Goal: Task Accomplishment & Management: Use online tool/utility

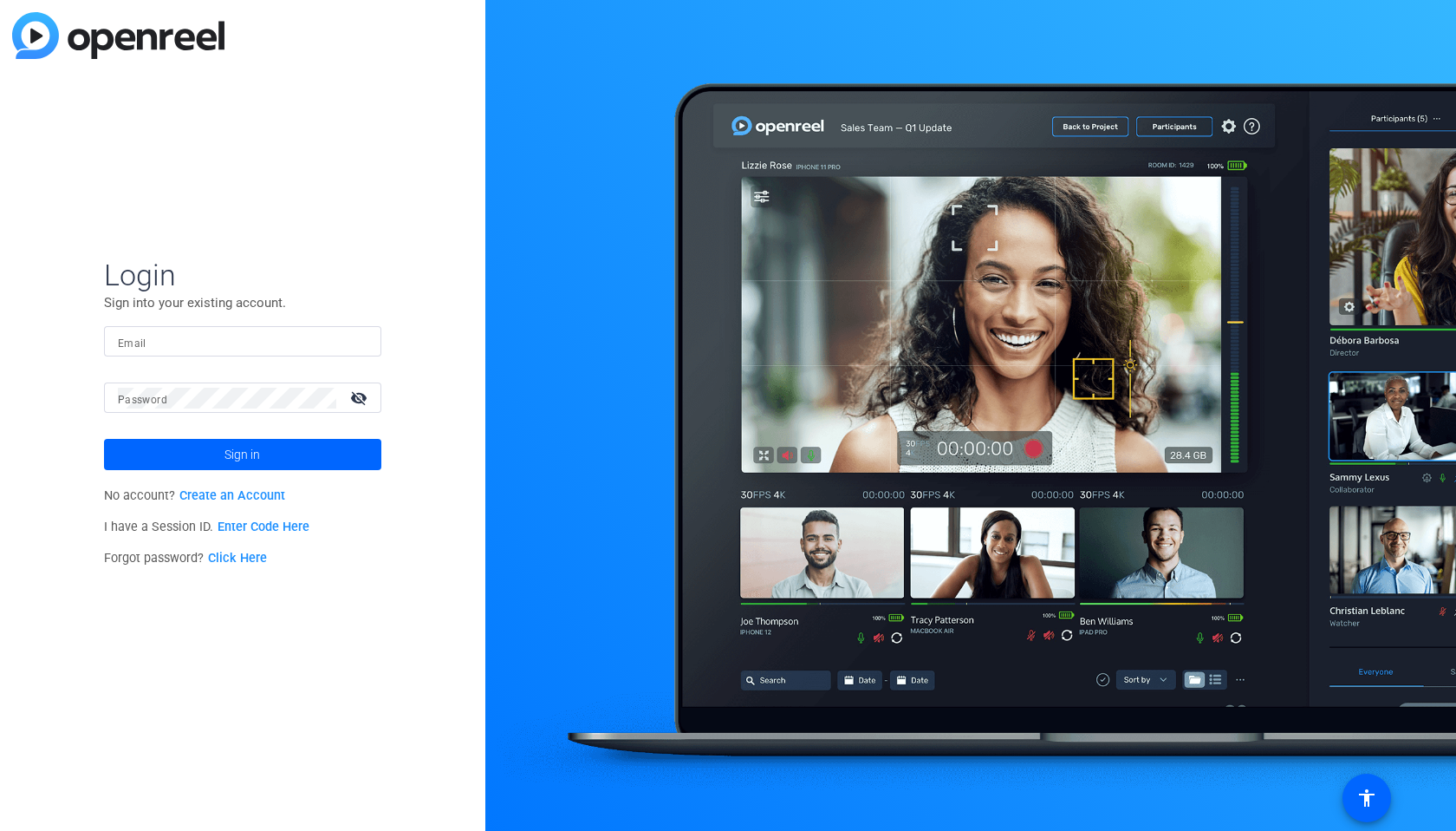
click at [171, 335] on input "Email" at bounding box center [243, 341] width 250 height 21
paste input "anna.marszal@gartner.com"
type input "anna.marszal@gartner.com"
click at [238, 453] on span "Sign in" at bounding box center [242, 454] width 36 height 43
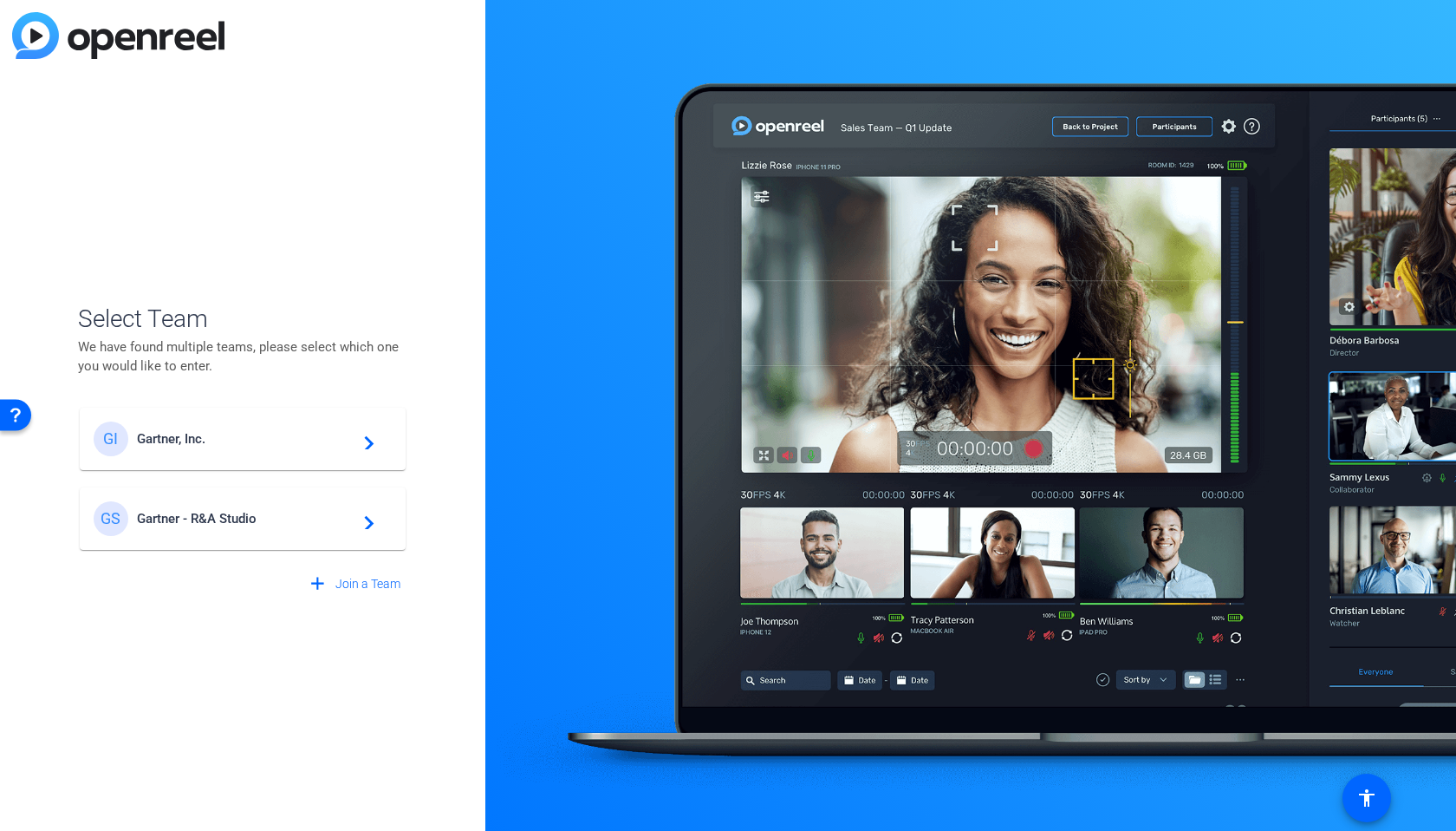
click at [307, 509] on div "GS Gartner - R&A Studio navigate_next" at bounding box center [242, 518] width 298 height 35
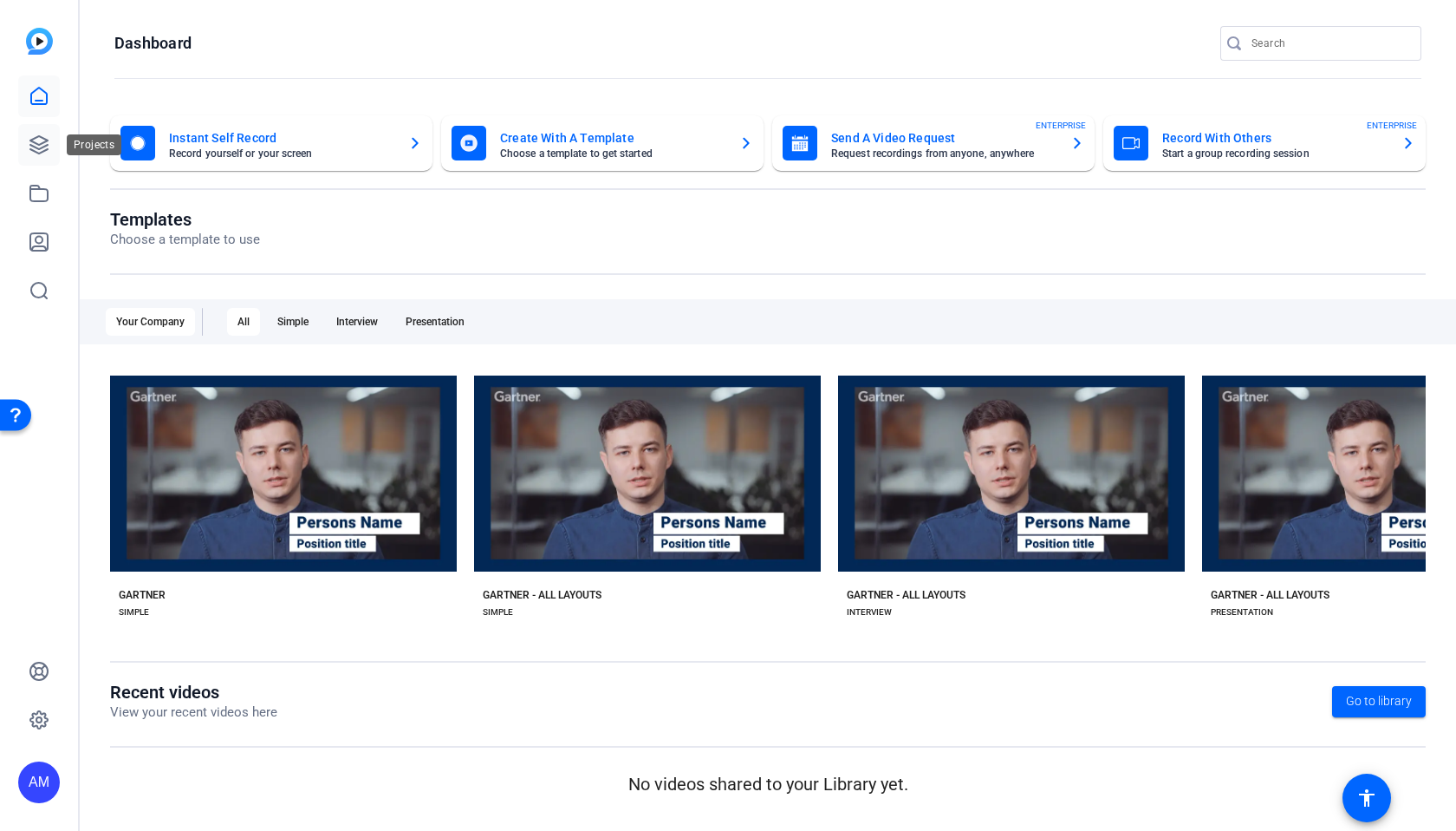
click at [43, 142] on icon at bounding box center [39, 145] width 17 height 17
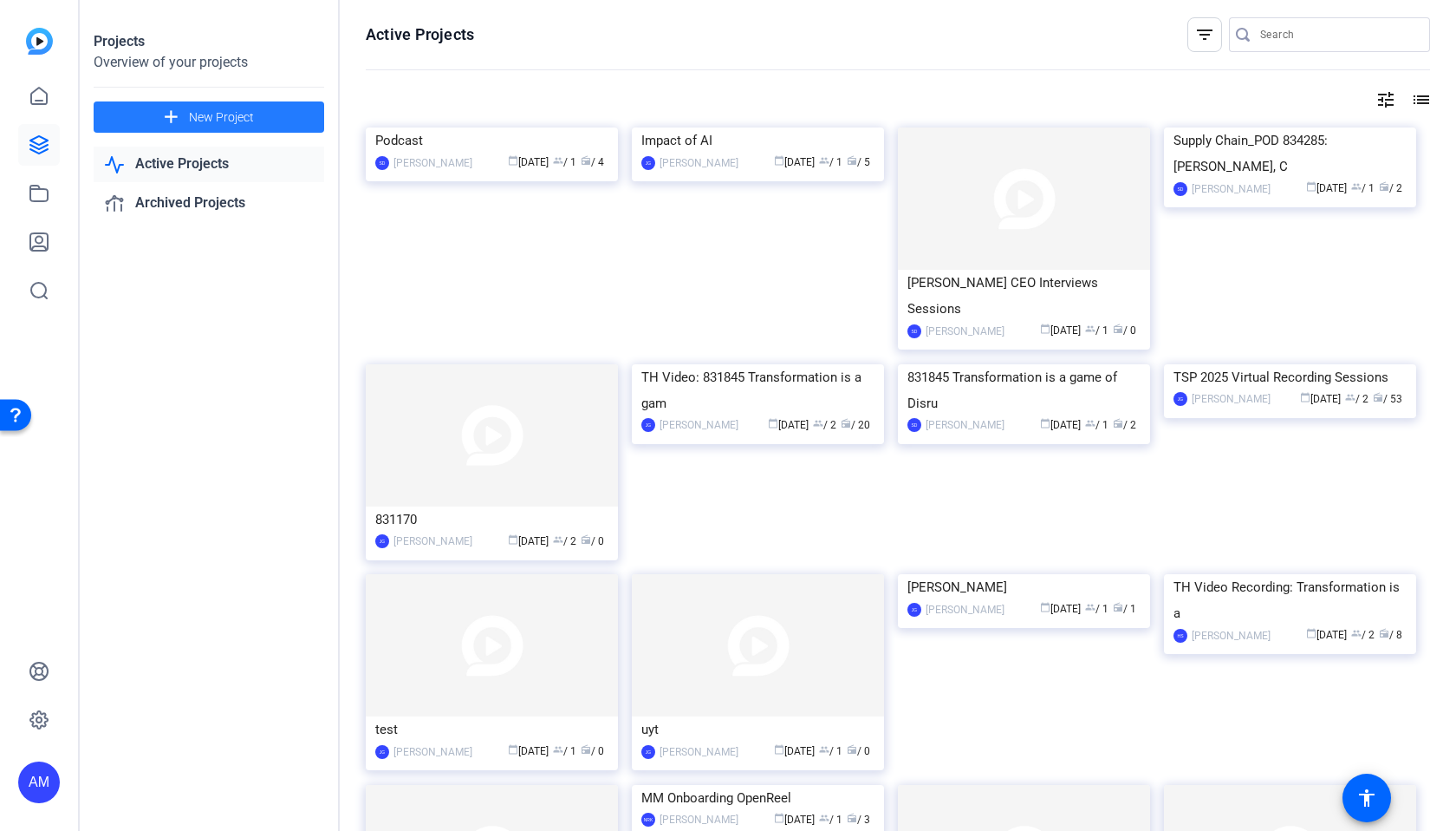
click at [239, 112] on span "New Project" at bounding box center [221, 117] width 65 height 18
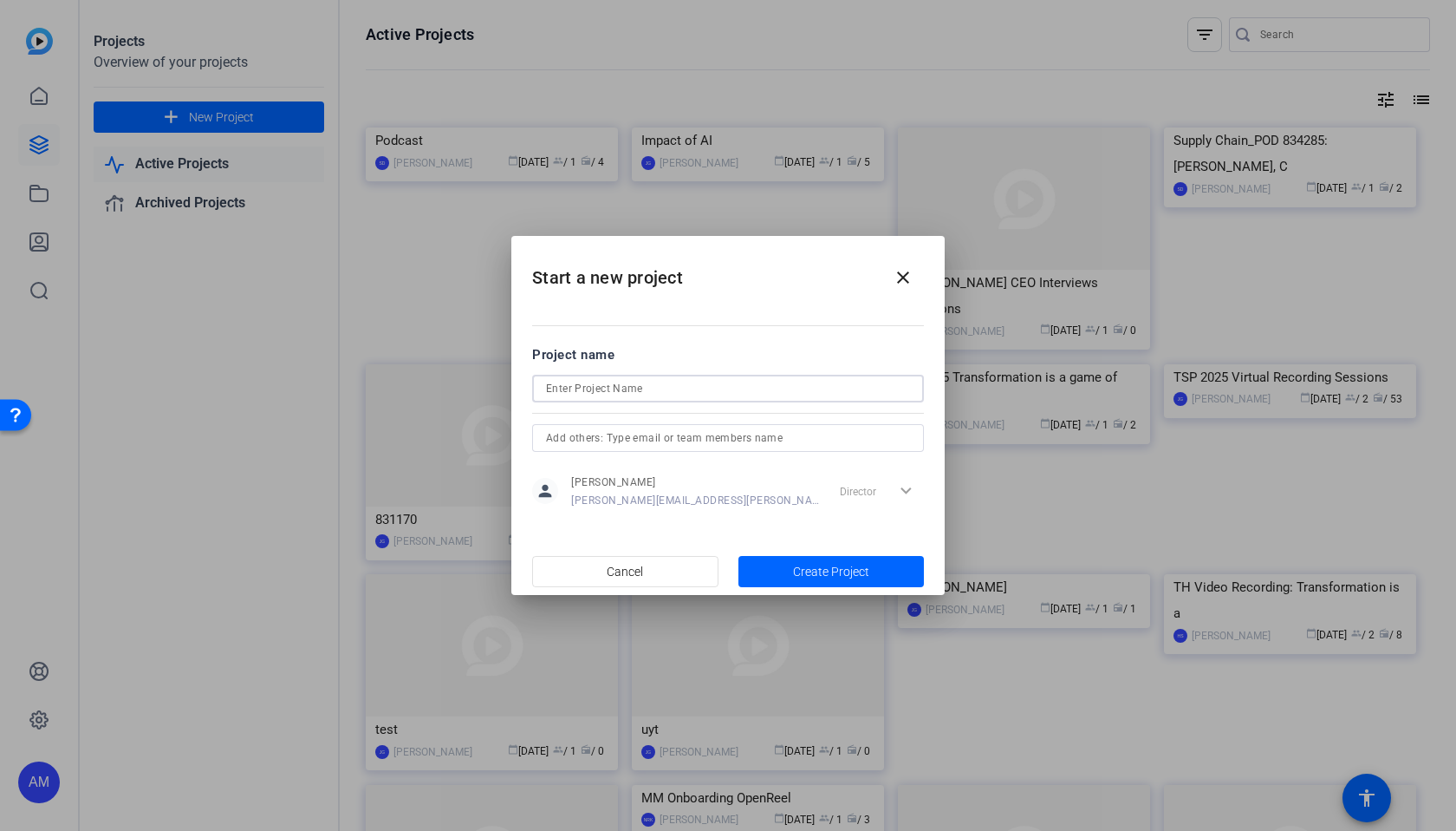
click at [771, 396] on input at bounding box center [728, 388] width 364 height 21
drag, startPoint x: 660, startPoint y: 390, endPoint x: 370, endPoint y: 376, distance: 290.3
click at [370, 376] on div "Start a new project close Project name CIO Interview person Anna Marszal Anna.M…" at bounding box center [728, 415] width 1456 height 831
paste input "XXXXXX: Gartner CEO Series"
type input "XXXXXX: Gartner CEO Series [DATE]"
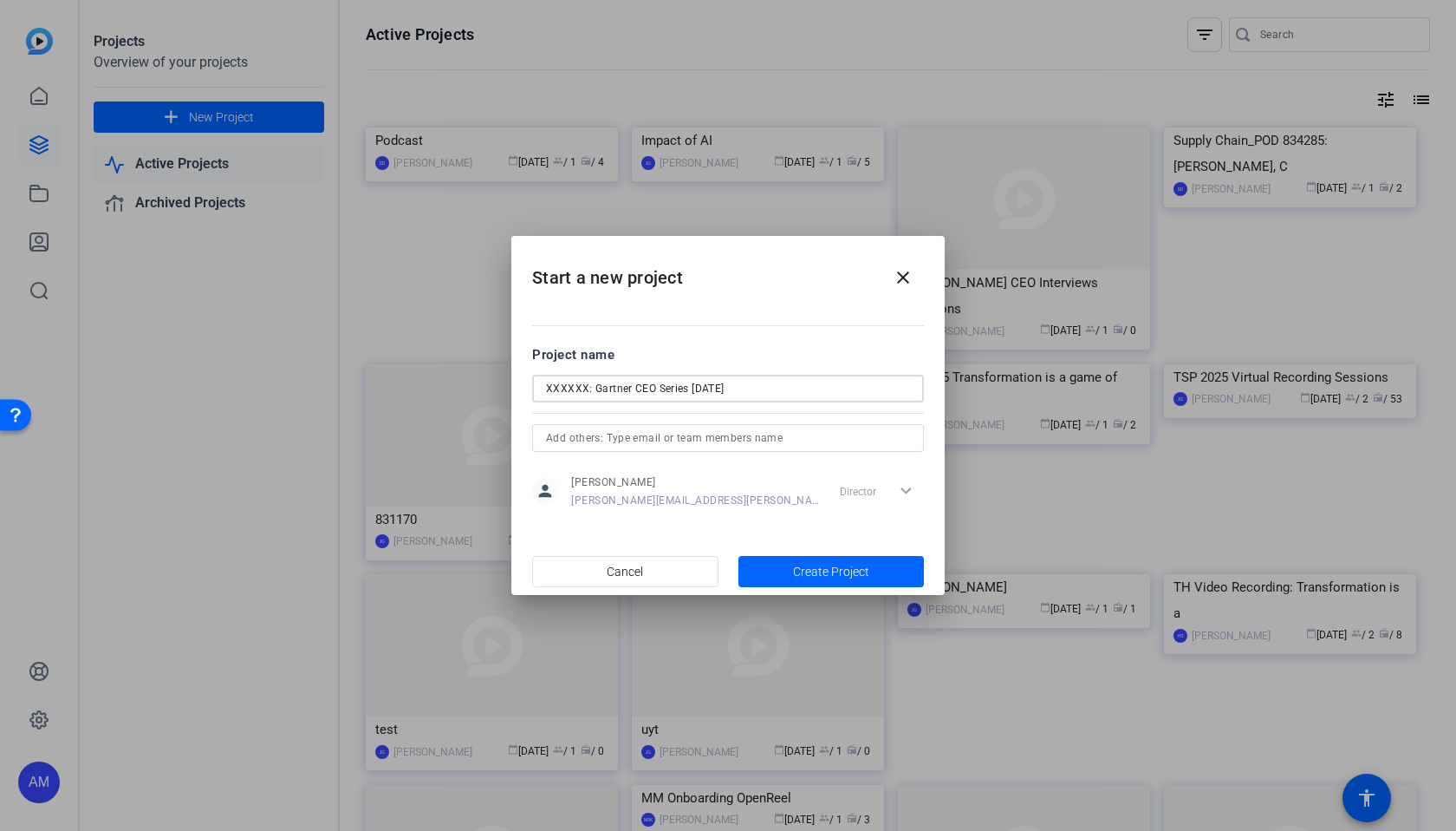
click at [631, 439] on input "text" at bounding box center [728, 438] width 364 height 21
type input "f"
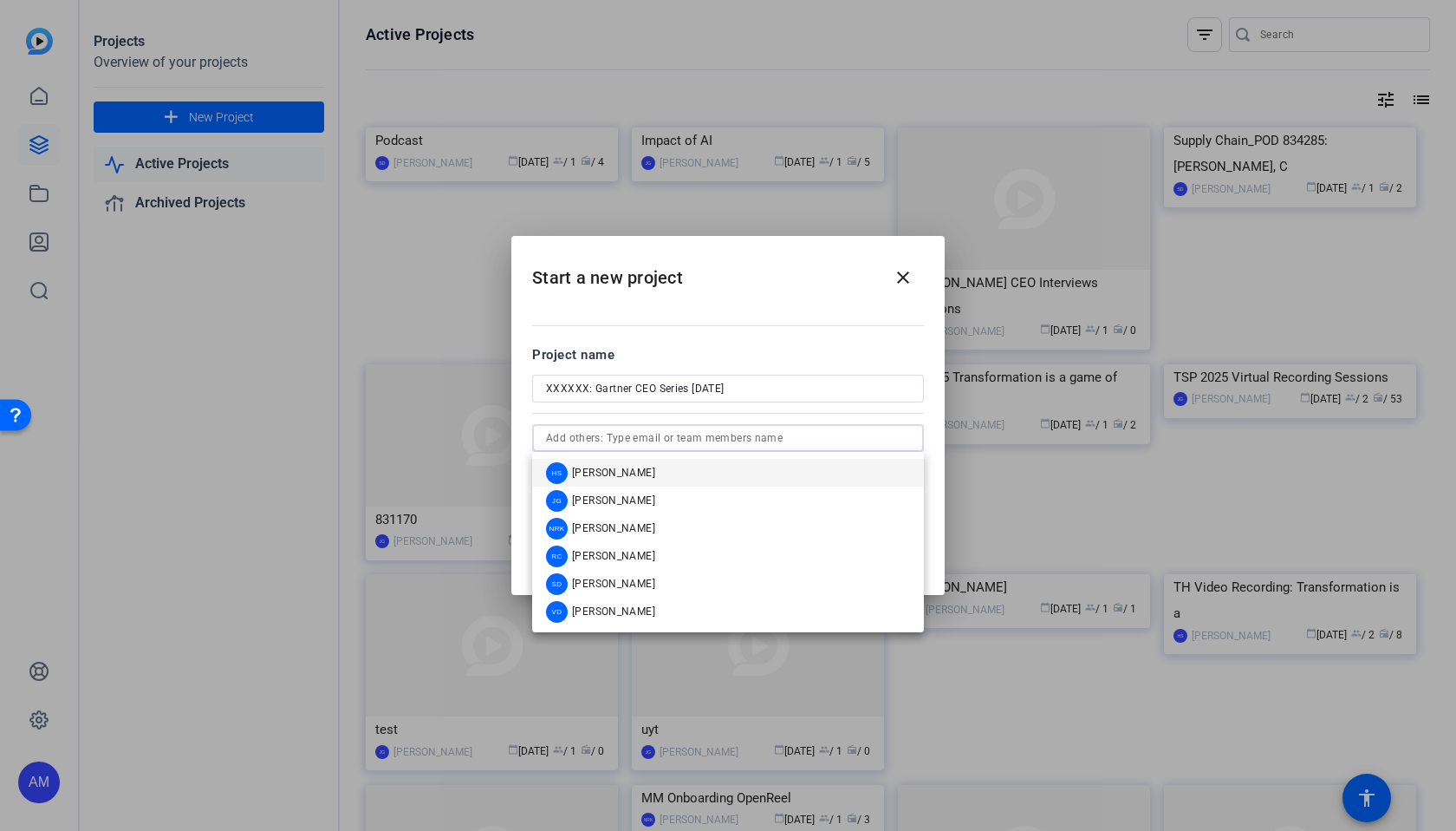
click at [860, 326] on mat-dialog-content "Project name XXXXXX: Gartner CEO Series 13th Oct person Anna Marszal Anna.Marsz…" at bounding box center [728, 426] width 433 height 241
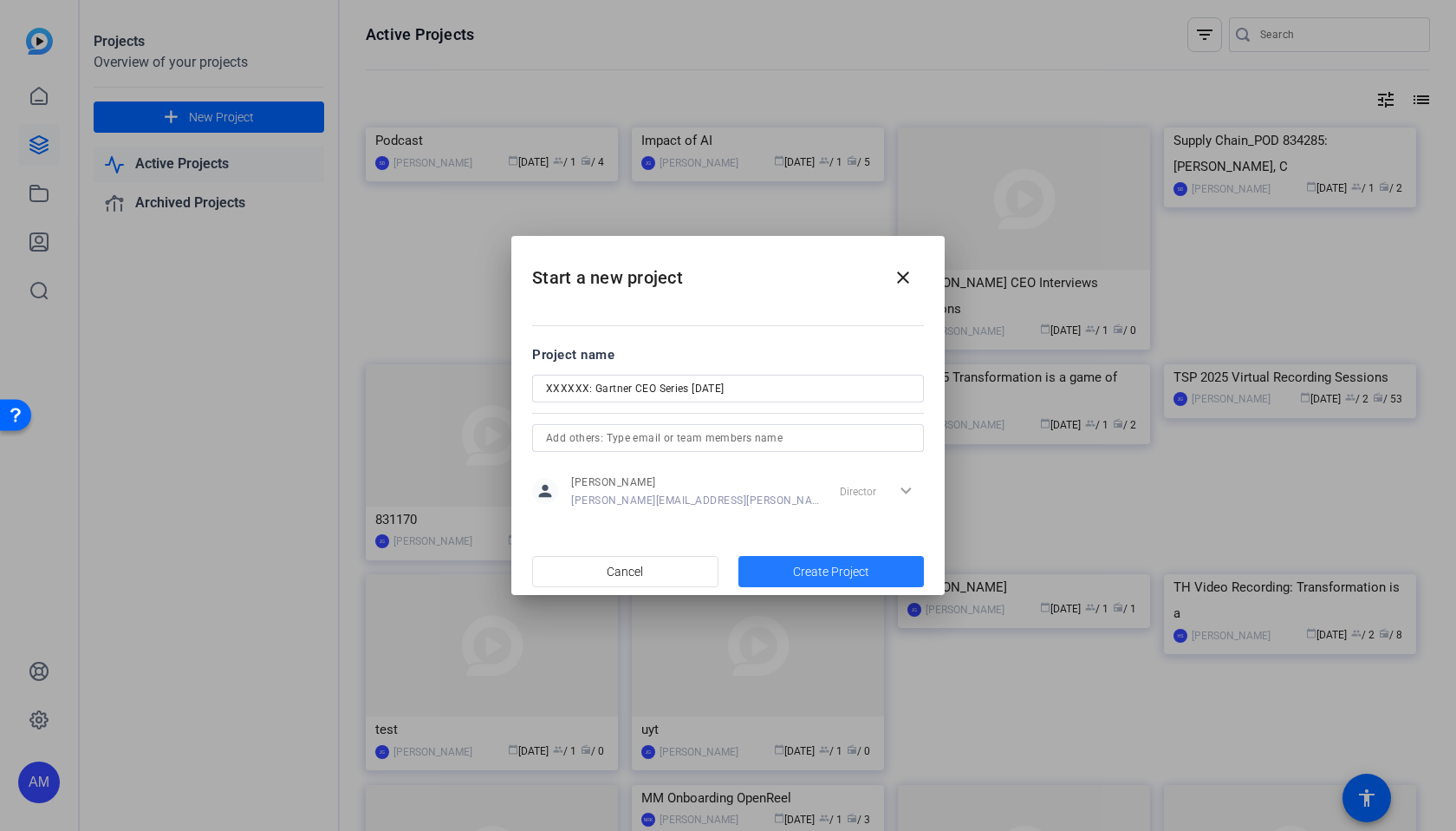
click at [849, 572] on span "Create Project" at bounding box center [832, 571] width 76 height 18
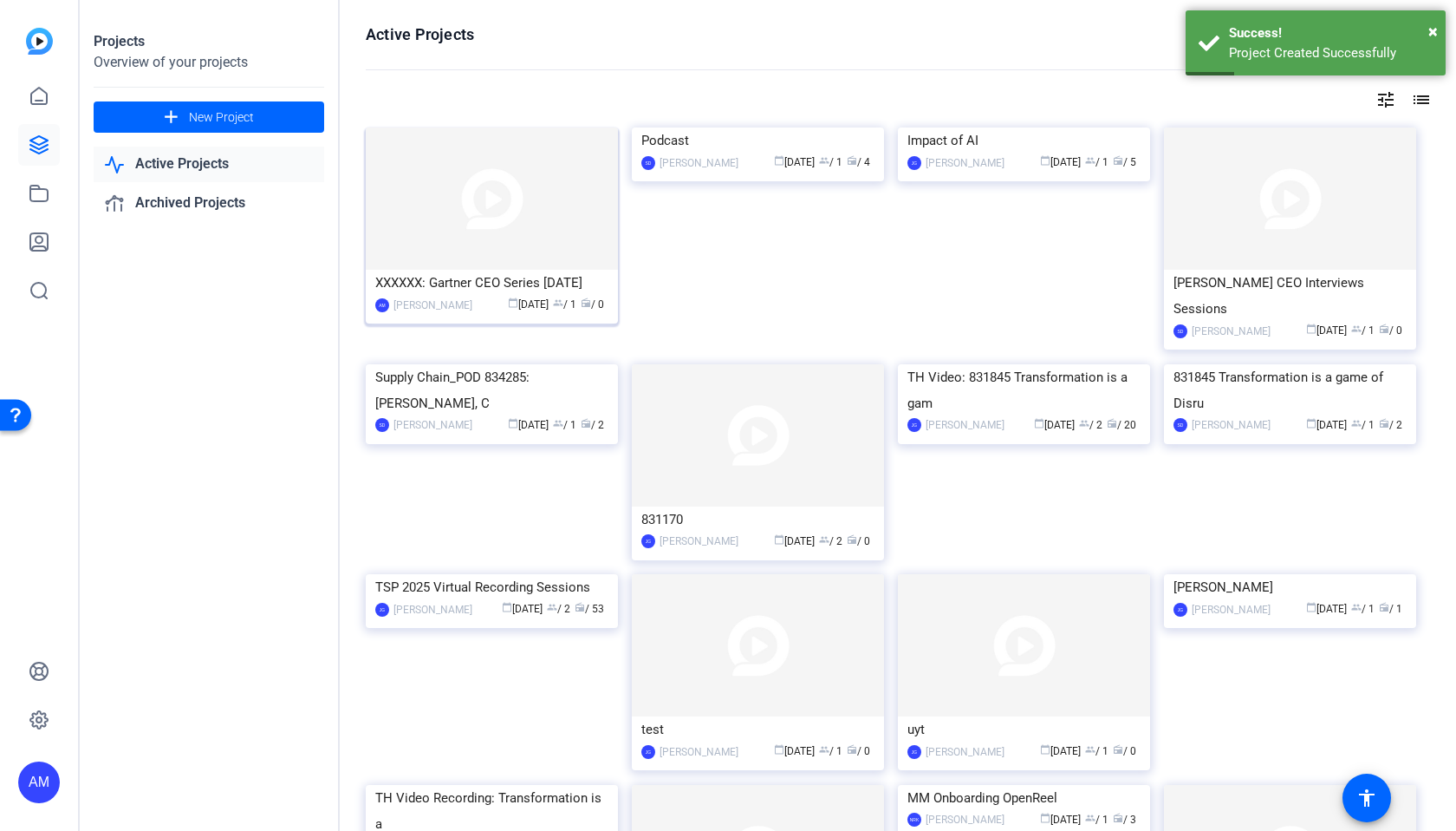
click at [512, 231] on img at bounding box center [491, 199] width 253 height 142
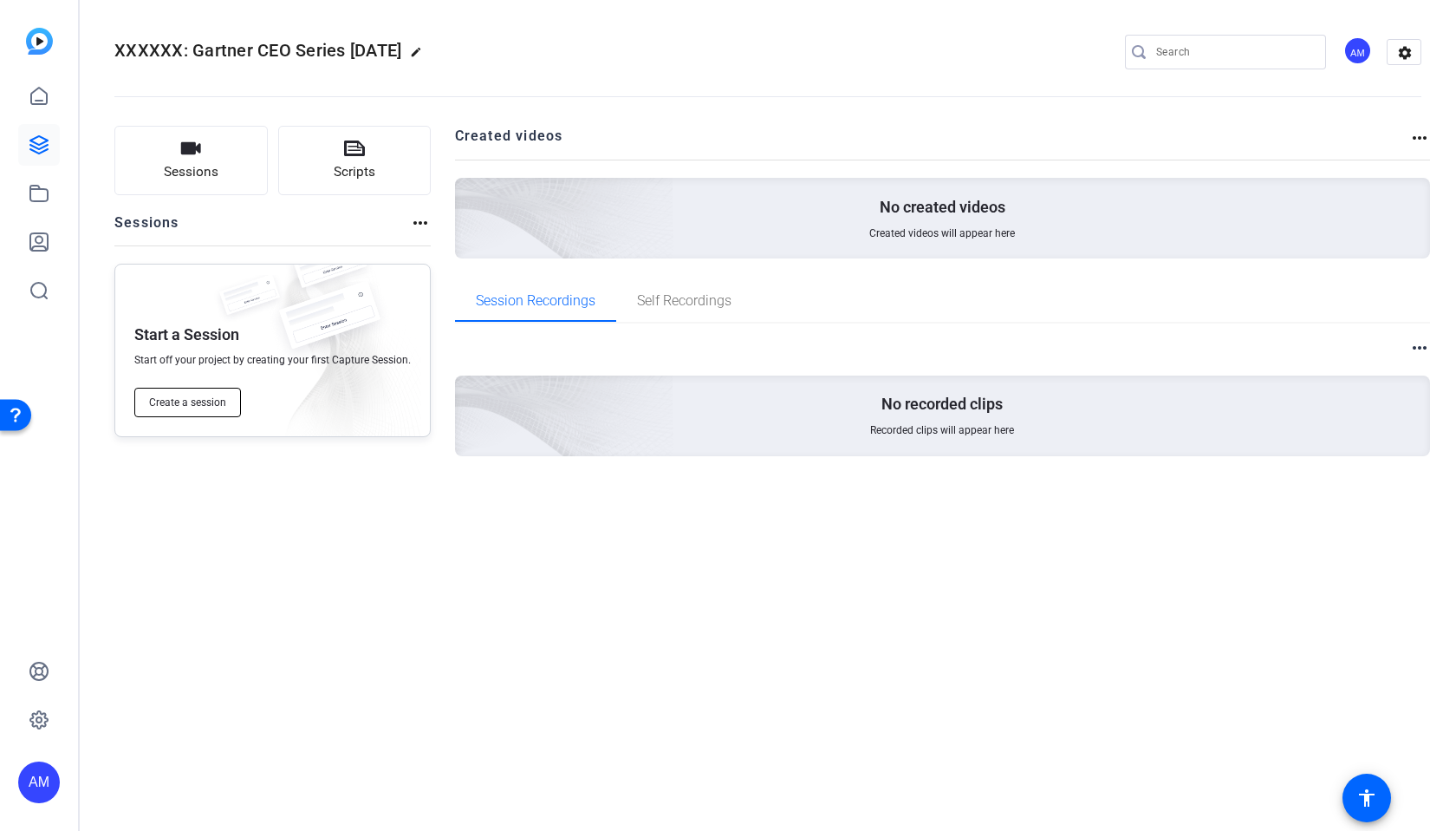
click at [229, 390] on button "Create a session" at bounding box center [188, 402] width 107 height 30
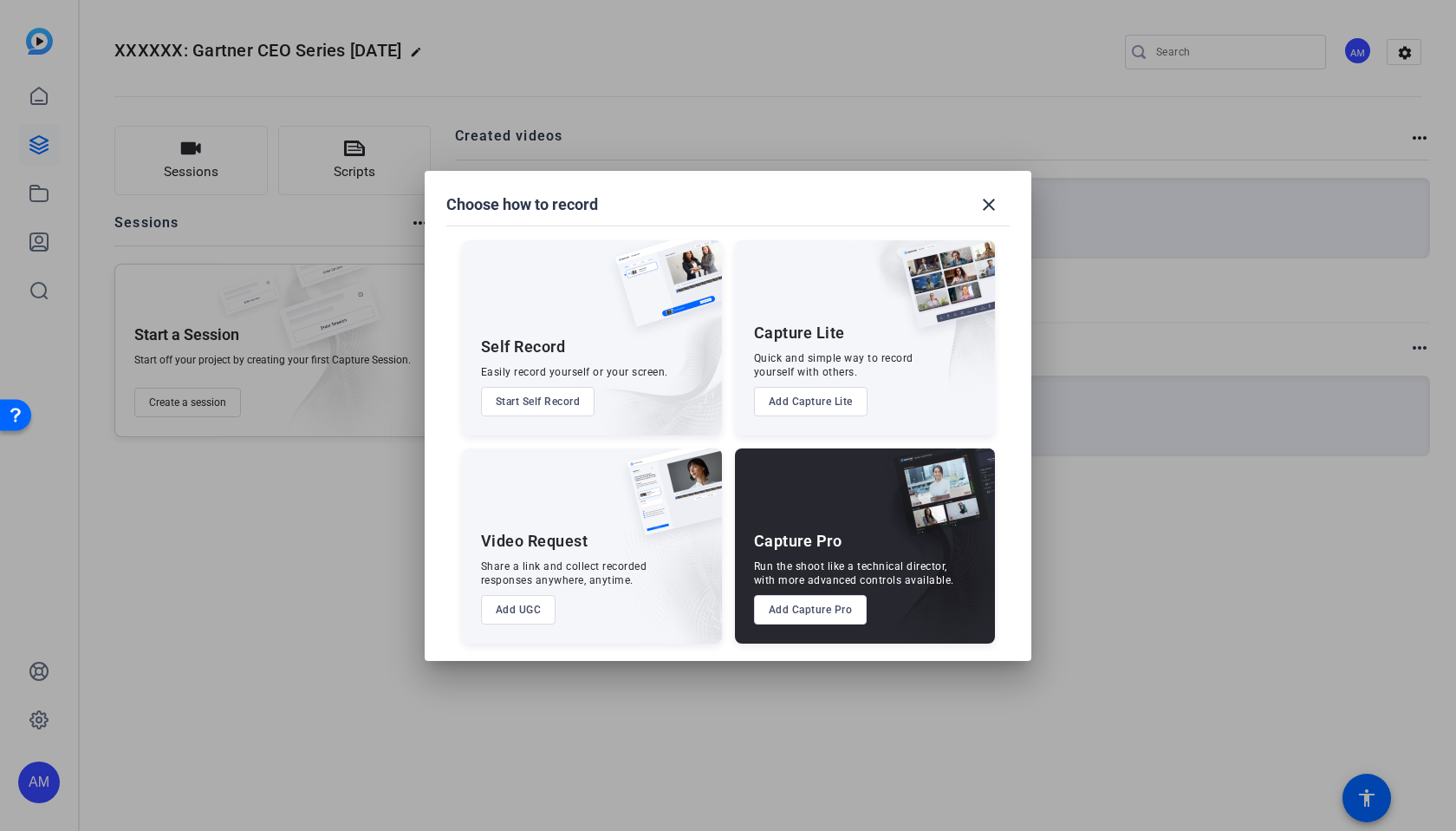
click at [810, 605] on button "Add Capture Pro" at bounding box center [811, 610] width 114 height 30
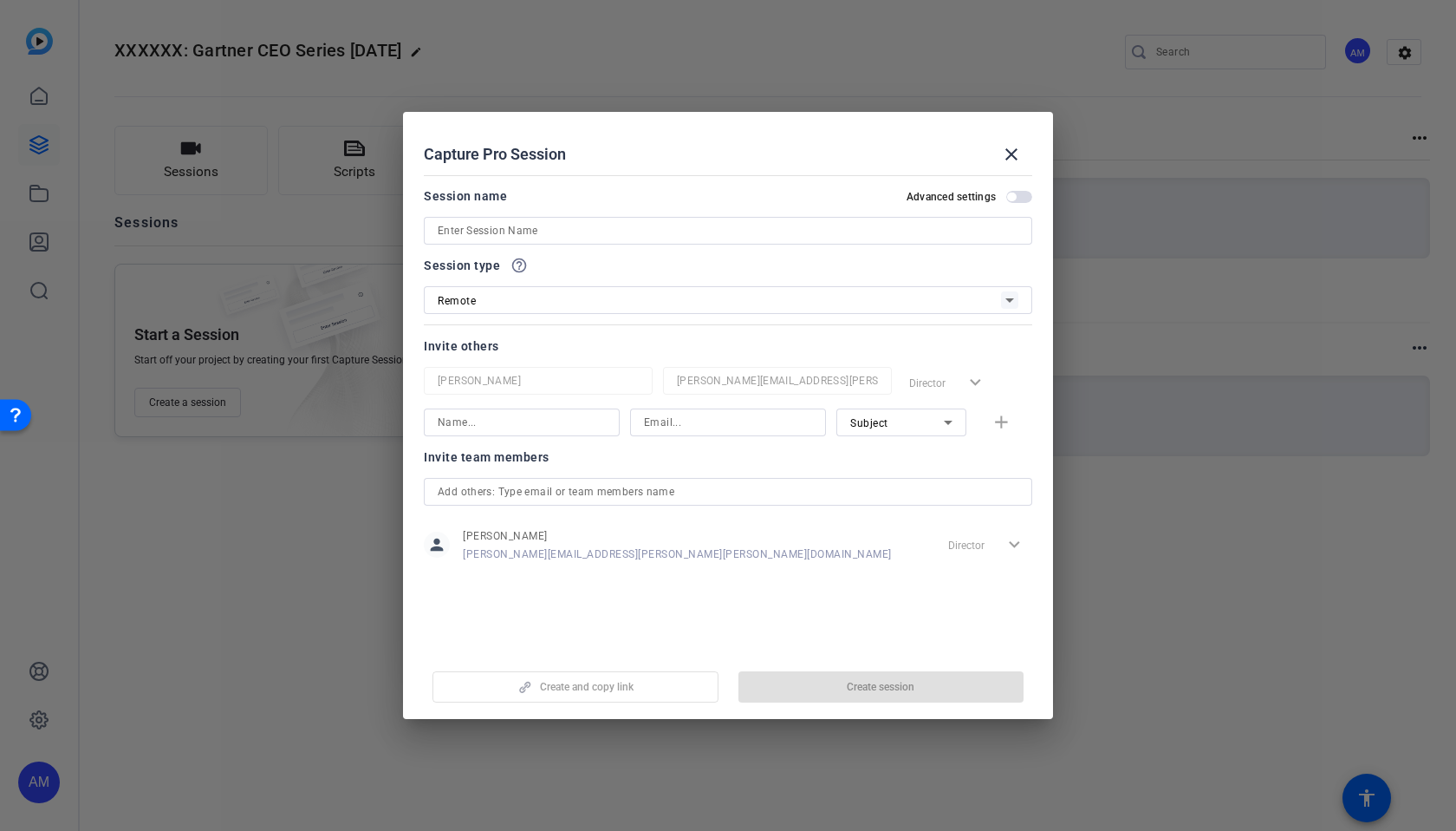
click at [573, 234] on input at bounding box center [728, 231] width 581 height 21
paste input "XXXXXX: Gartner CEO Series"
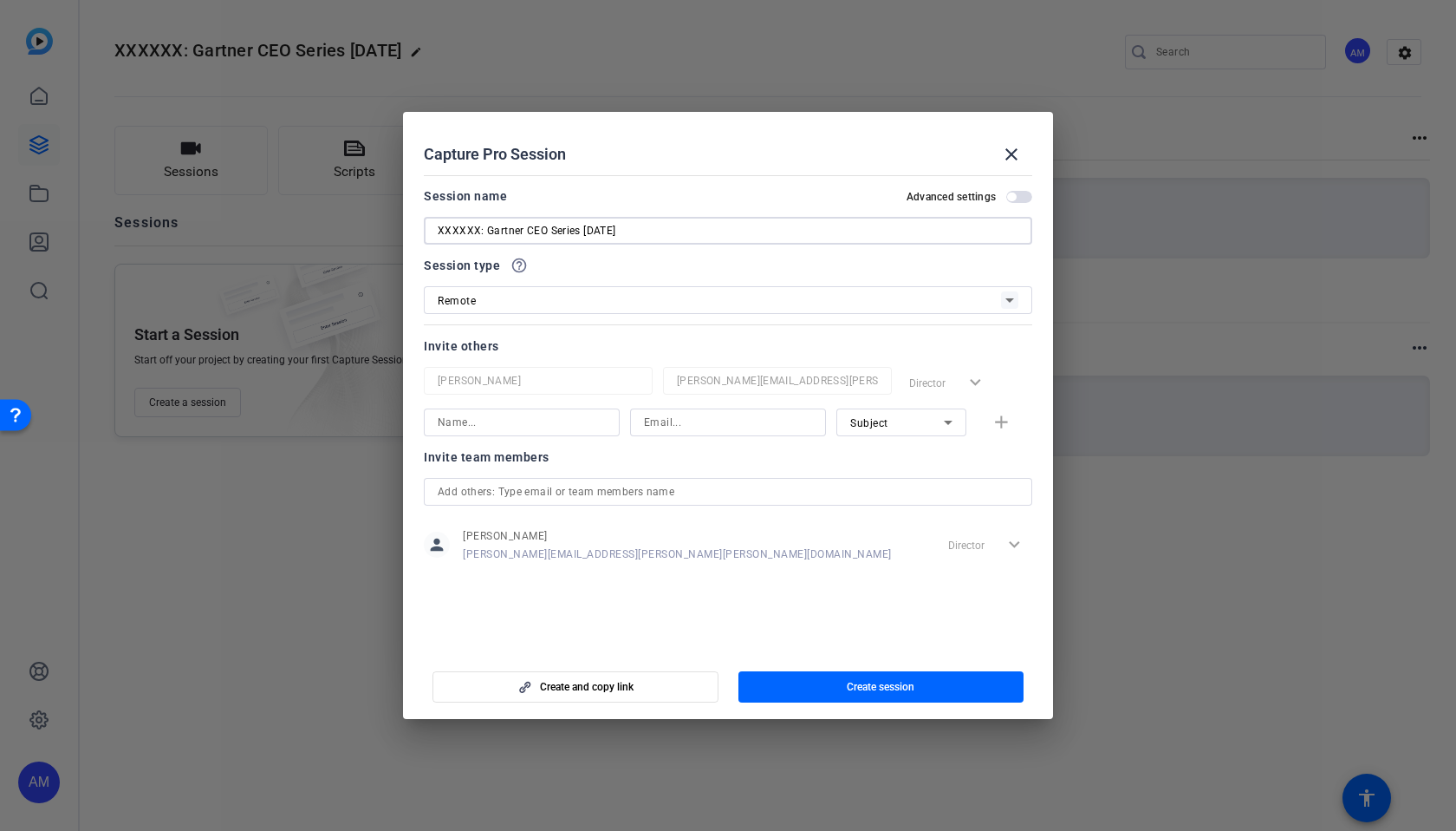
type input "XXXXXX: Gartner CEO Series [DATE]"
click at [530, 424] on input at bounding box center [522, 422] width 168 height 21
type input "[PERSON_NAME]"
click at [686, 421] on input at bounding box center [728, 422] width 168 height 21
paste input "[PERSON_NAME][EMAIL_ADDRESS][PERSON_NAME][PERSON_NAME][DOMAIN_NAME]"
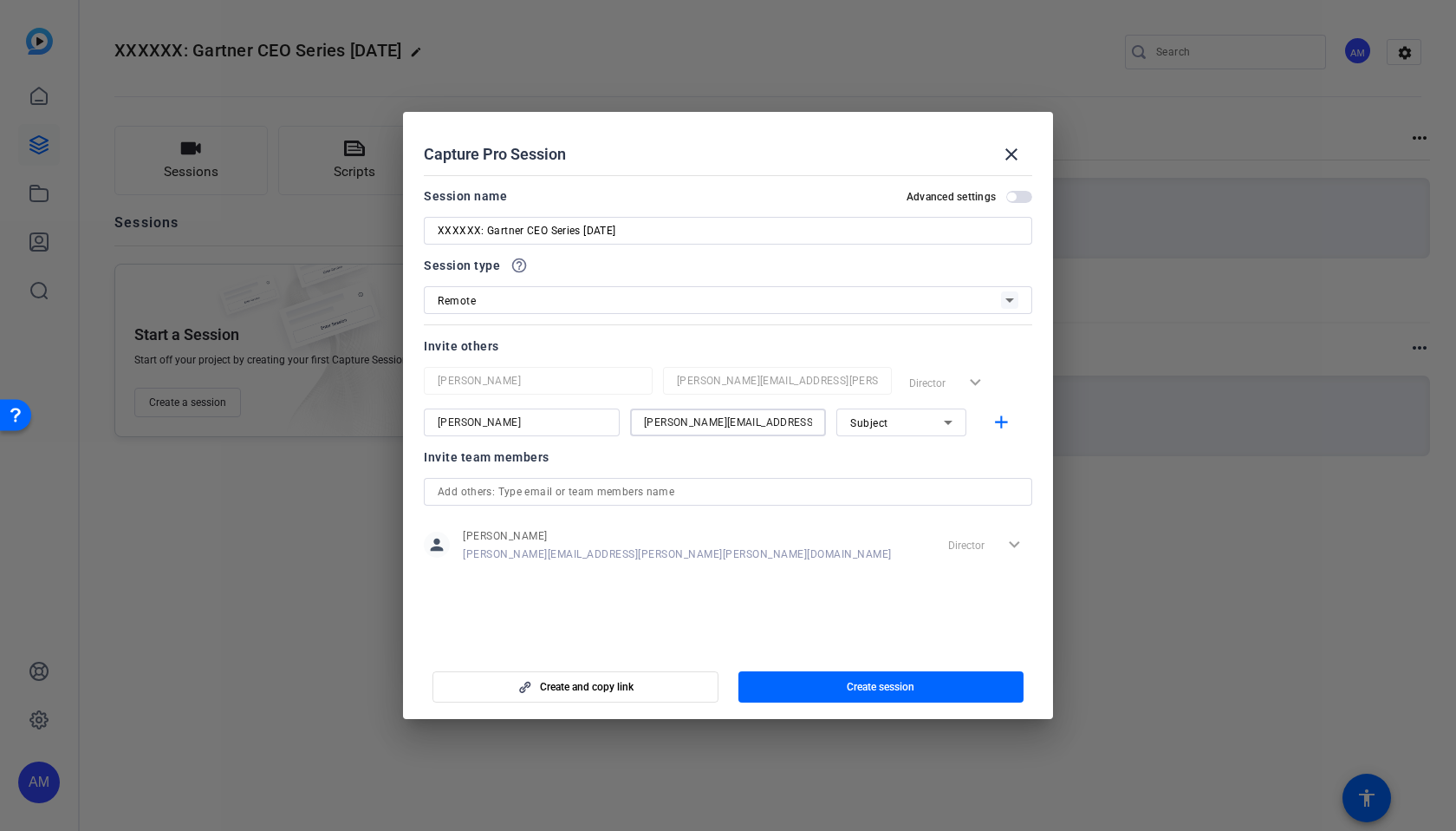
scroll to position [0, 1]
type input "[PERSON_NAME][EMAIL_ADDRESS][PERSON_NAME][PERSON_NAME][DOMAIN_NAME]"
click at [925, 425] on div "Subject" at bounding box center [897, 422] width 94 height 22
click at [925, 424] on div at bounding box center [728, 415] width 1456 height 831
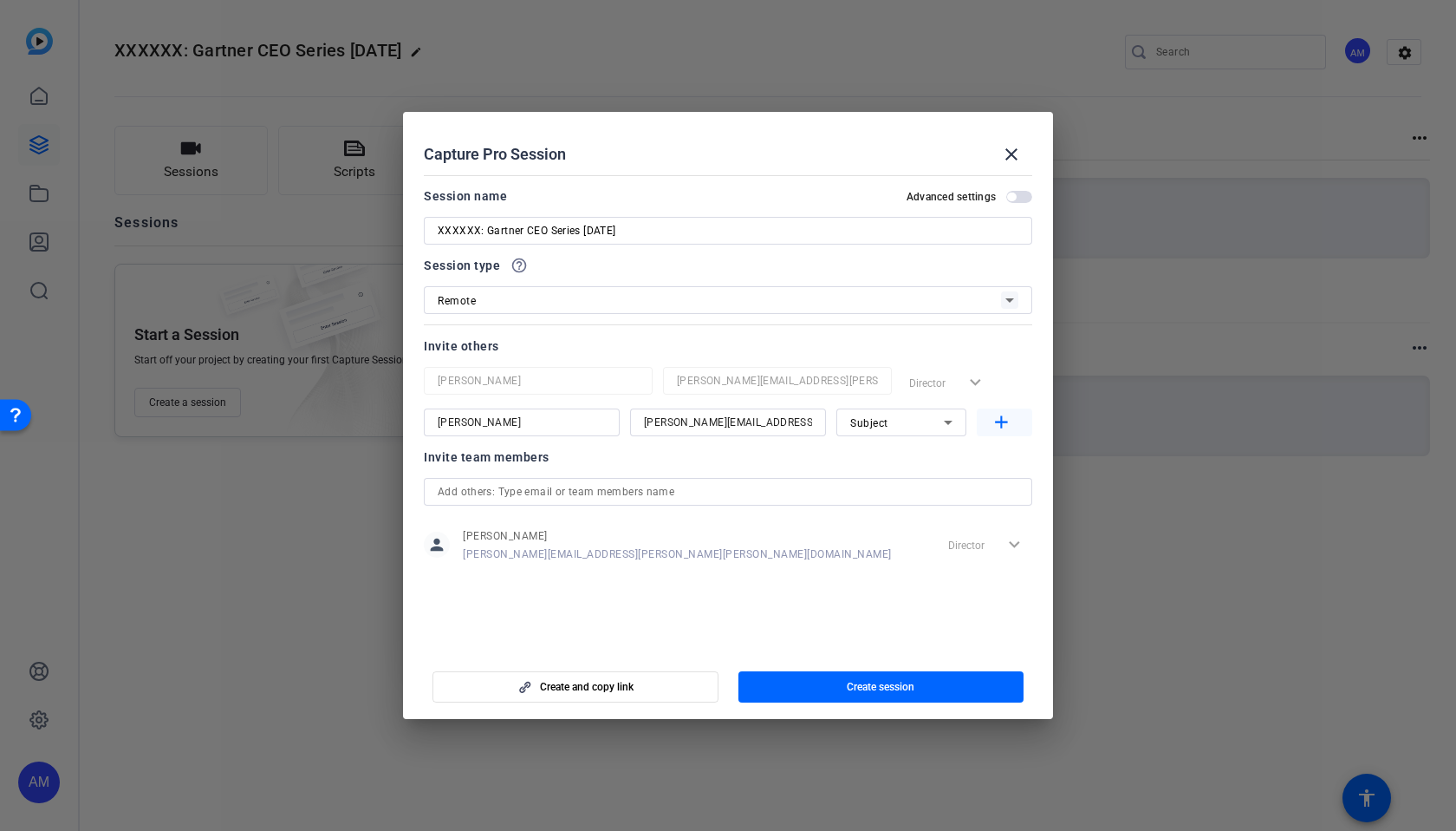
click at [1002, 414] on mat-icon "add" at bounding box center [1001, 422] width 22 height 22
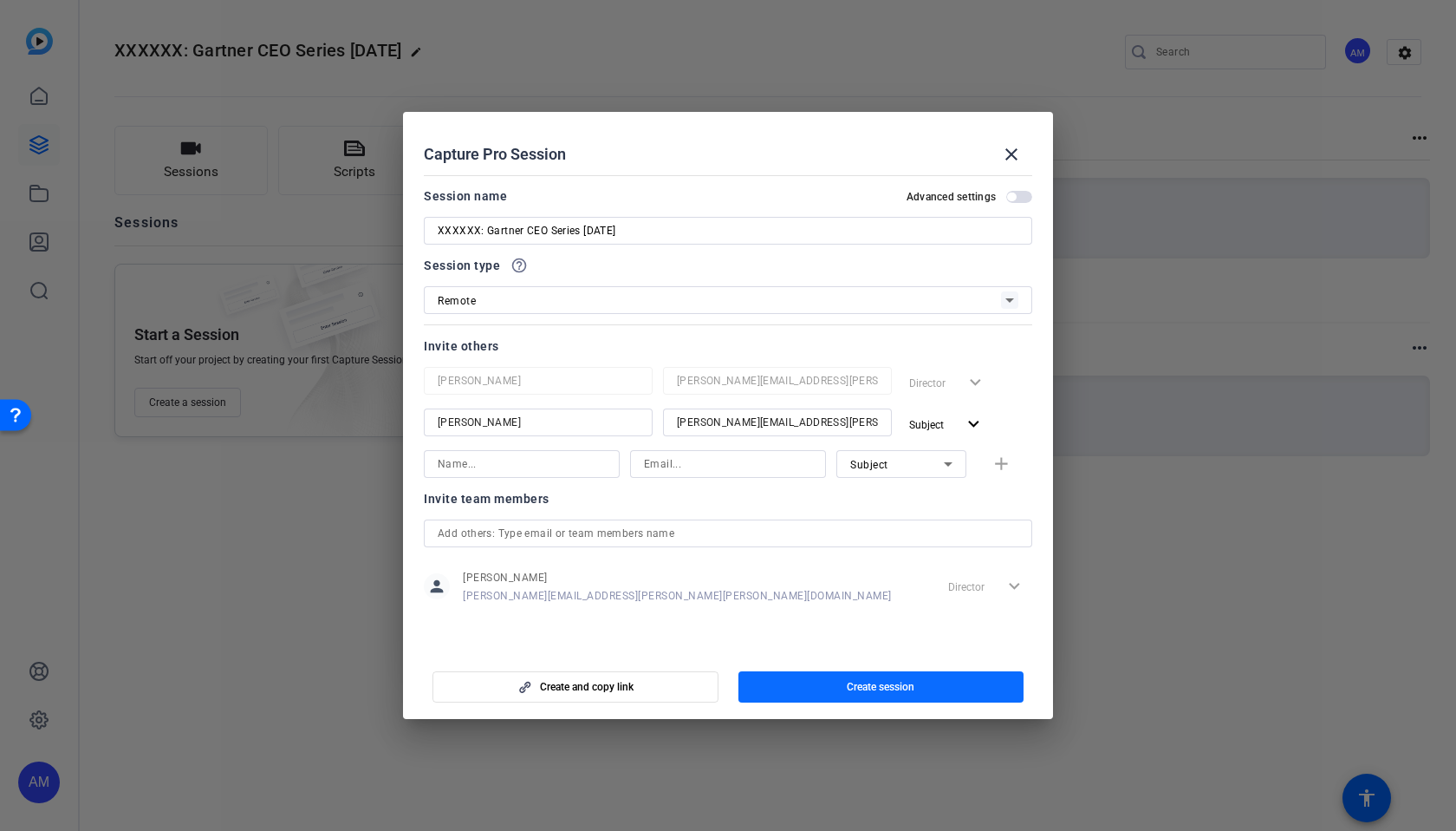
click at [865, 683] on span "Create session" at bounding box center [880, 687] width 68 height 14
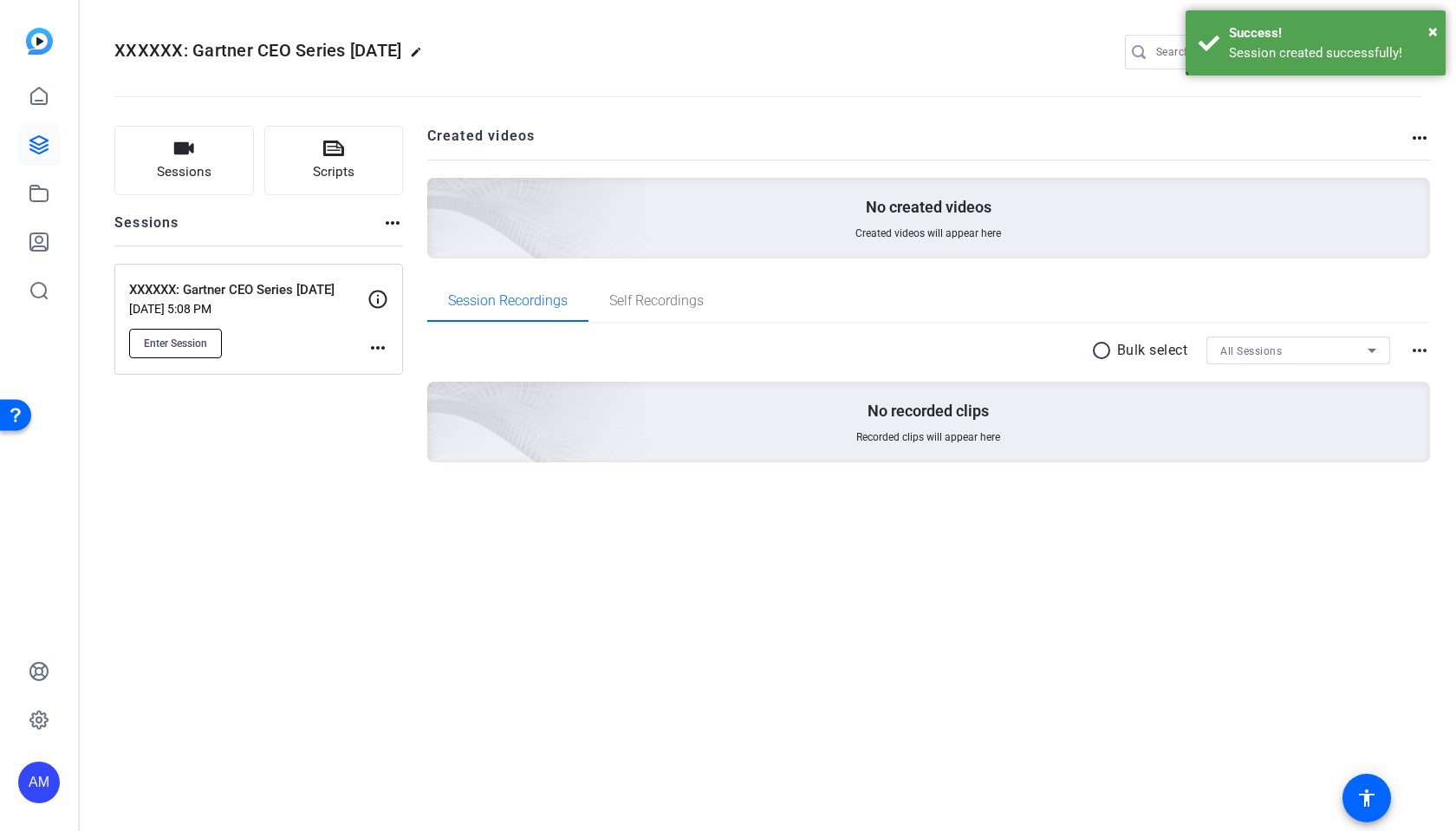
click at [192, 336] on span "Enter Session" at bounding box center [175, 343] width 63 height 14
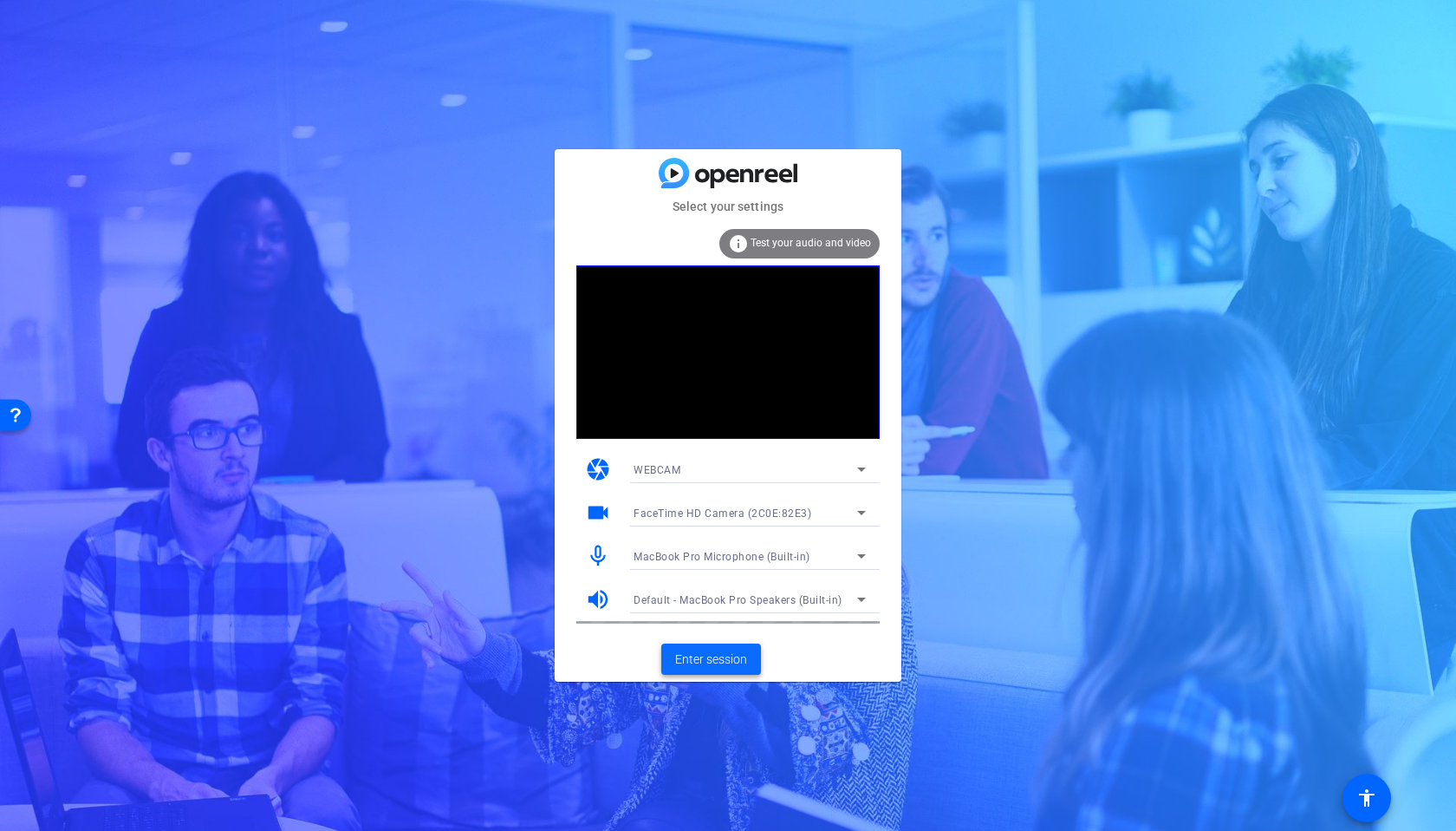
click at [704, 656] on span "Enter session" at bounding box center [711, 659] width 72 height 18
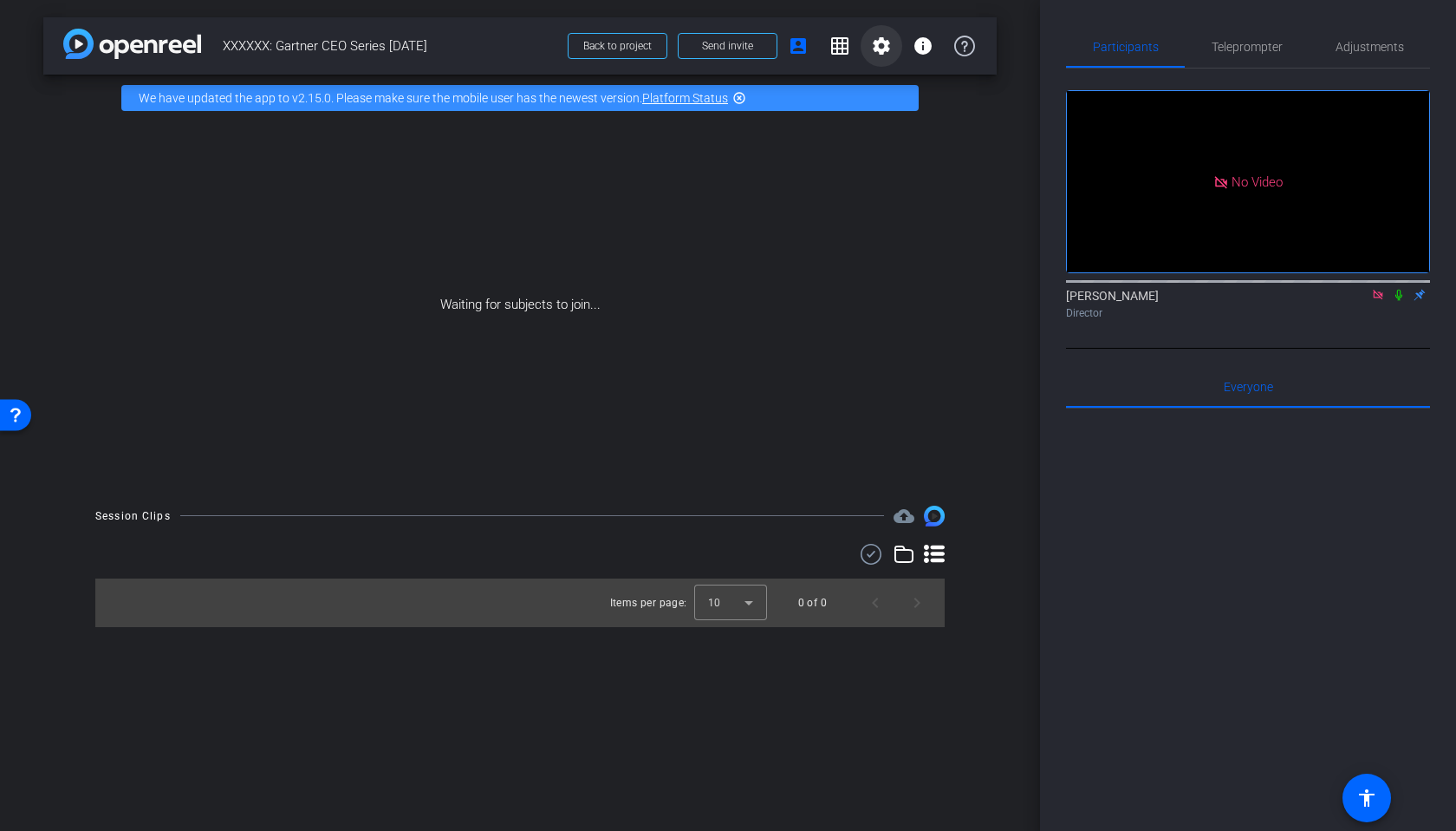
click at [865, 53] on span at bounding box center [881, 46] width 42 height 42
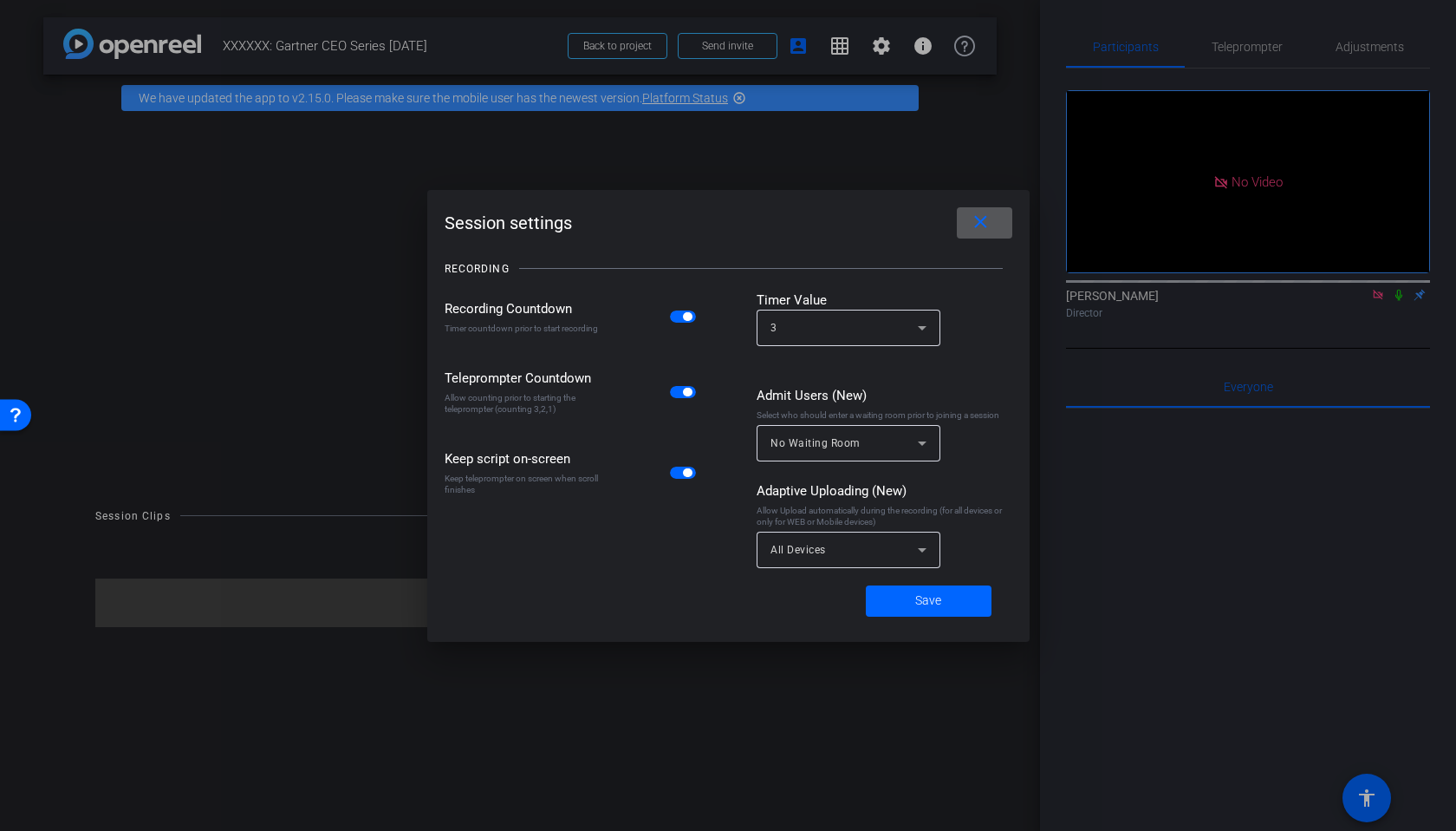
click at [875, 182] on div at bounding box center [728, 415] width 1456 height 831
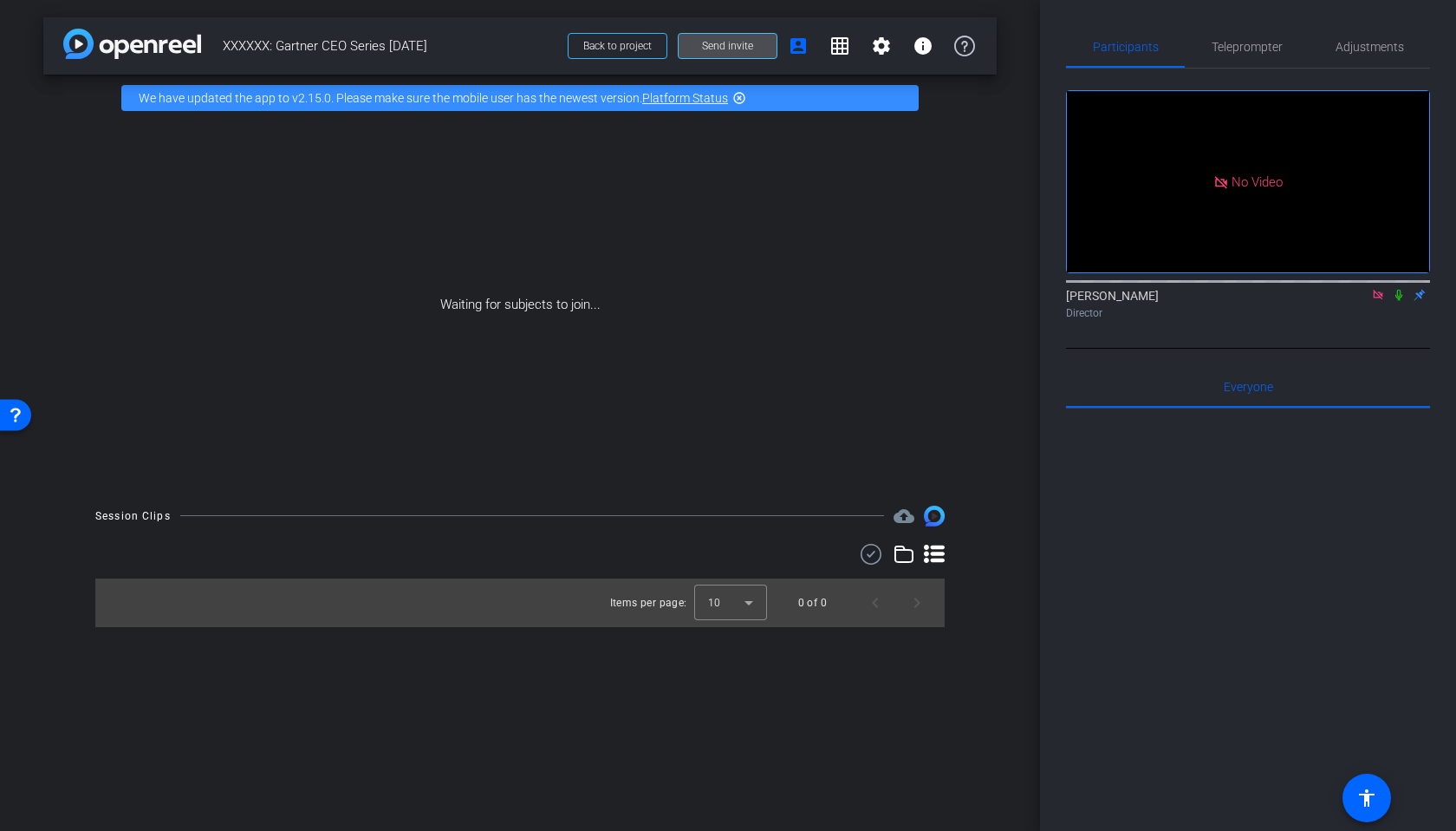
click at [738, 46] on span "Send invite" at bounding box center [728, 46] width 51 height 14
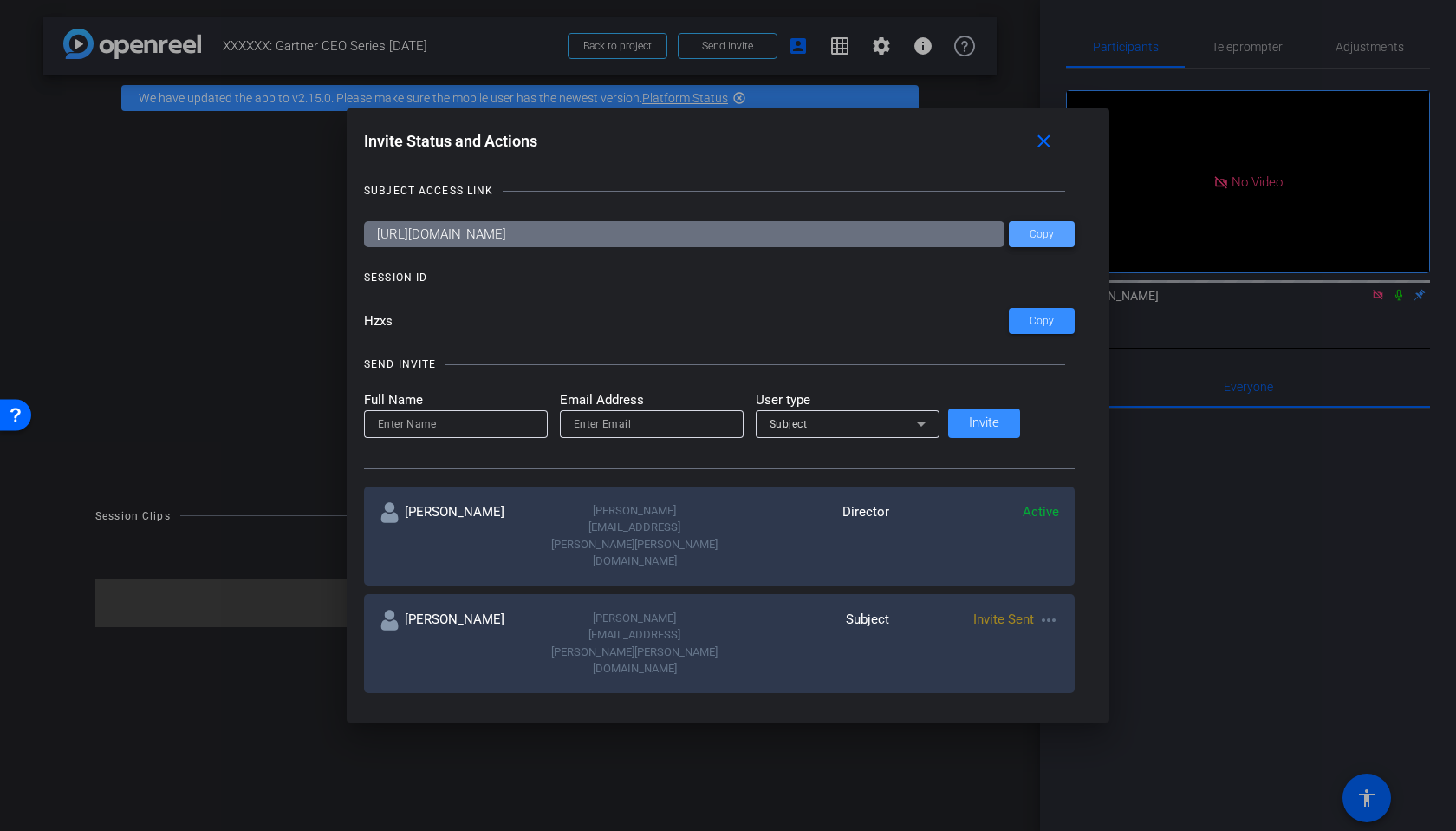
click at [1030, 238] on span "Copy" at bounding box center [1042, 234] width 24 height 13
click at [1030, 228] on span "Copy" at bounding box center [1042, 234] width 24 height 13
click at [1033, 138] on mat-icon "close" at bounding box center [1044, 142] width 22 height 22
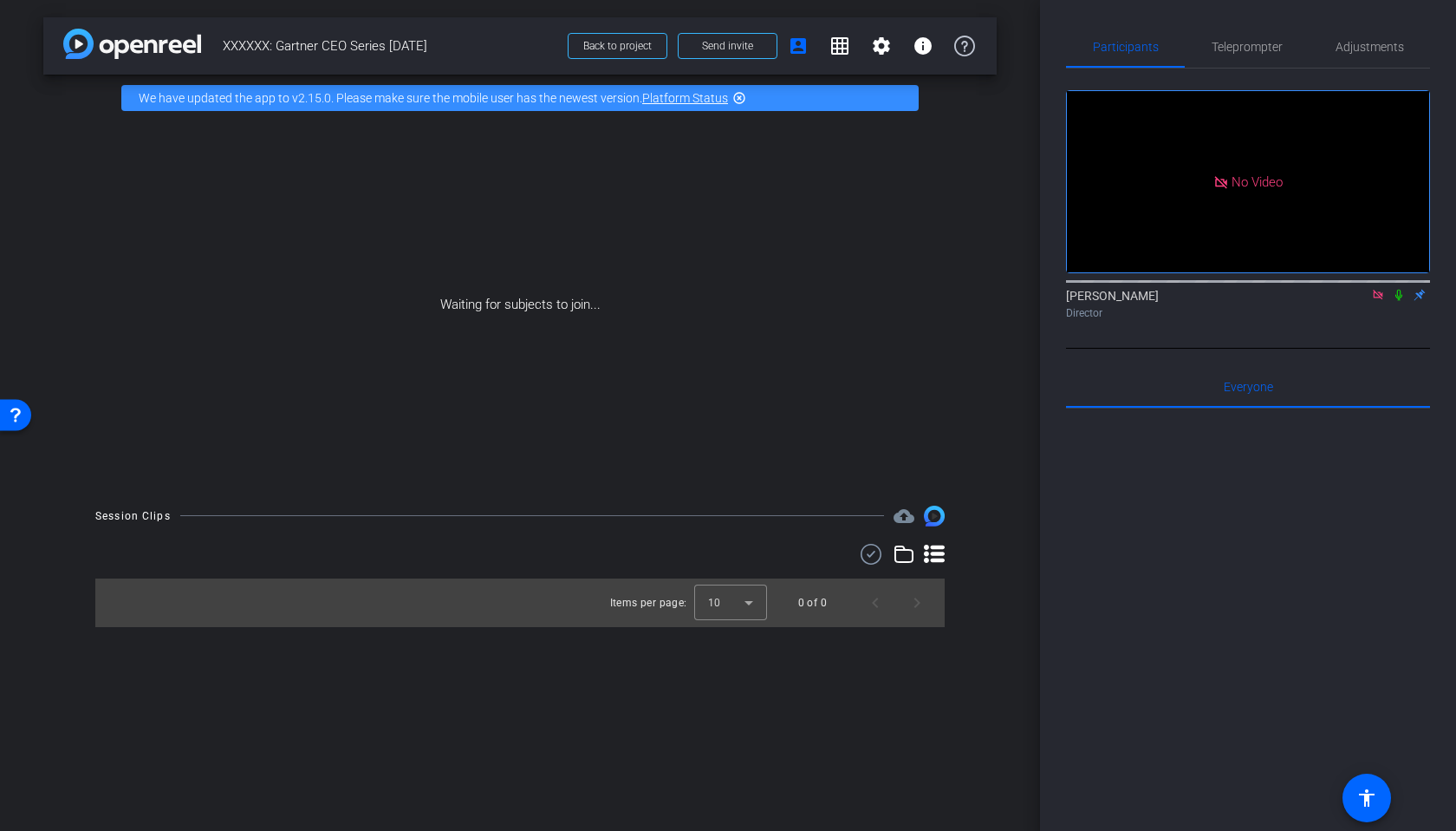
click at [738, 99] on mat-icon "highlight_off" at bounding box center [740, 98] width 14 height 14
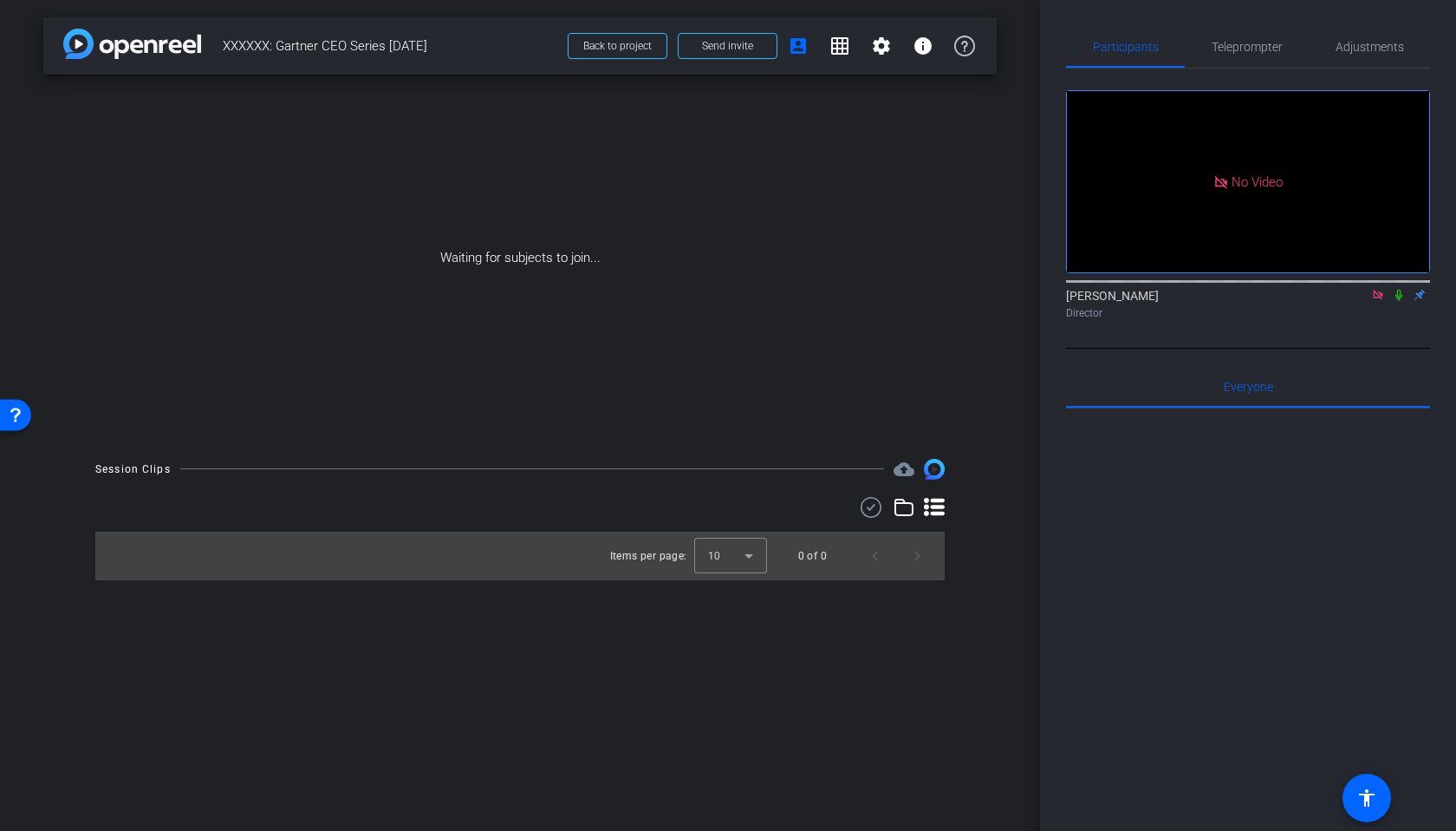
click at [1405, 300] on icon at bounding box center [1400, 294] width 14 height 12
click at [1398, 300] on icon at bounding box center [1400, 294] width 14 height 12
click at [1399, 300] on icon at bounding box center [1400, 294] width 14 height 12
click at [1248, 622] on div at bounding box center [1248, 623] width 364 height 429
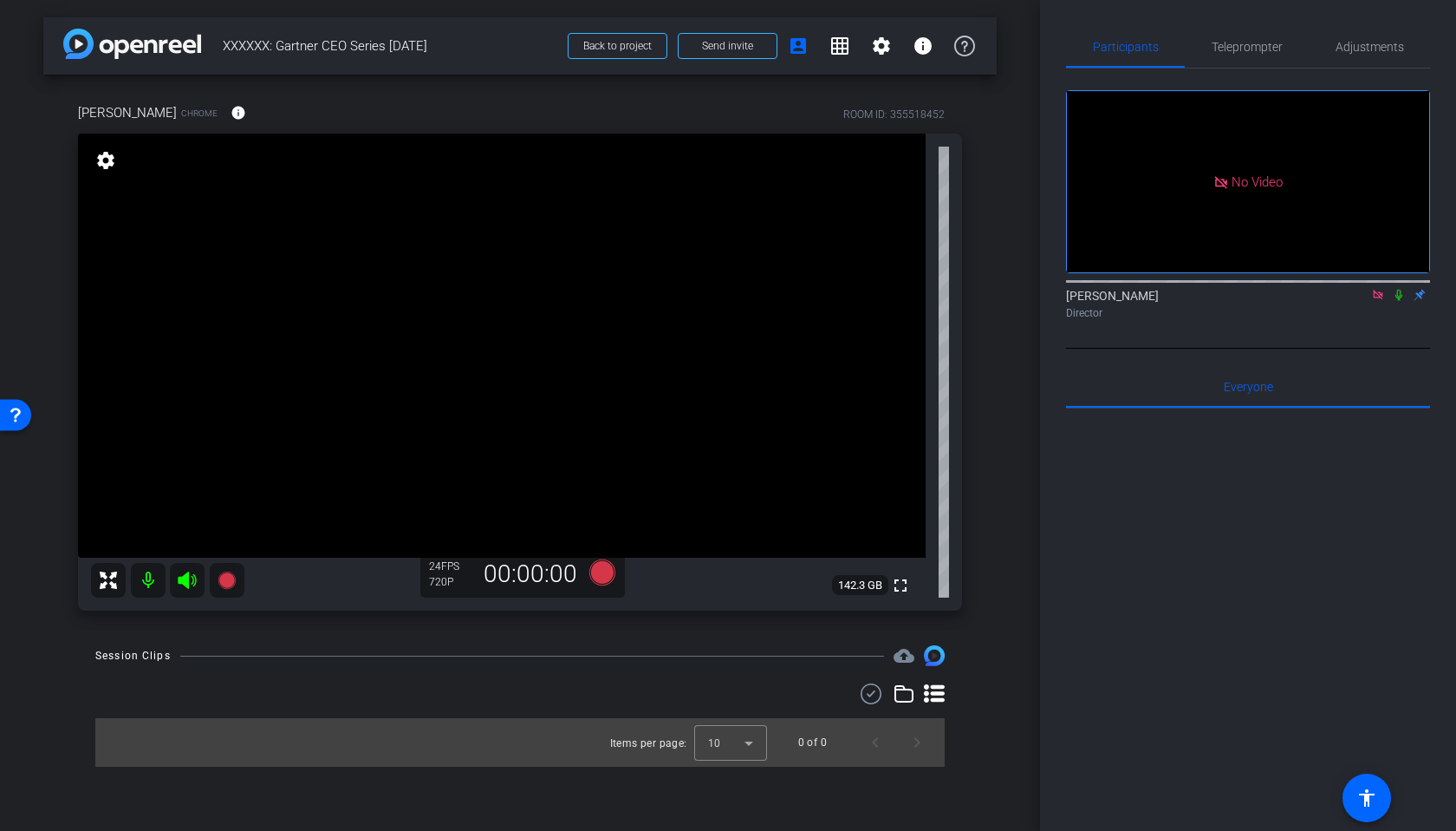
click at [1398, 300] on icon at bounding box center [1400, 294] width 14 height 12
click at [1400, 300] on icon at bounding box center [1400, 294] width 14 height 12
click at [840, 47] on mat-icon "grid_on" at bounding box center [840, 46] width 21 height 21
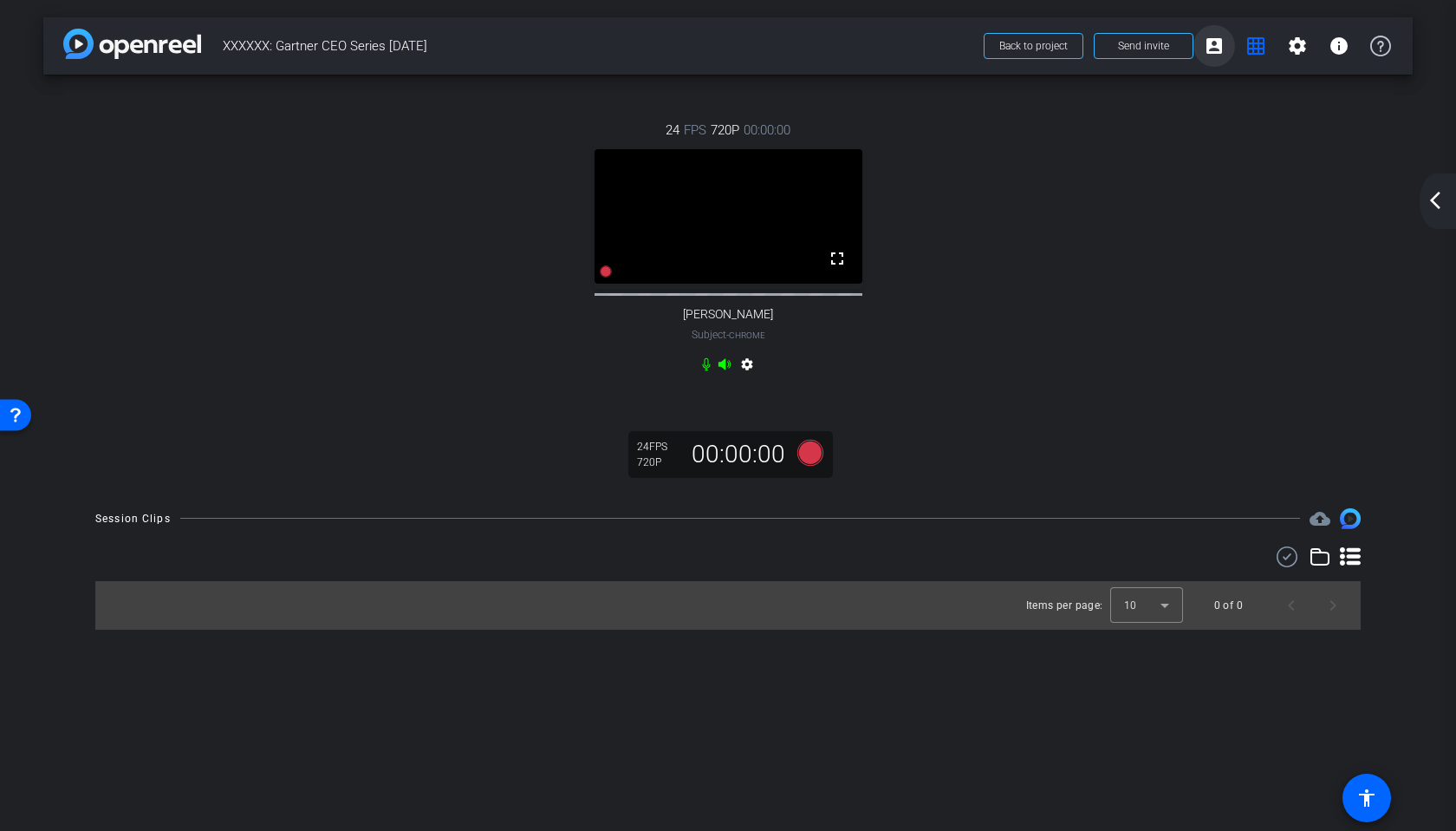
click at [1216, 48] on mat-icon "account_box" at bounding box center [1215, 46] width 21 height 21
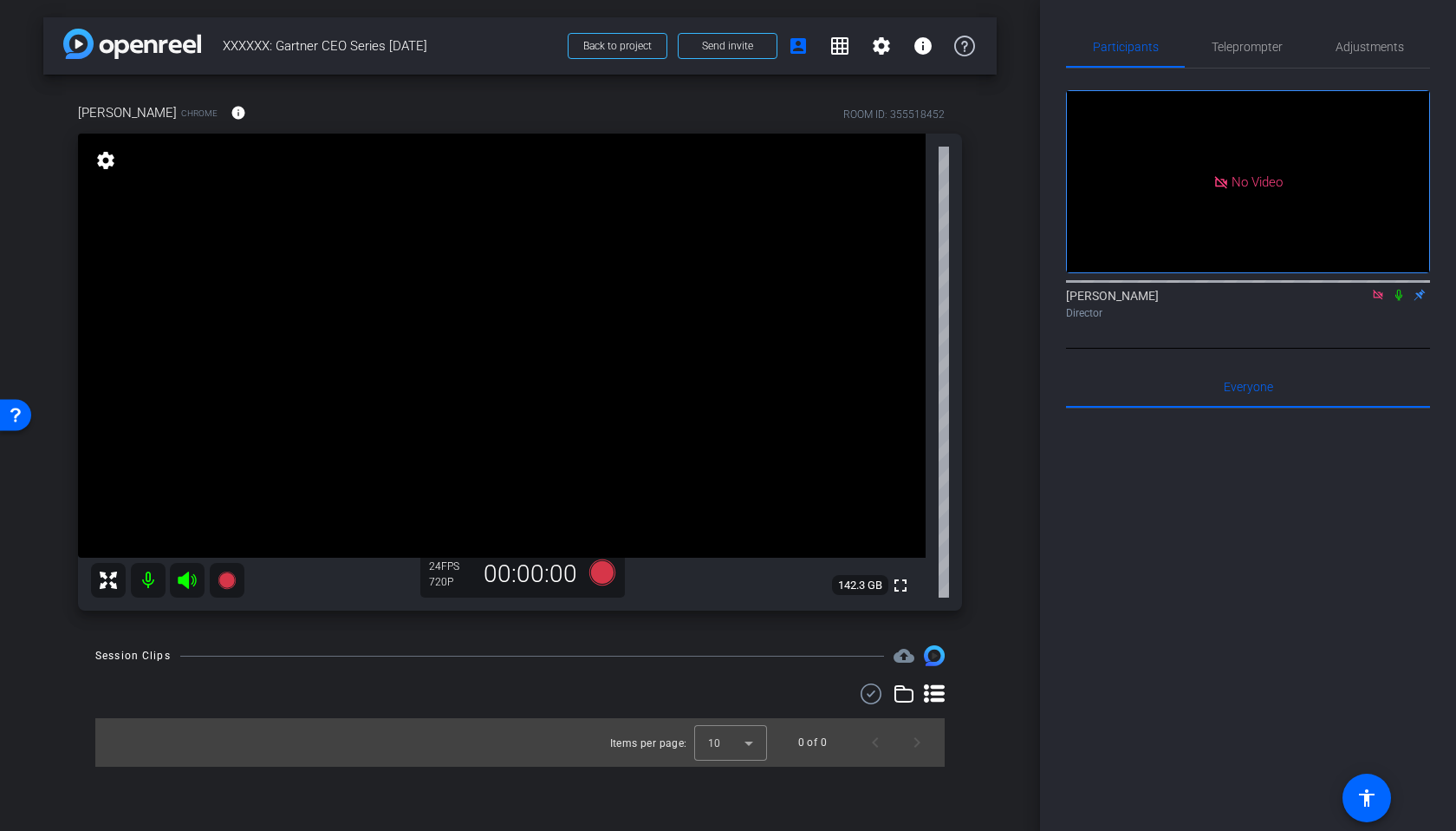
click at [1397, 300] on icon at bounding box center [1399, 294] width 7 height 11
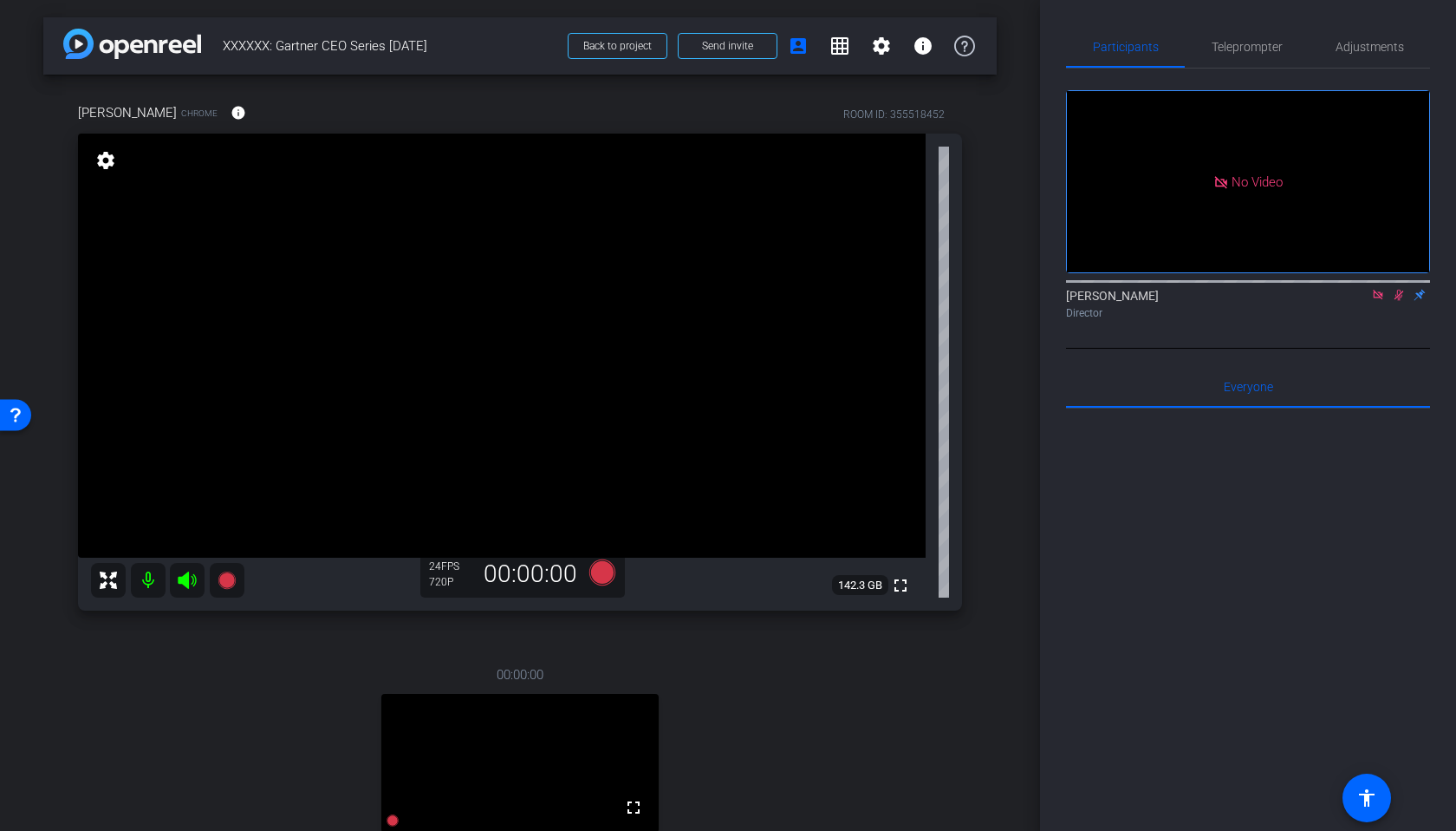
click at [1399, 300] on icon at bounding box center [1400, 294] width 14 height 12
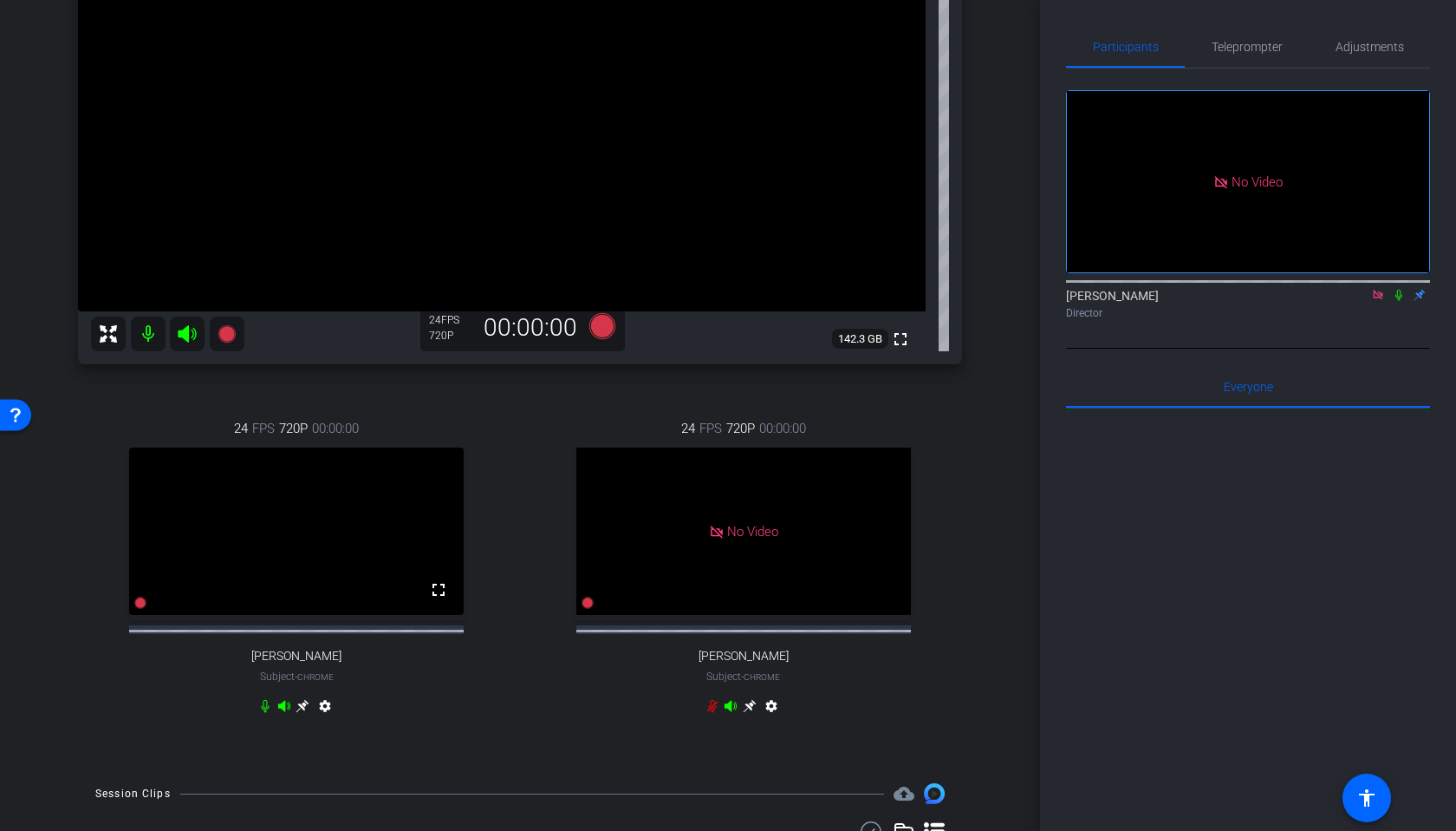
scroll to position [250, 0]
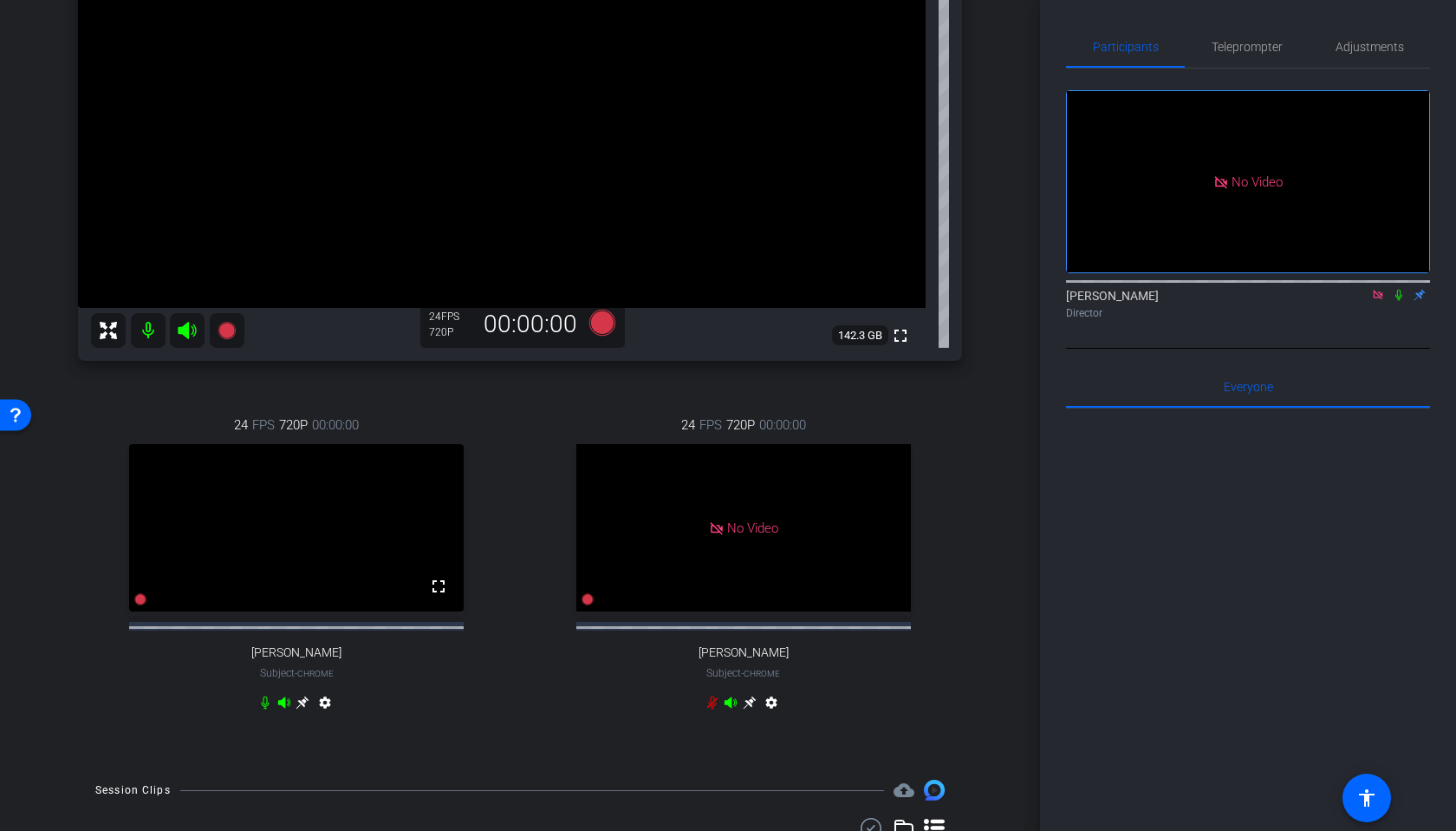
click at [328, 716] on mat-icon "settings" at bounding box center [325, 706] width 21 height 21
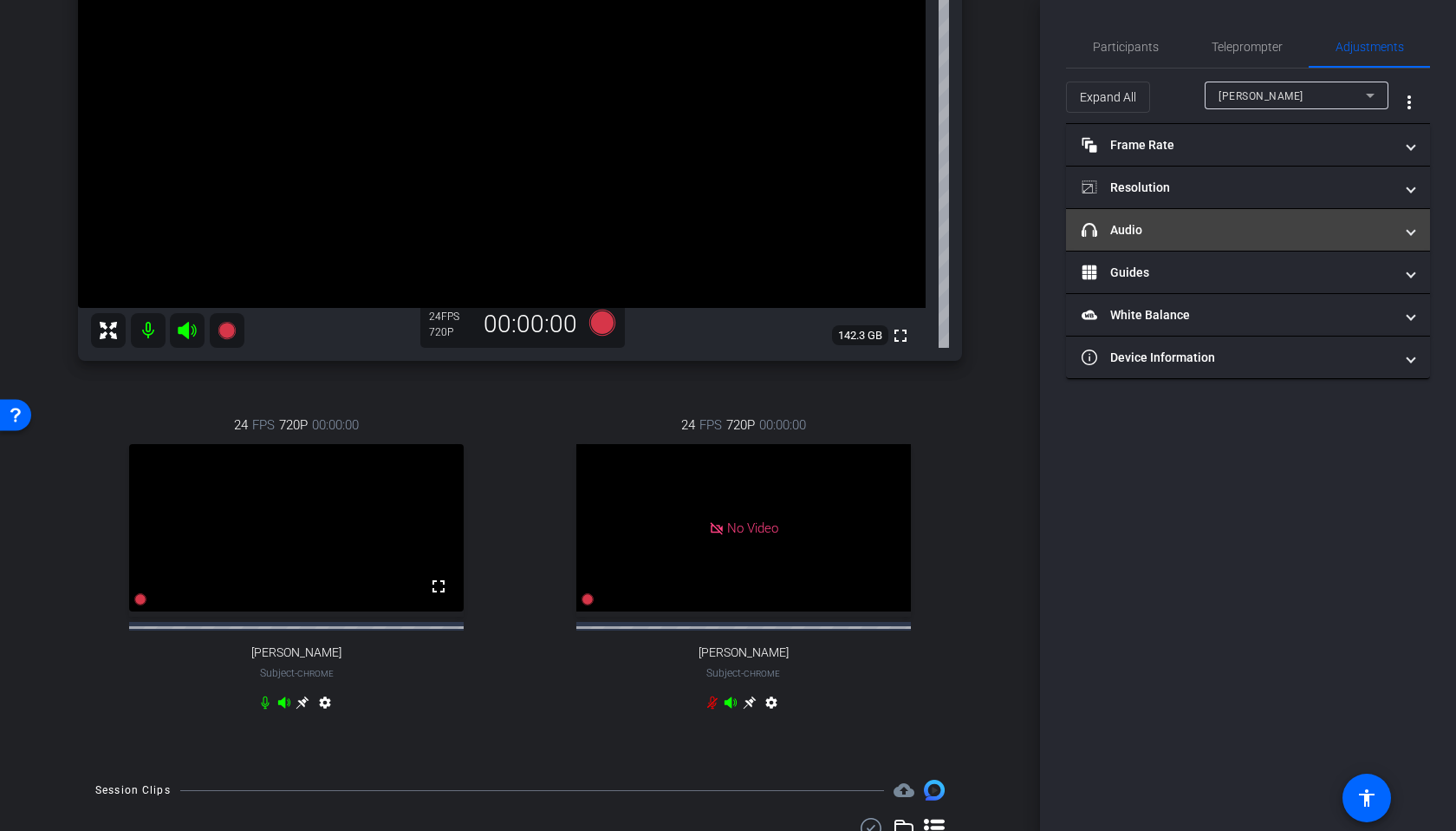
click at [1229, 223] on mat-panel-title "headphone icon Audio" at bounding box center [1237, 230] width 312 height 18
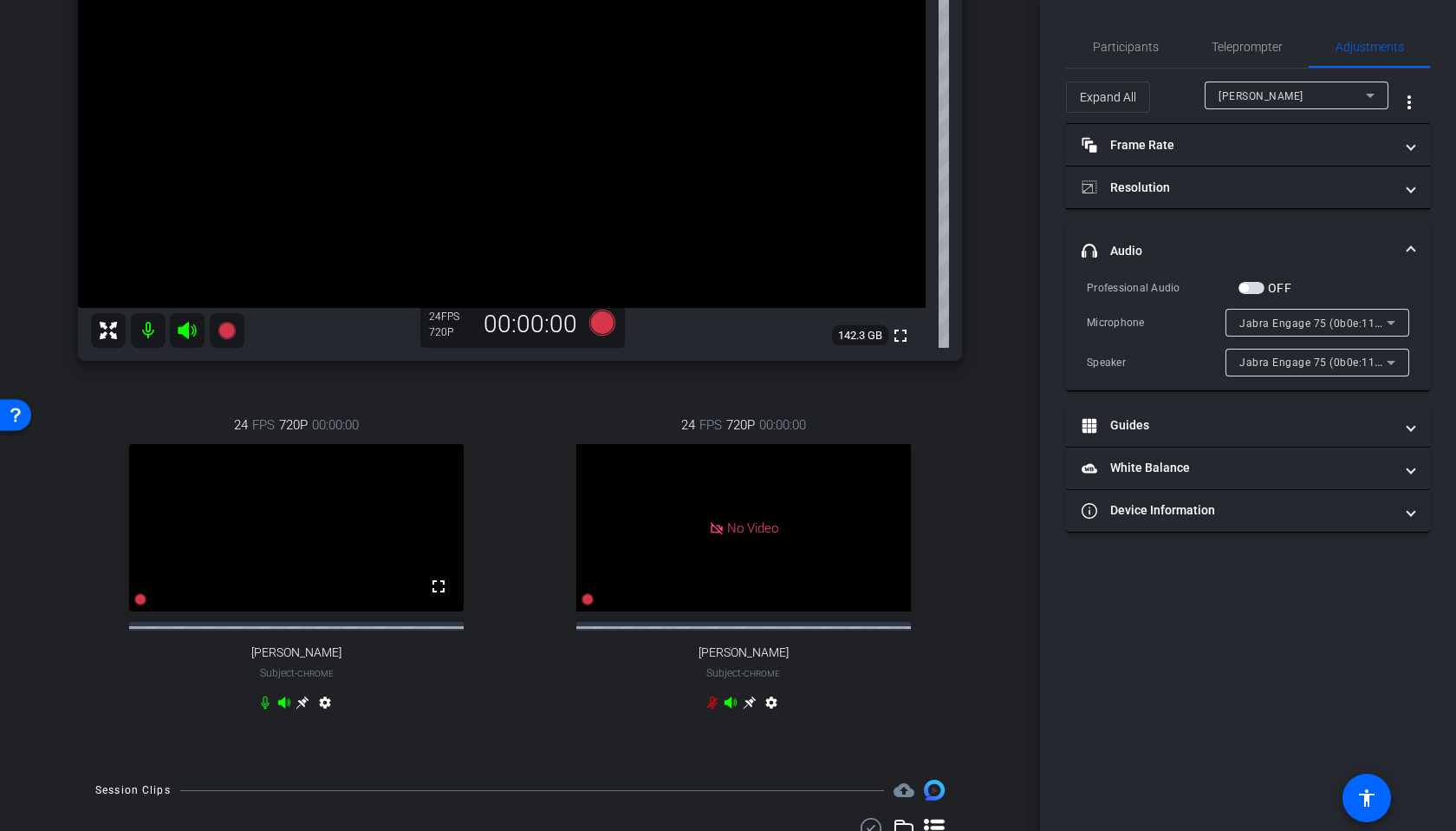
click at [1244, 288] on button "OFF" at bounding box center [1252, 287] width 26 height 12
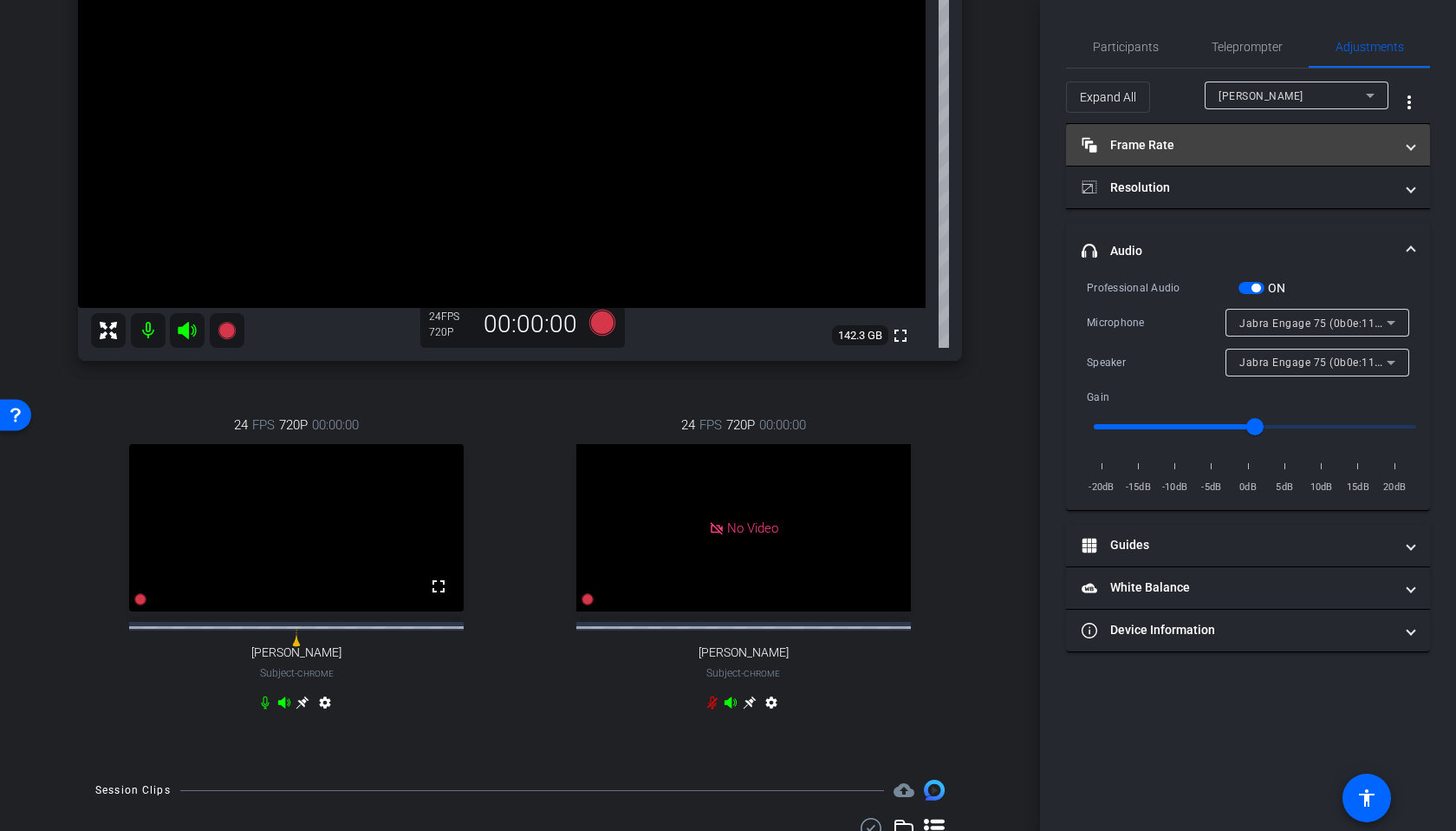
click at [1225, 142] on mat-panel-title "Frame Rate Frame Rate" at bounding box center [1237, 145] width 312 height 18
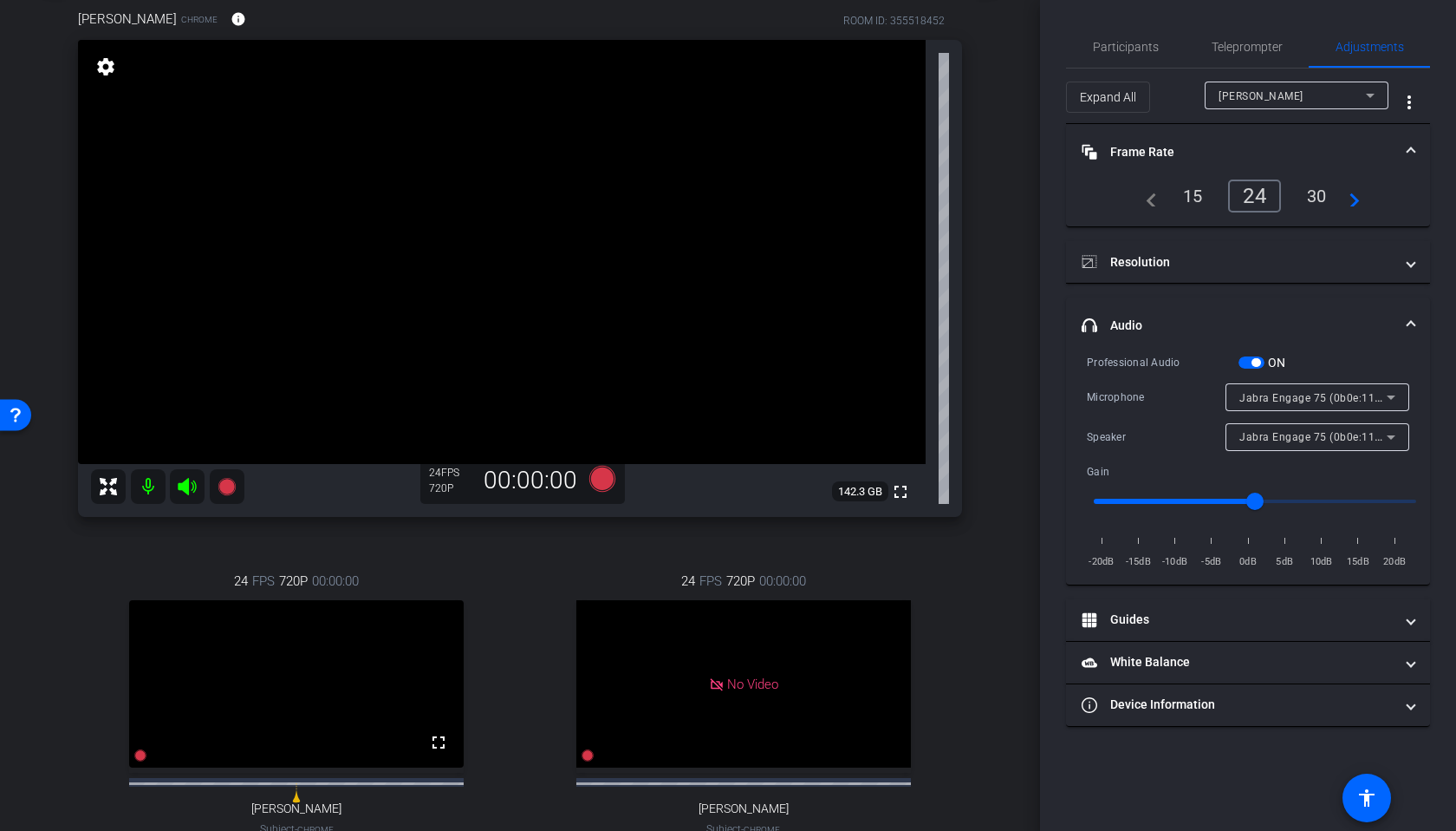
scroll to position [89, 0]
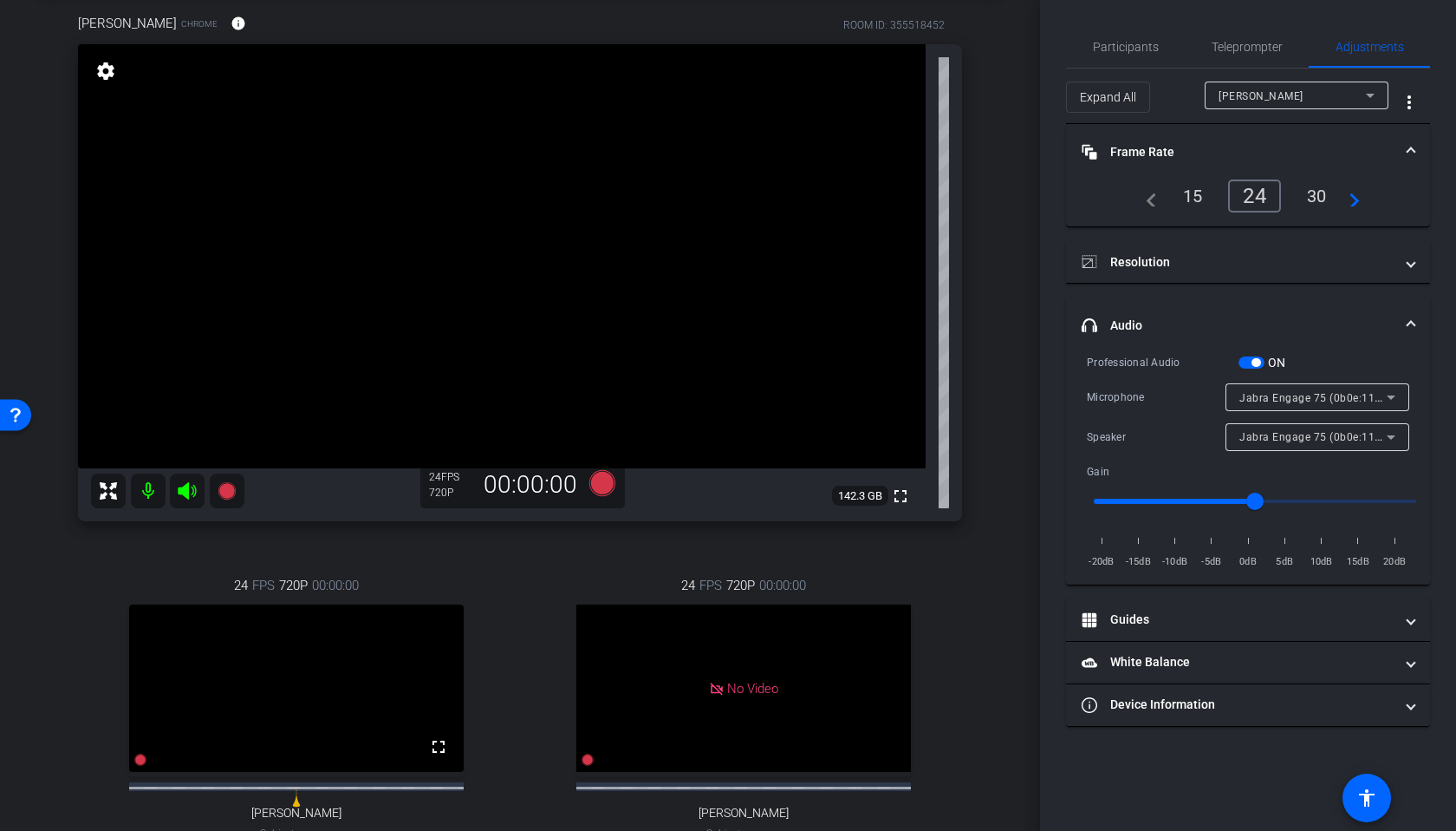
click at [102, 76] on mat-icon "settings" at bounding box center [106, 71] width 24 height 21
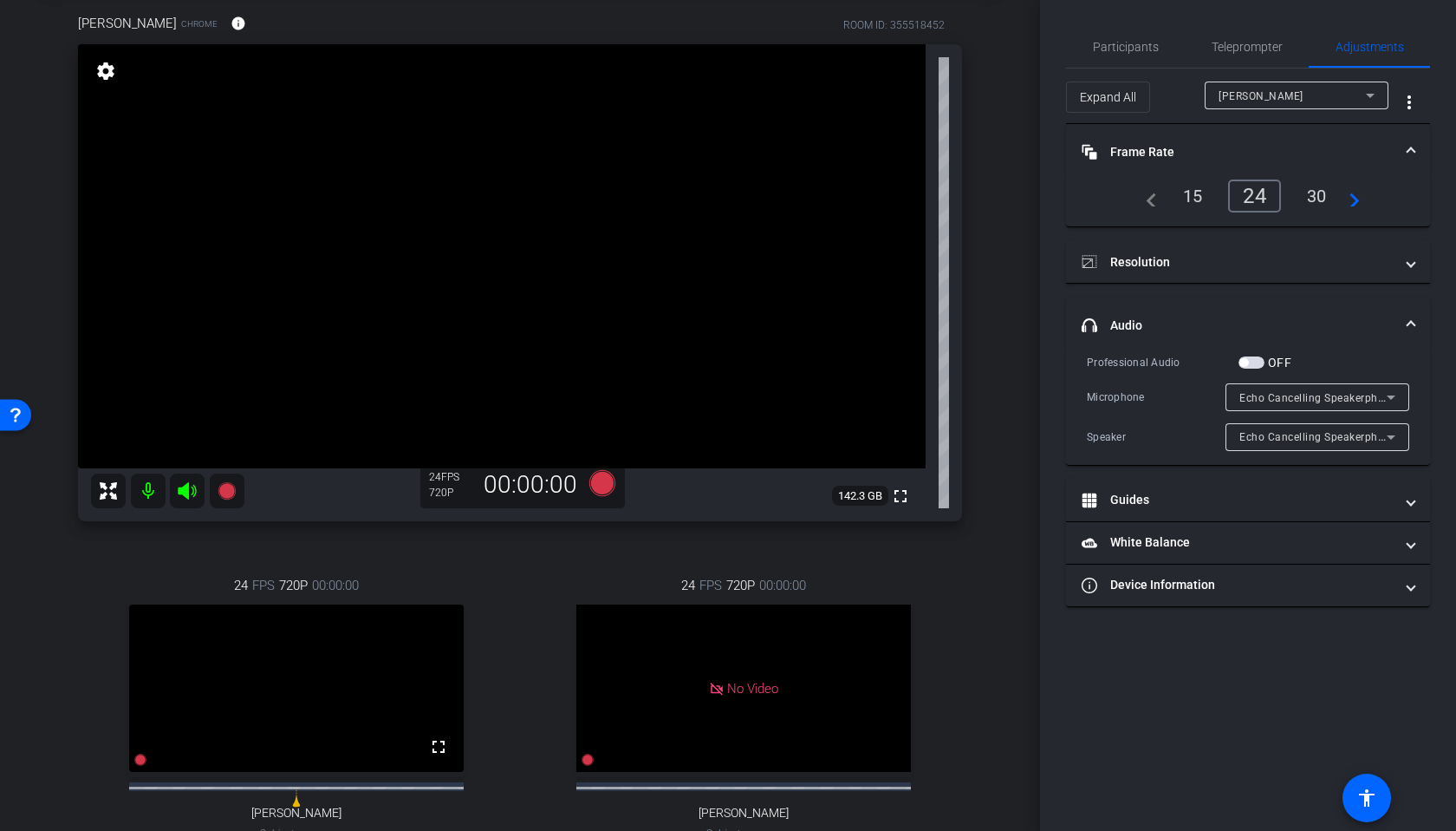
click at [1256, 359] on span "button" at bounding box center [1252, 362] width 26 height 12
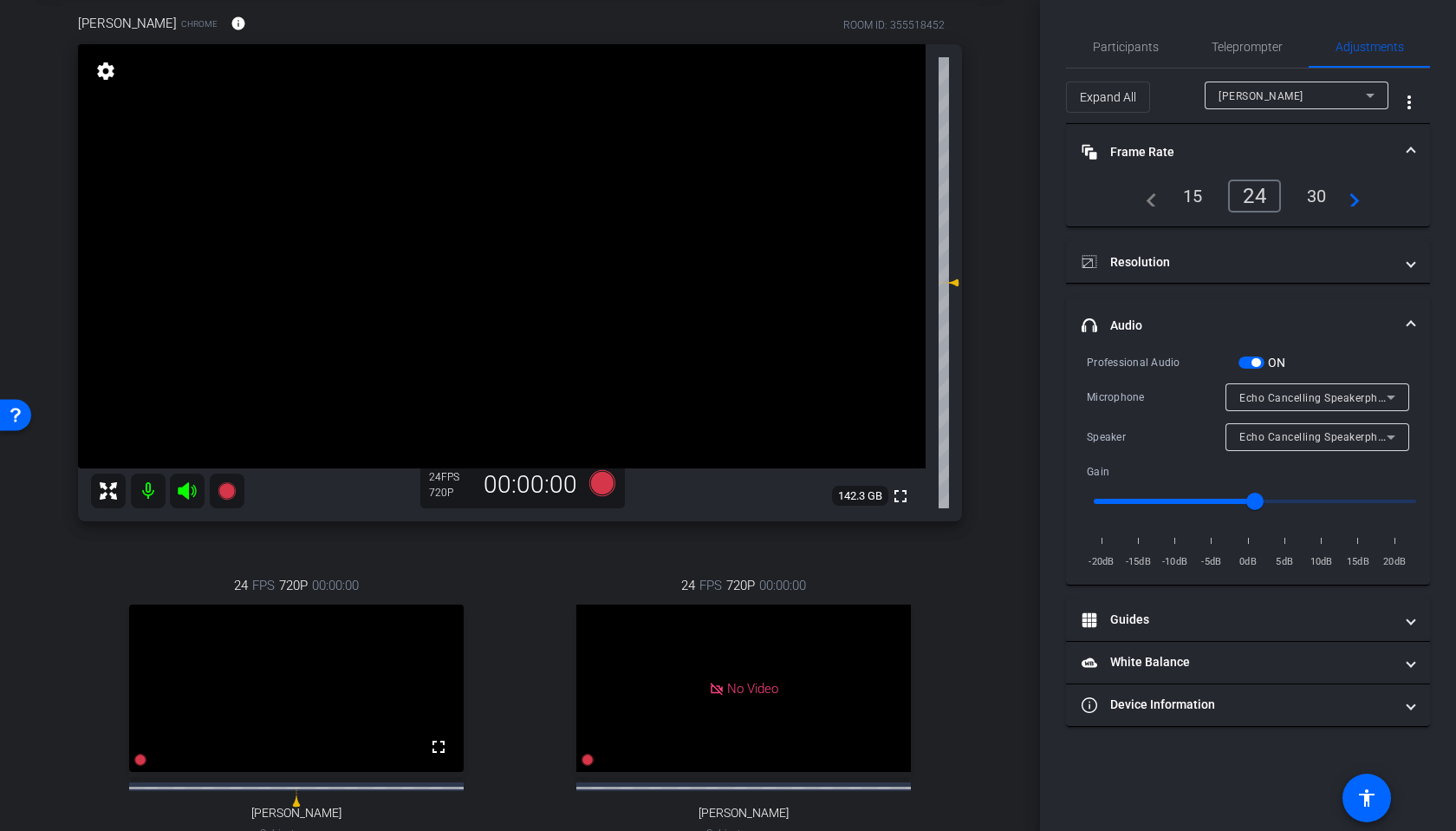
click at [1003, 212] on div "arrow_back XXXXXX: Gartner CEO Series [DATE] Back to project Send invite accoun…" at bounding box center [520, 326] width 1040 height 831
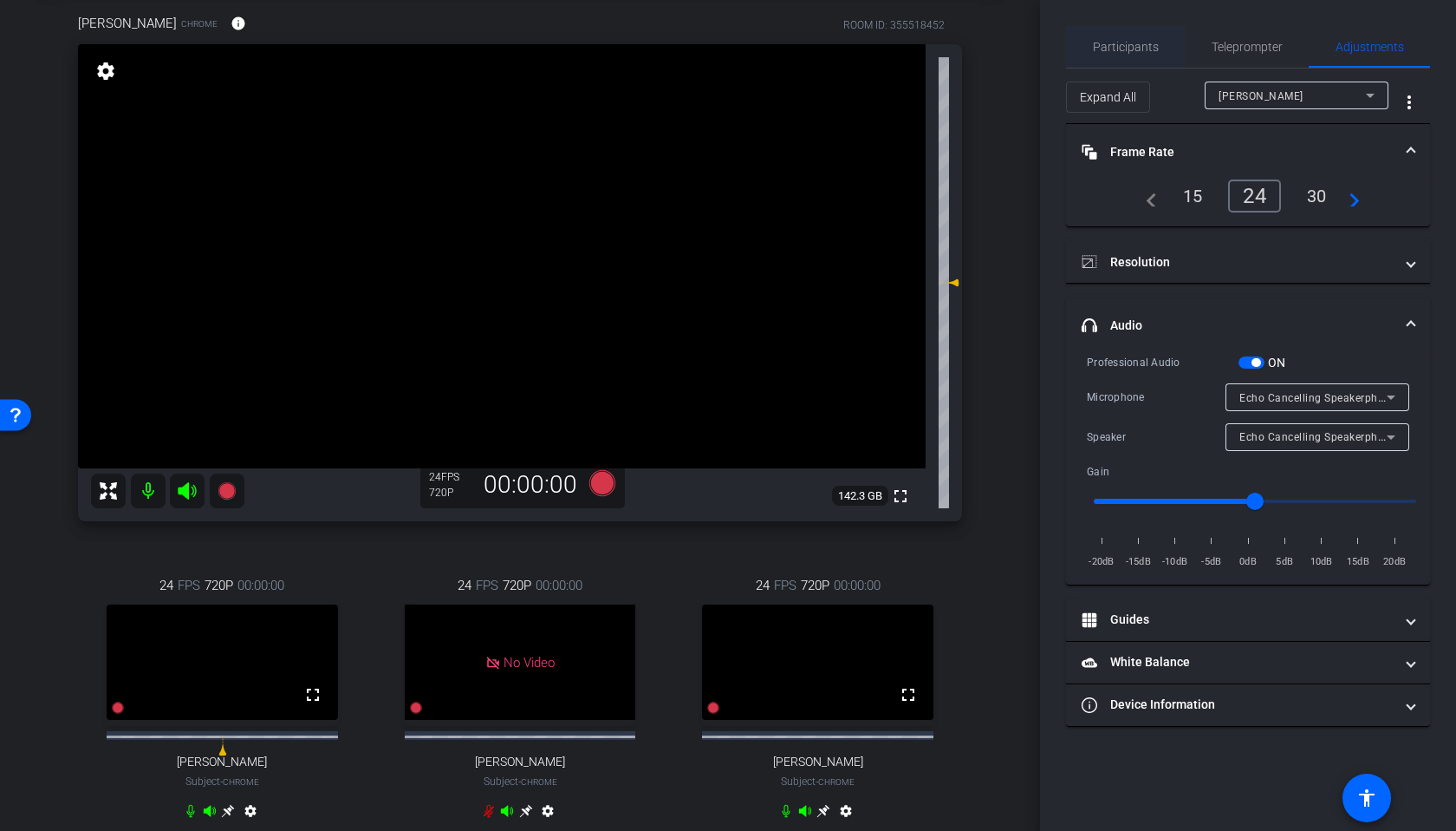
click at [1117, 36] on span "Participants" at bounding box center [1126, 47] width 66 height 42
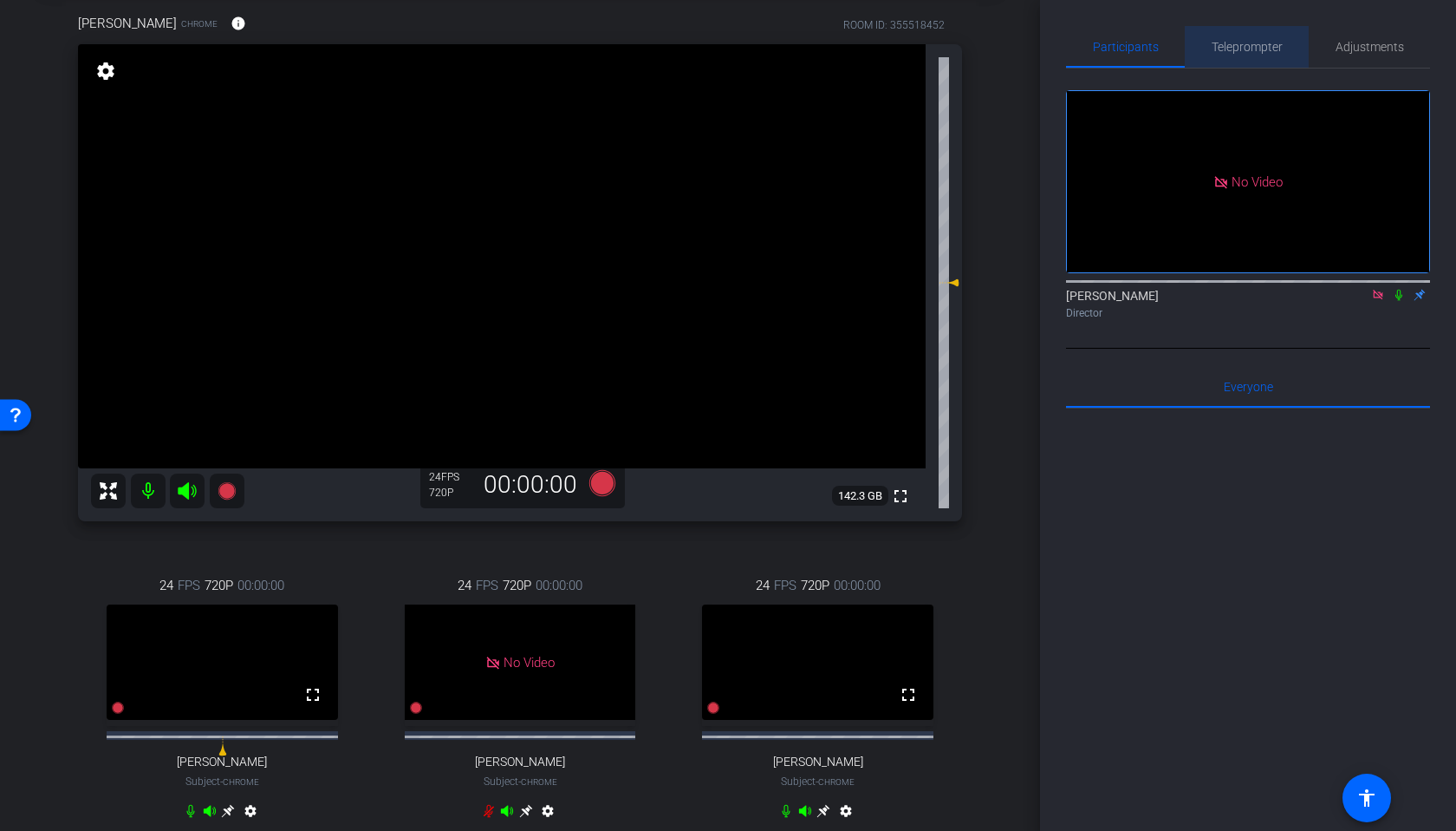
click at [1251, 58] on span "Teleprompter" at bounding box center [1248, 47] width 71 height 42
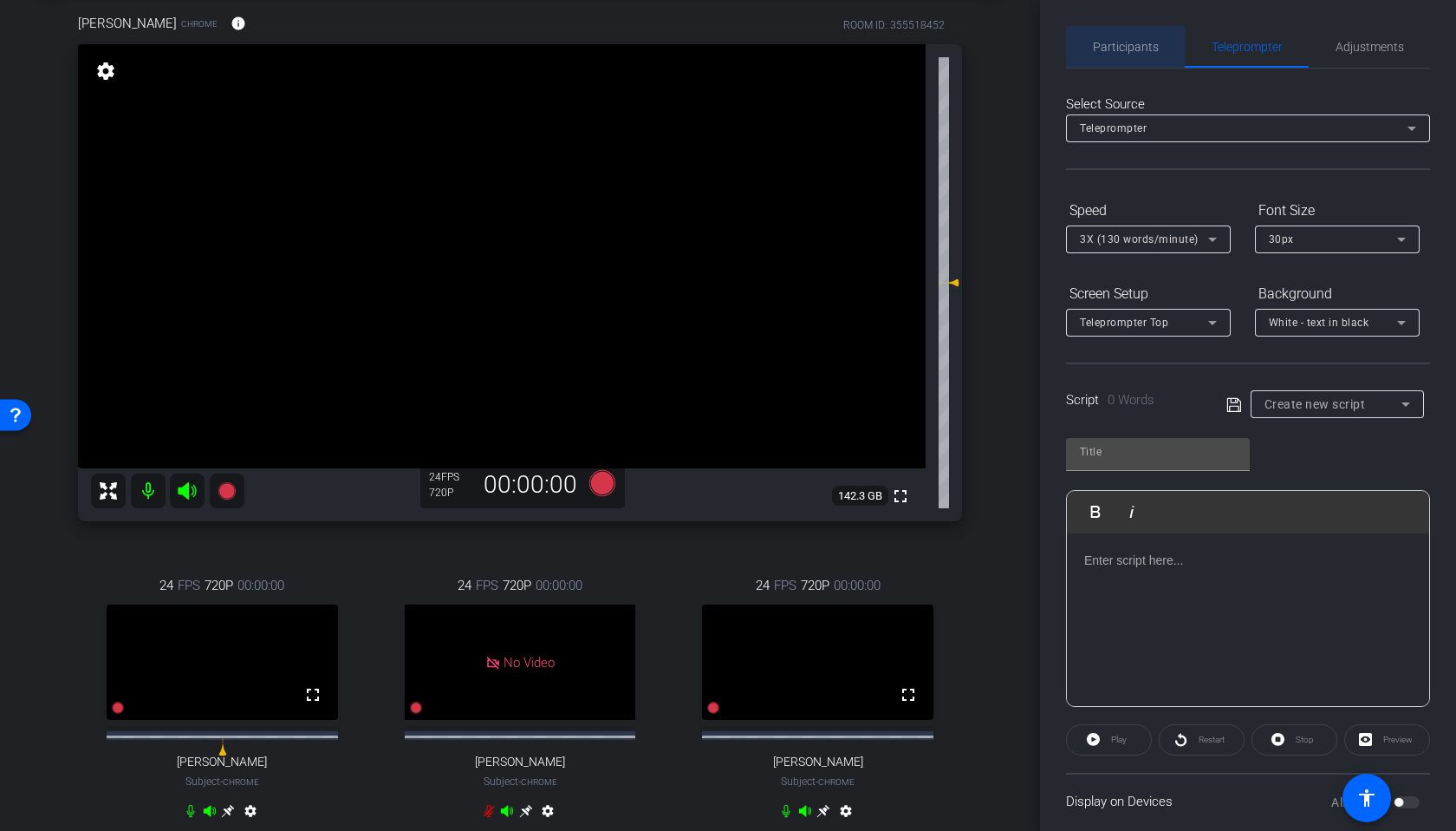
click at [1150, 46] on span "Participants" at bounding box center [1126, 47] width 66 height 12
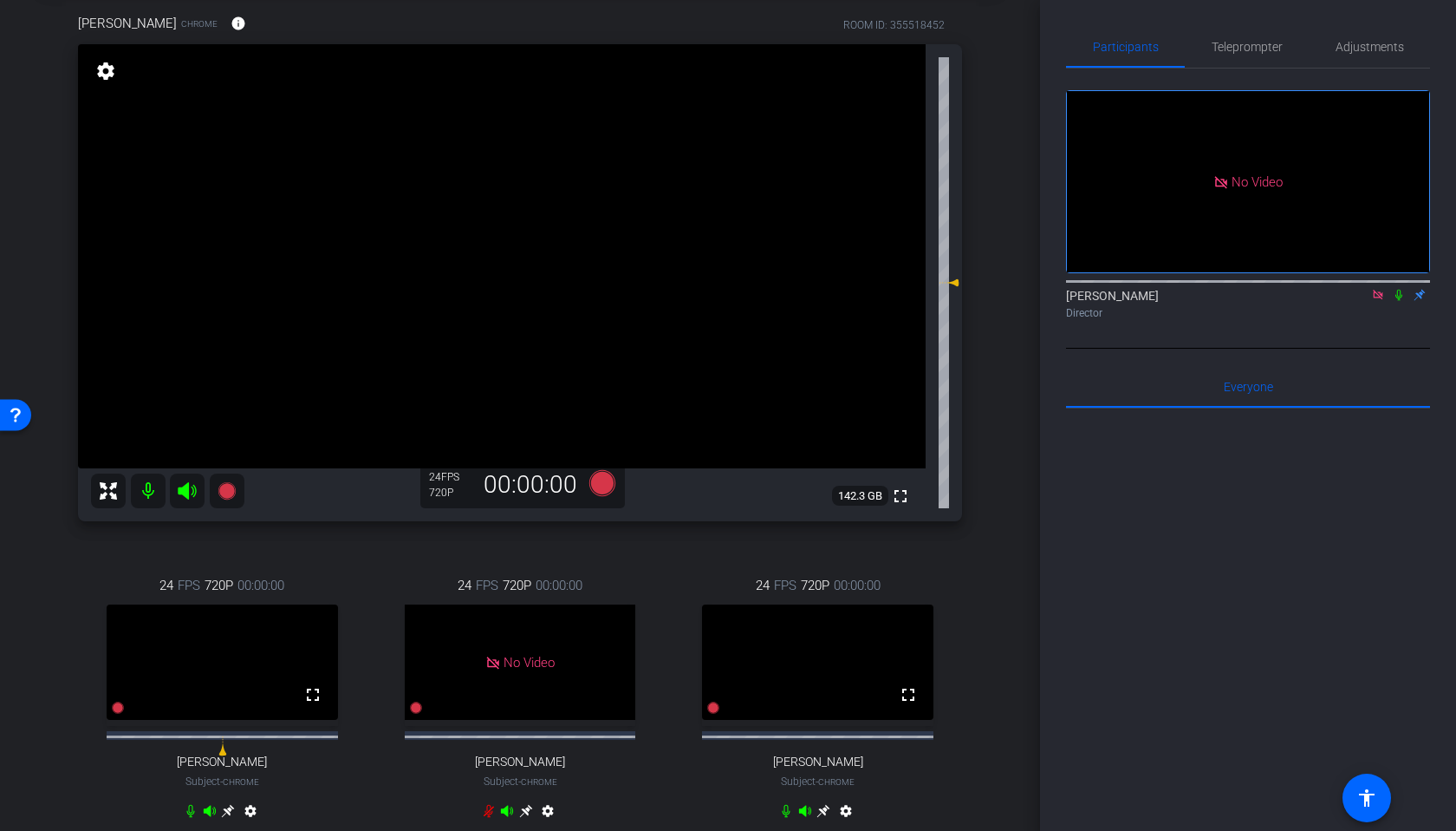
click at [847, 825] on mat-icon "settings" at bounding box center [847, 815] width 21 height 21
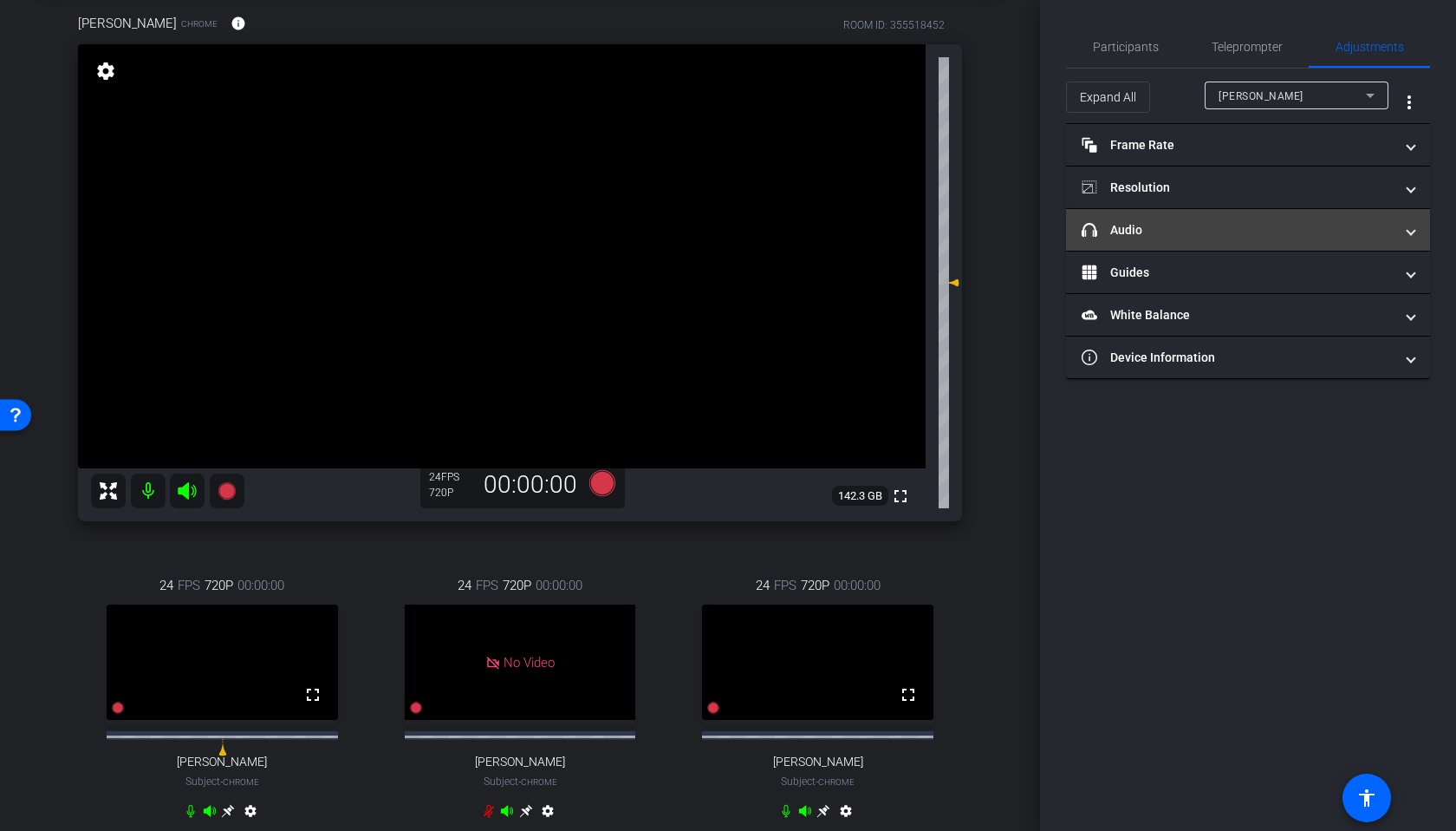
click at [1188, 228] on mat-panel-title "headphone icon Audio" at bounding box center [1237, 230] width 312 height 18
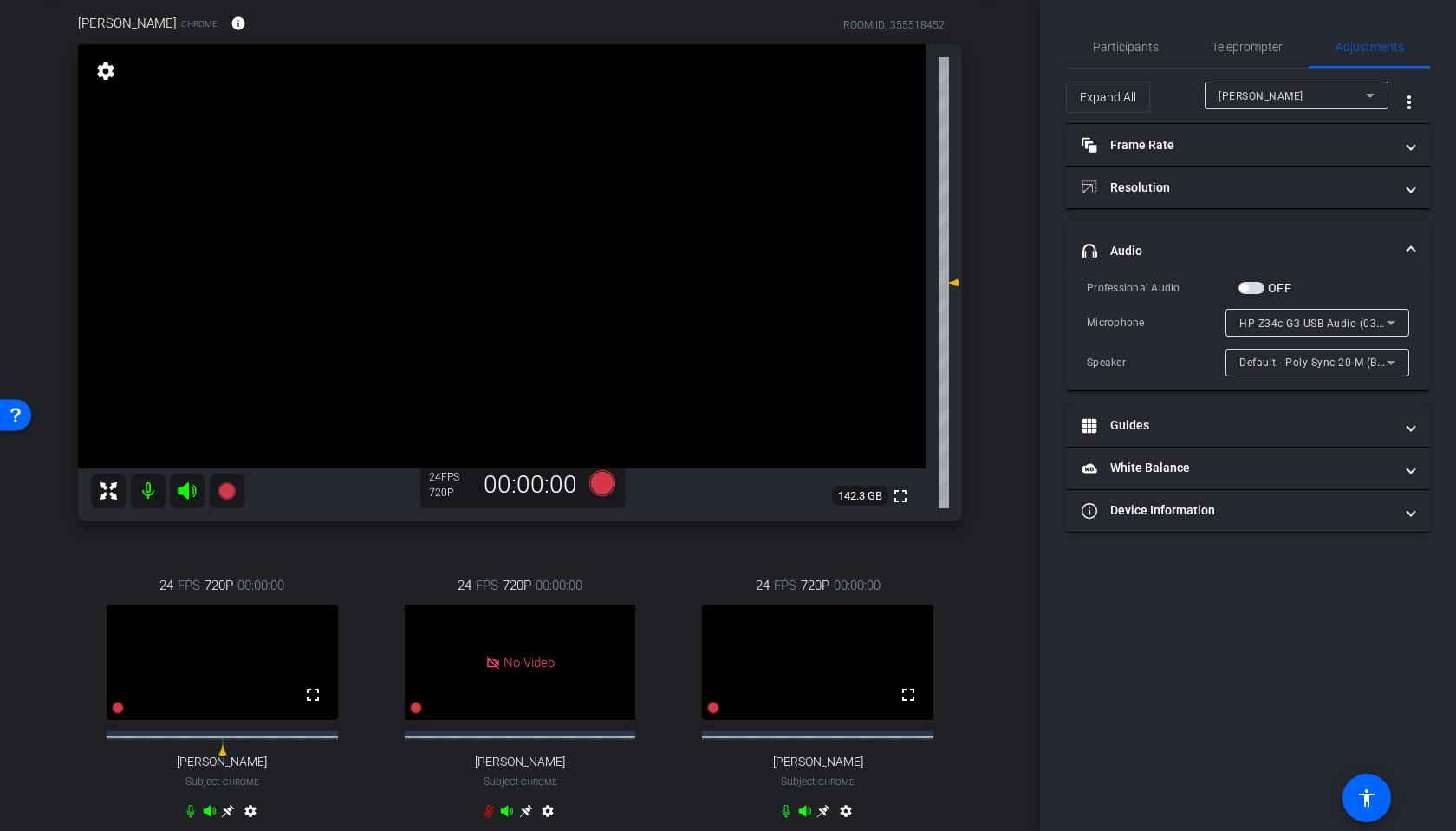
click at [1251, 285] on span "button" at bounding box center [1252, 287] width 26 height 12
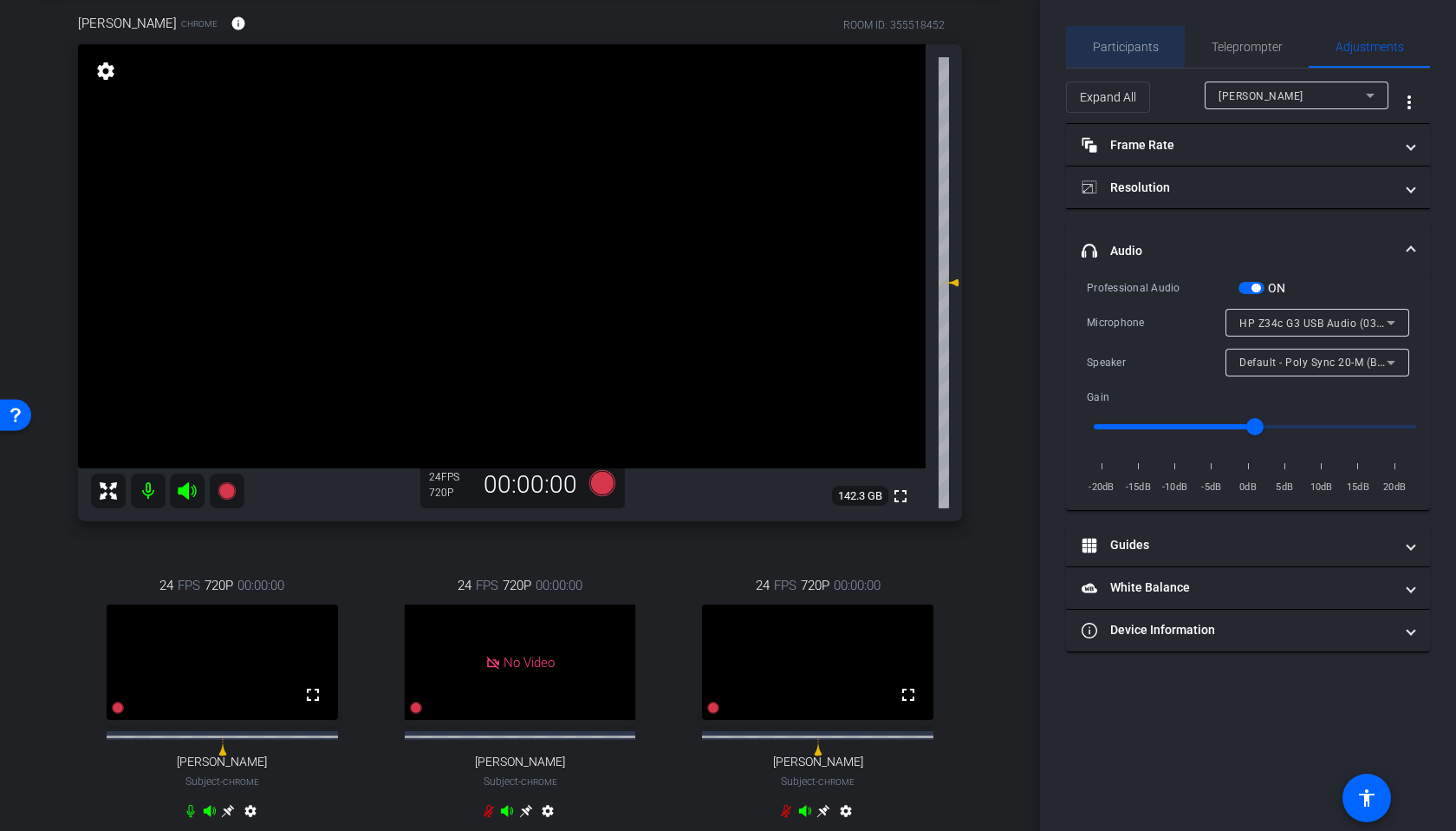
click at [1140, 45] on span "Participants" at bounding box center [1126, 47] width 66 height 12
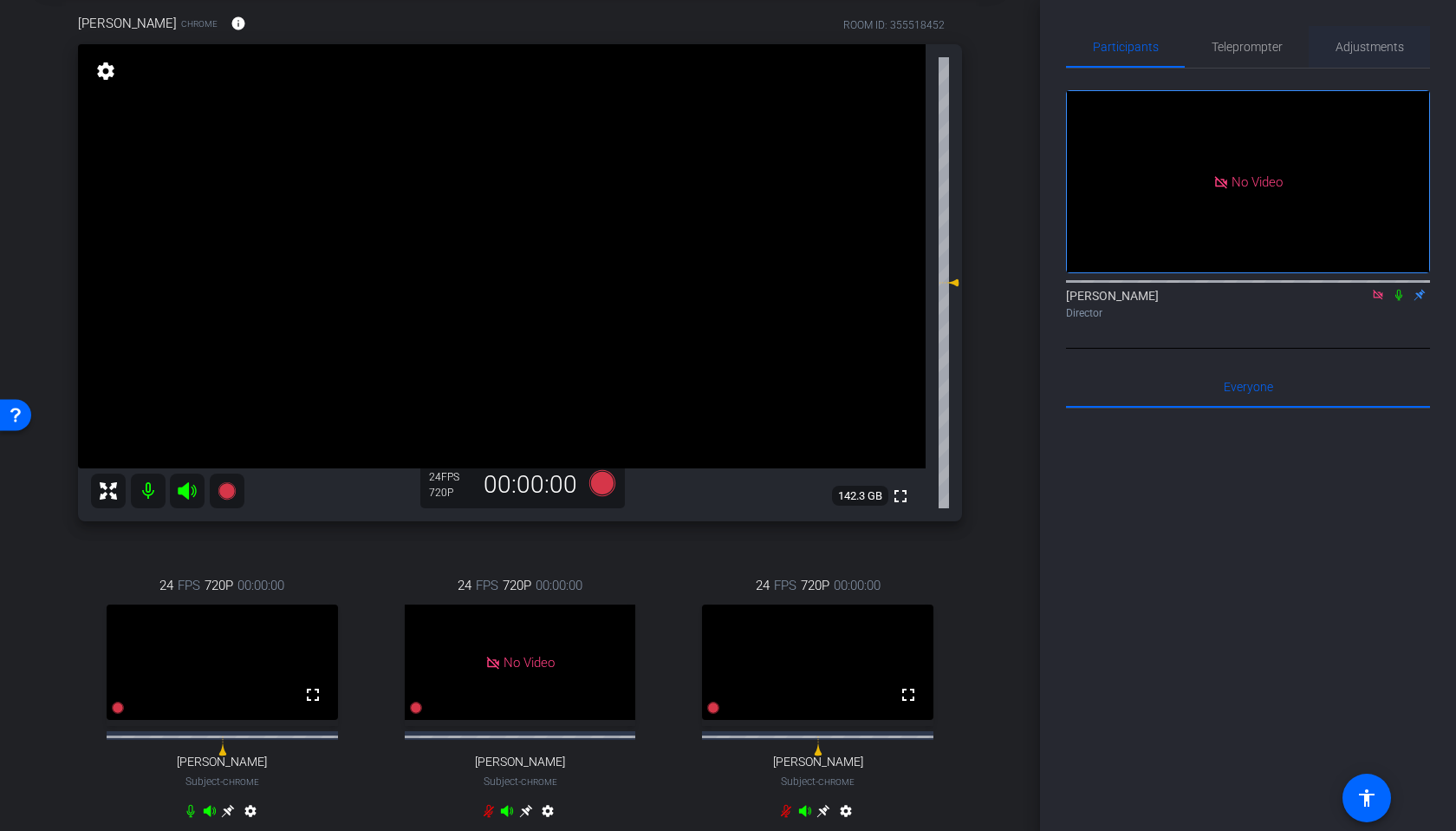
click at [1380, 46] on span "Adjustments" at bounding box center [1370, 47] width 69 height 12
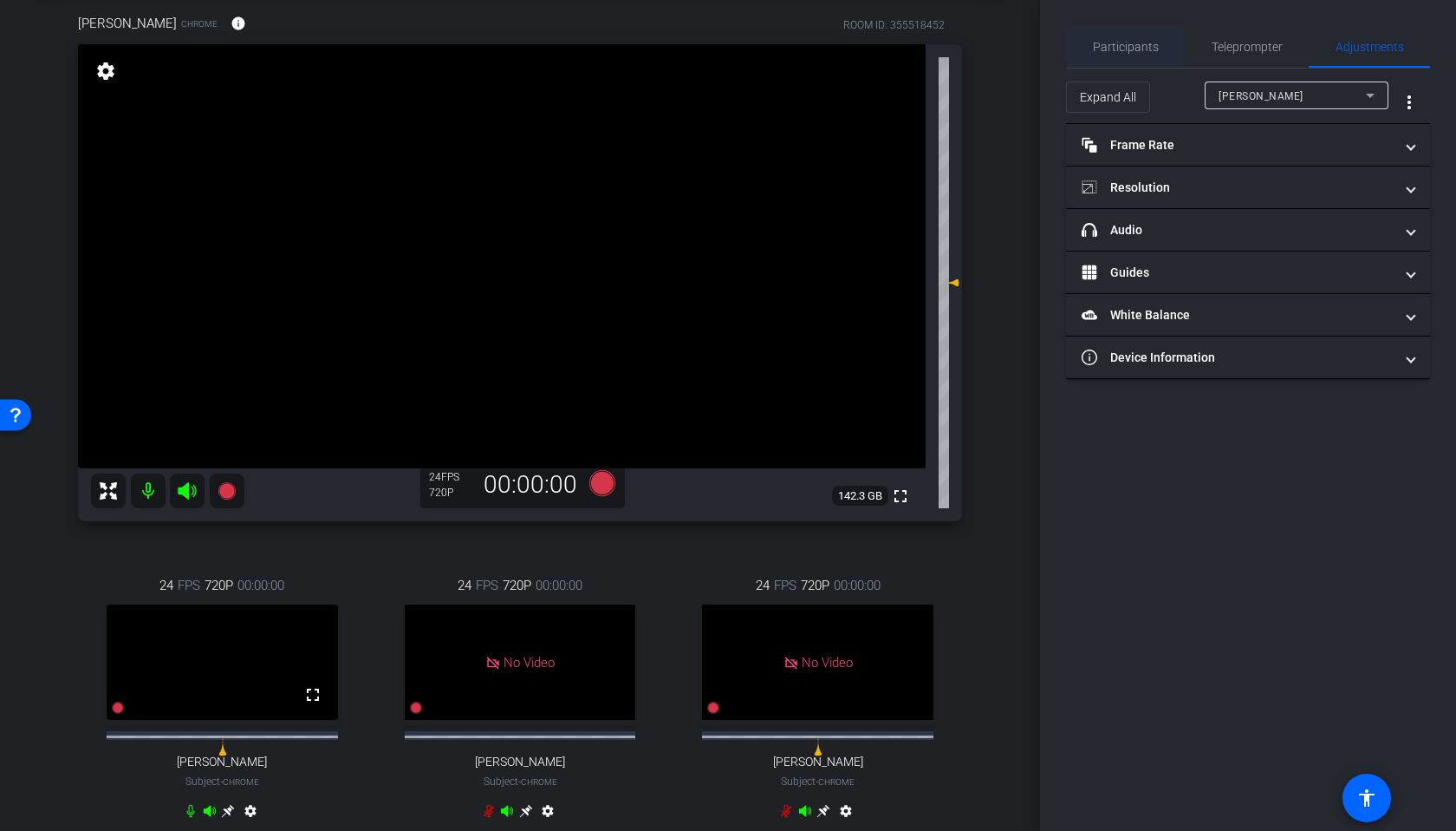
click at [1130, 51] on span "Participants" at bounding box center [1126, 47] width 66 height 12
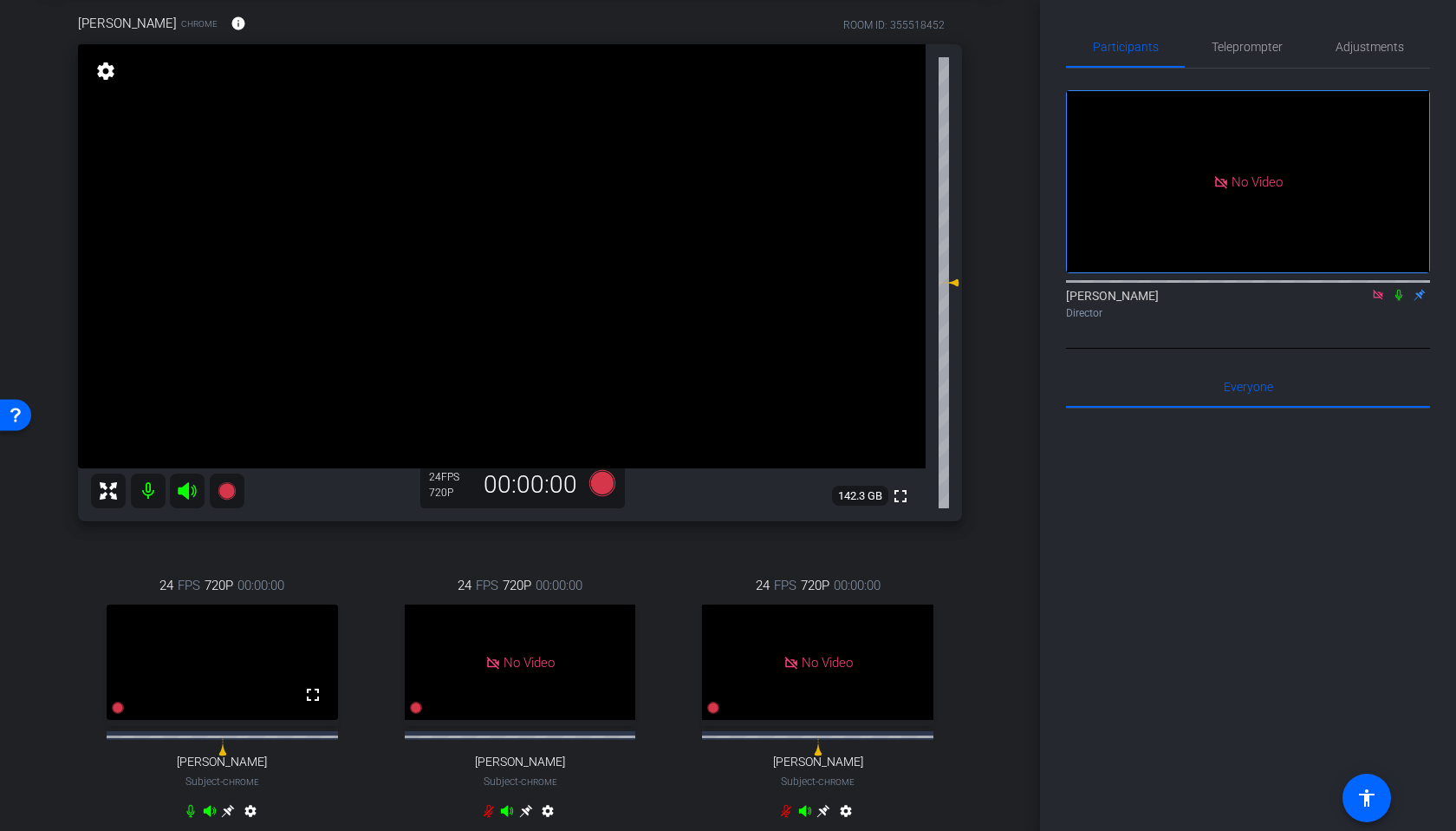
click at [621, 362] on video at bounding box center [502, 256] width 847 height 424
click at [606, 486] on icon at bounding box center [603, 483] width 26 height 26
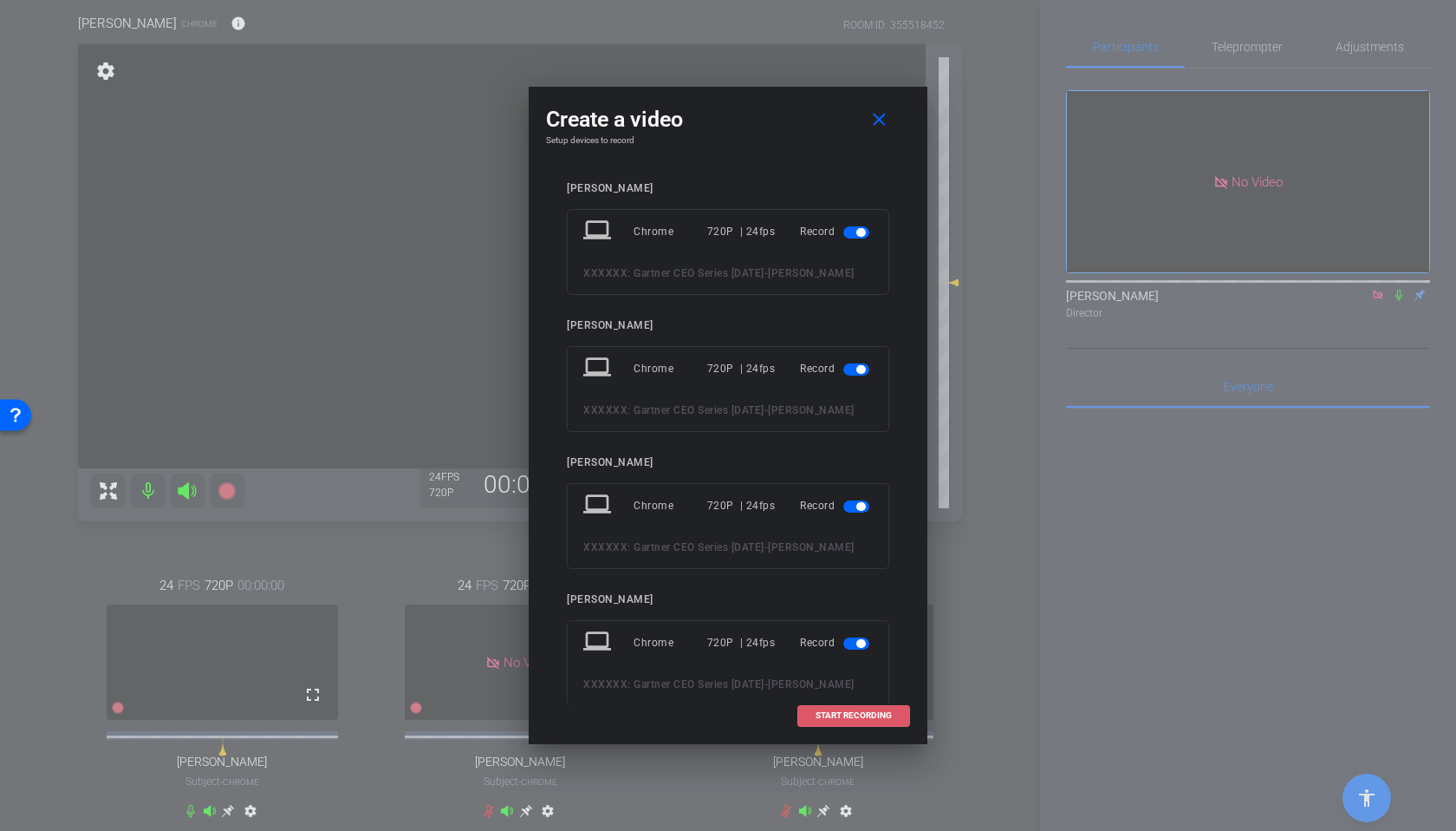
click at [881, 720] on span "START RECORDING" at bounding box center [854, 716] width 76 height 9
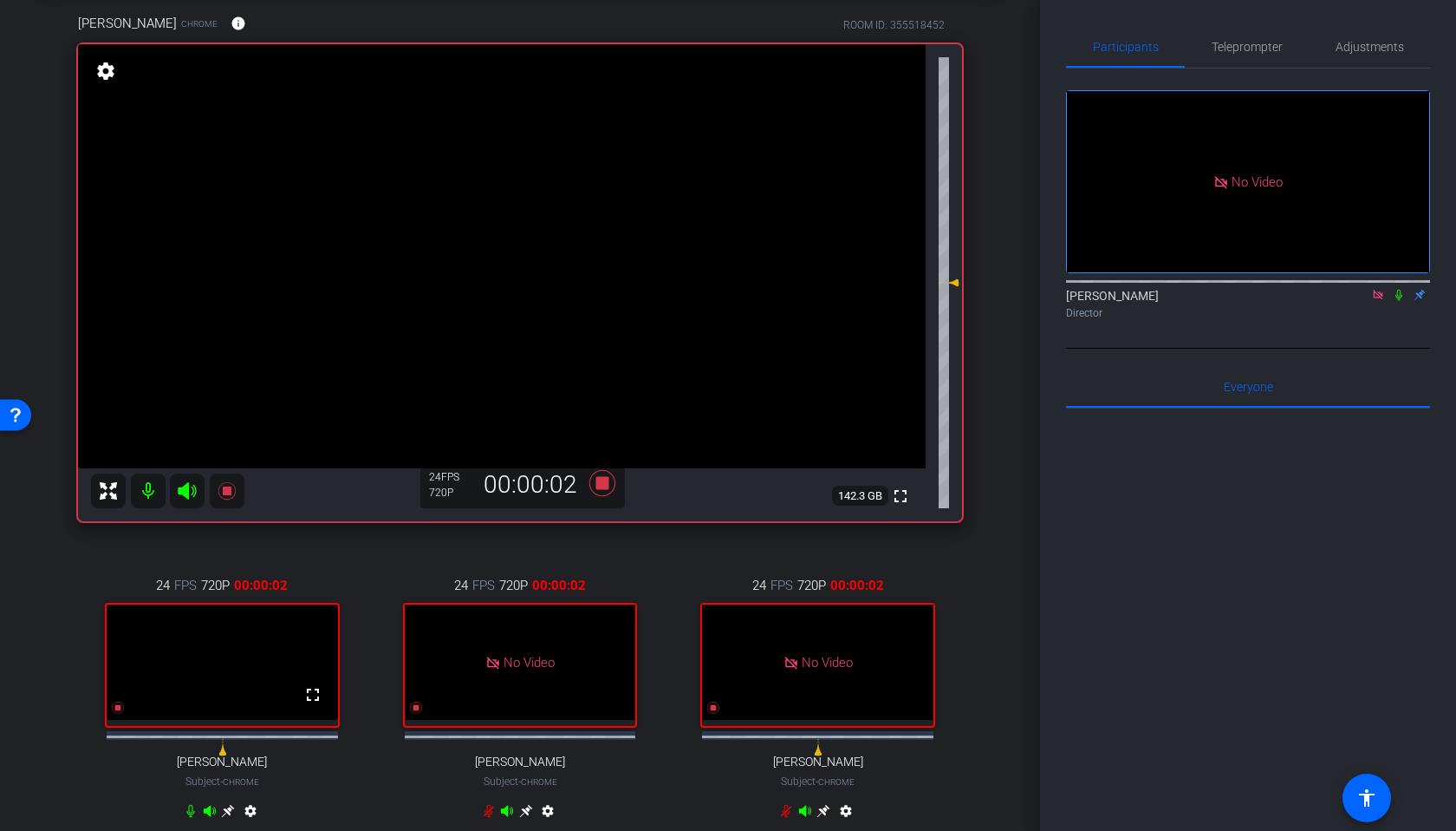
click at [1395, 288] on icon at bounding box center [1400, 294] width 14 height 12
click at [675, 418] on video at bounding box center [502, 256] width 847 height 424
click at [1400, 287] on mat-icon at bounding box center [1400, 294] width 21 height 16
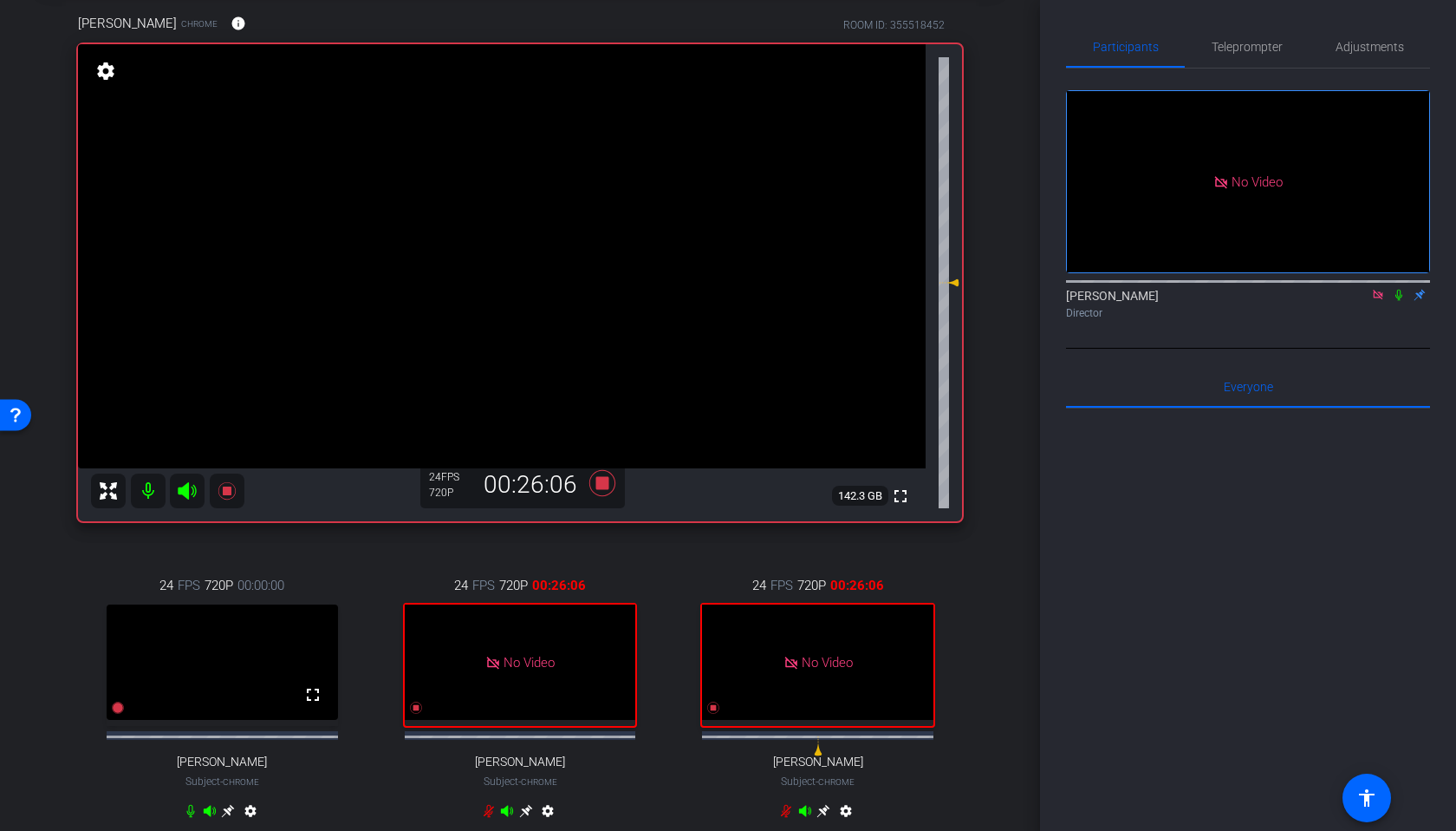
click at [1400, 288] on icon at bounding box center [1400, 294] width 14 height 12
click at [250, 824] on mat-icon "settings" at bounding box center [251, 815] width 21 height 21
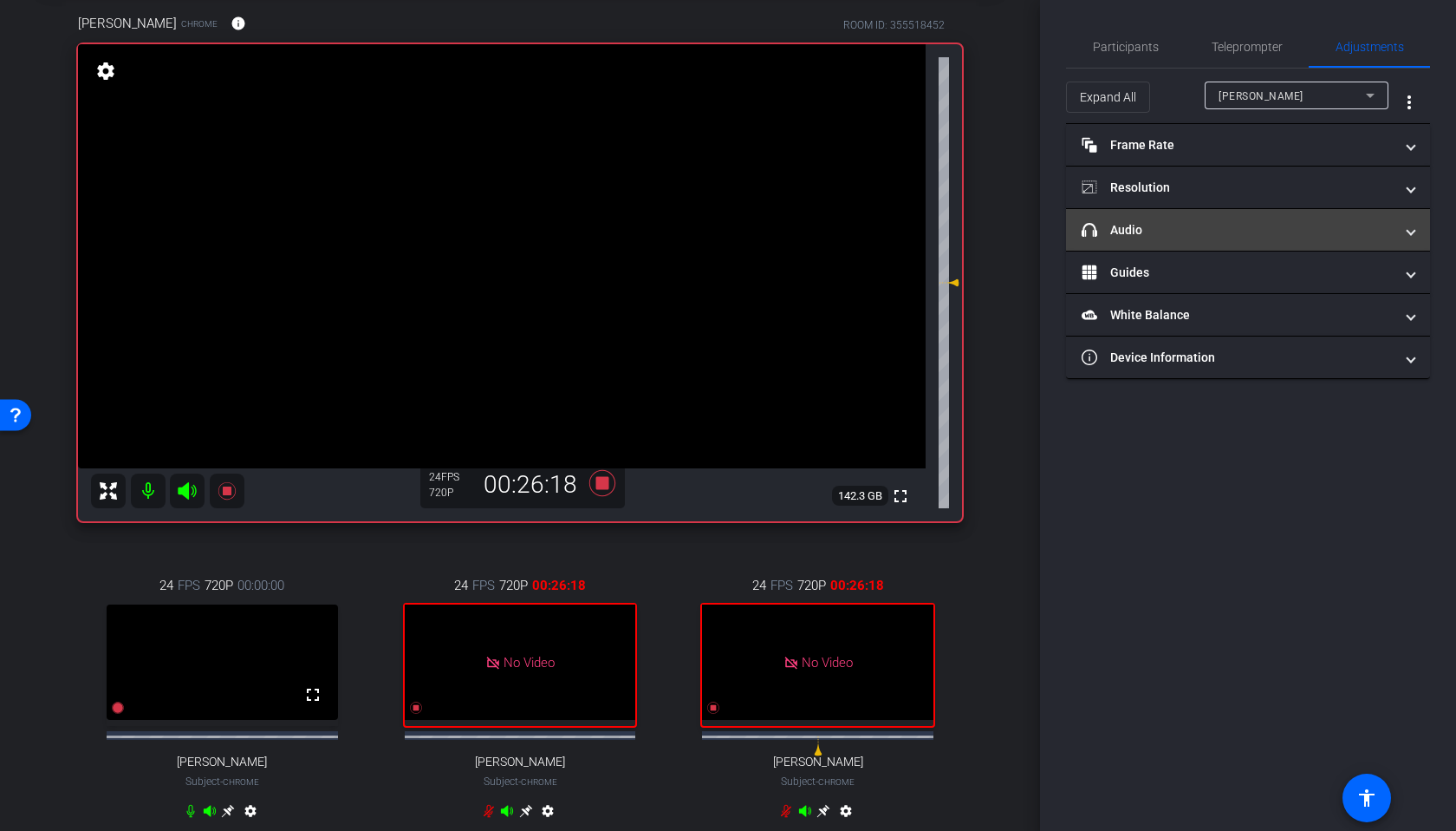
click at [1245, 237] on mat-panel-title "headphone icon Audio" at bounding box center [1237, 230] width 312 height 18
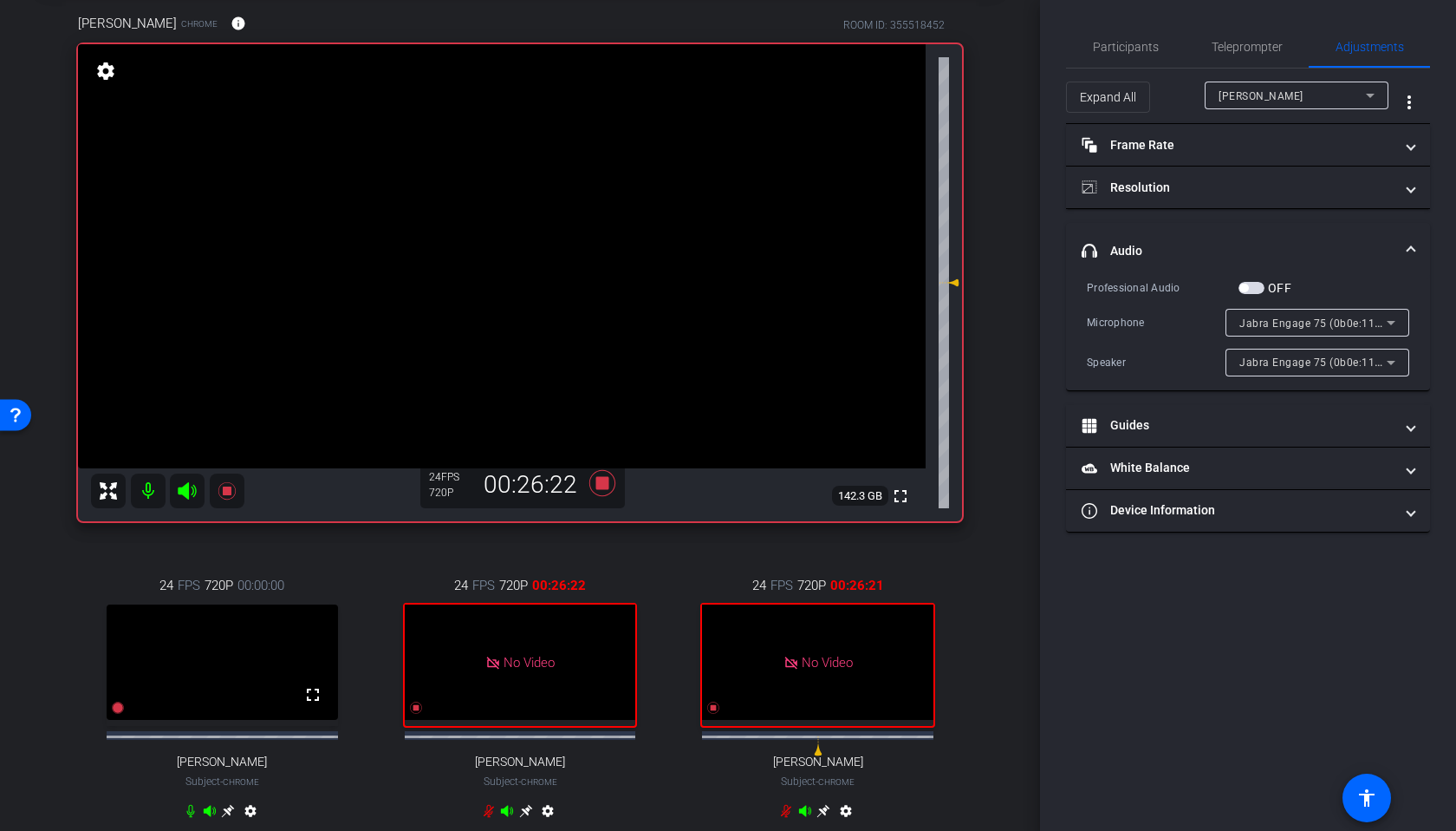
click at [1260, 286] on span "button" at bounding box center [1252, 287] width 26 height 12
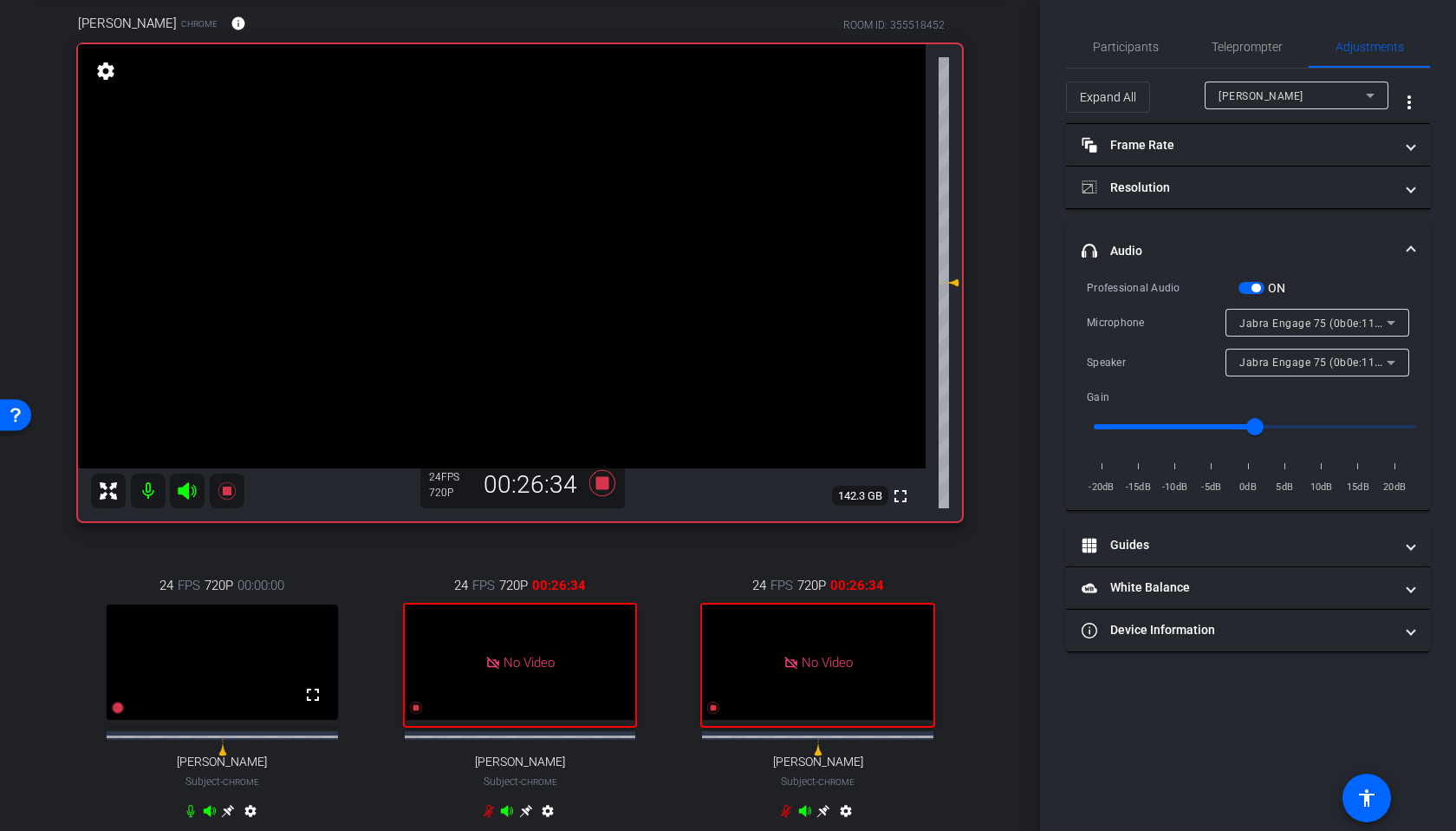
click at [1252, 287] on span "button" at bounding box center [1256, 287] width 9 height 9
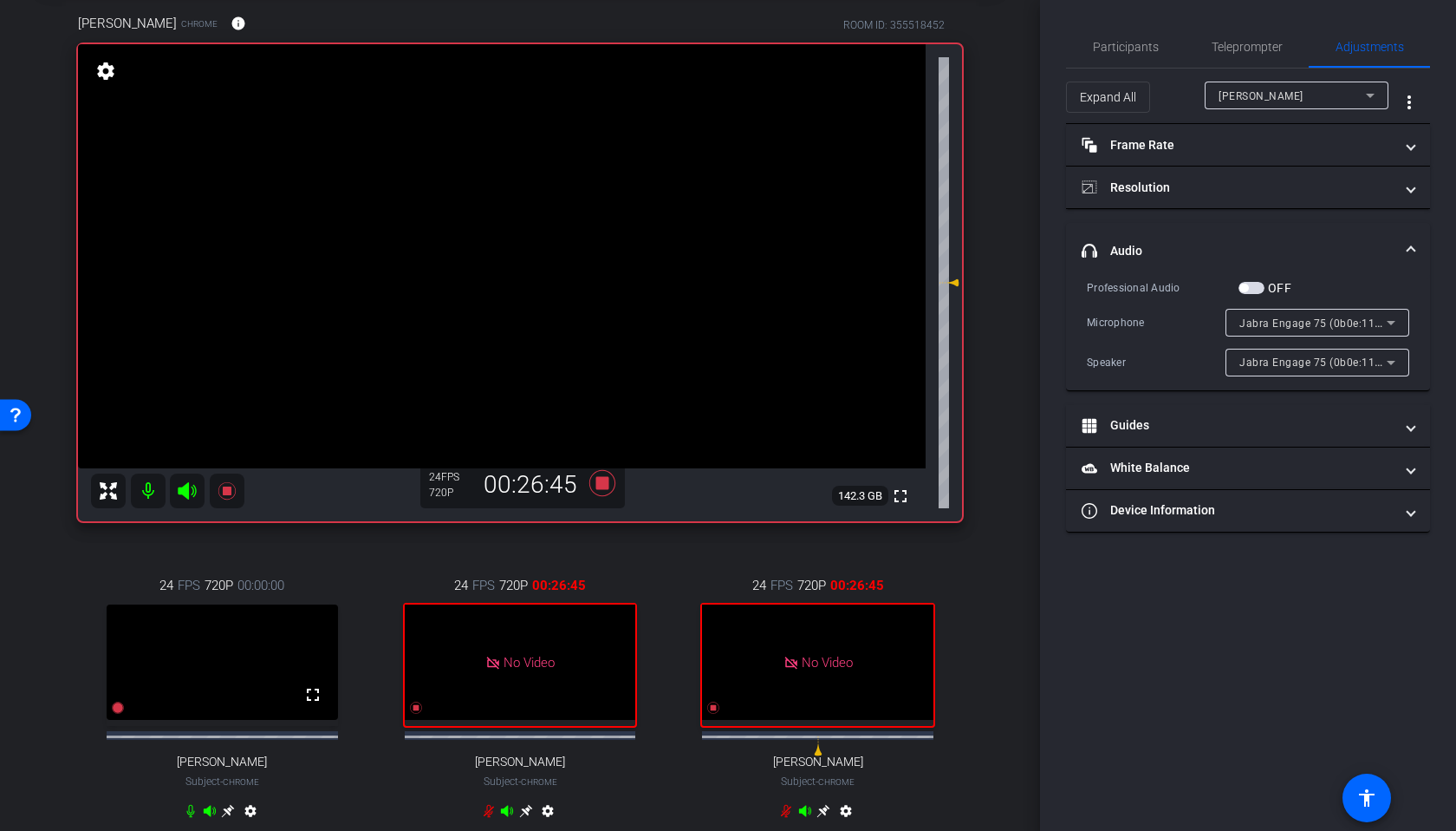
click at [1256, 290] on span "button" at bounding box center [1252, 287] width 26 height 12
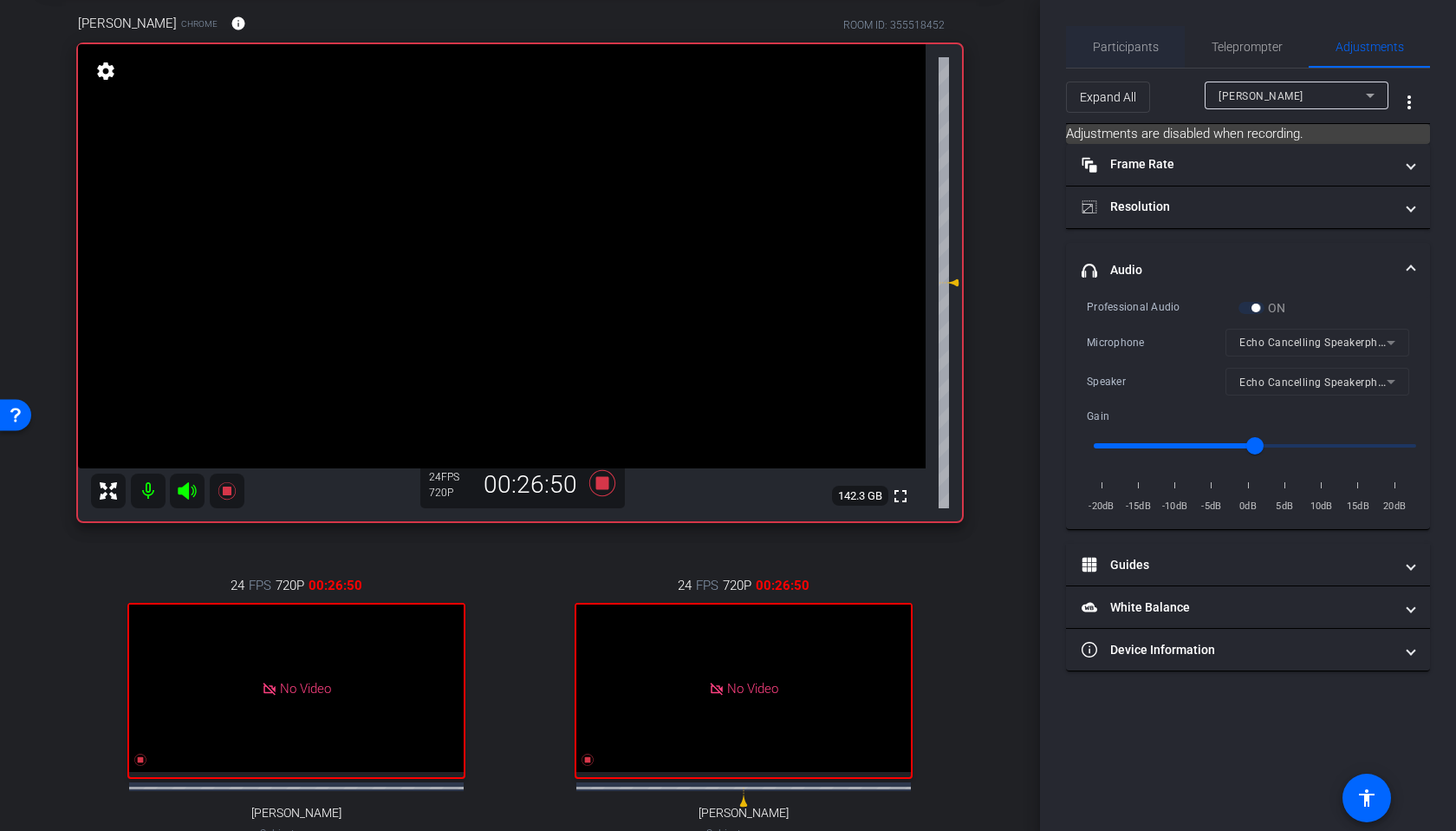
click at [1156, 53] on span "Participants" at bounding box center [1126, 47] width 66 height 12
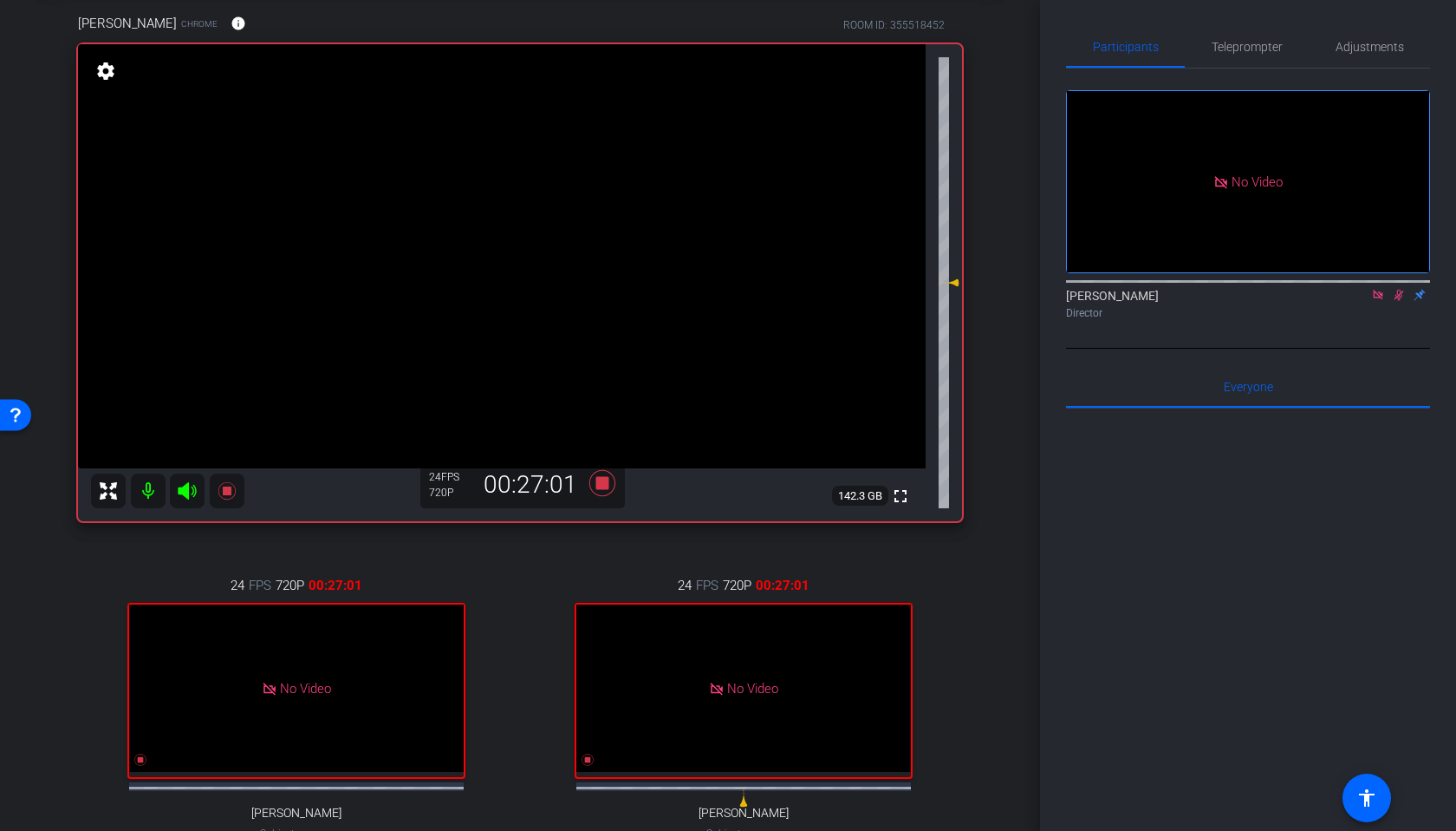
click at [1394, 288] on icon at bounding box center [1400, 294] width 14 height 12
click at [1399, 288] on icon at bounding box center [1400, 294] width 14 height 12
drag, startPoint x: 1400, startPoint y: 241, endPoint x: 1404, endPoint y: 267, distance: 26.3
click at [1404, 287] on div "[PERSON_NAME] Director" at bounding box center [1248, 303] width 364 height 34
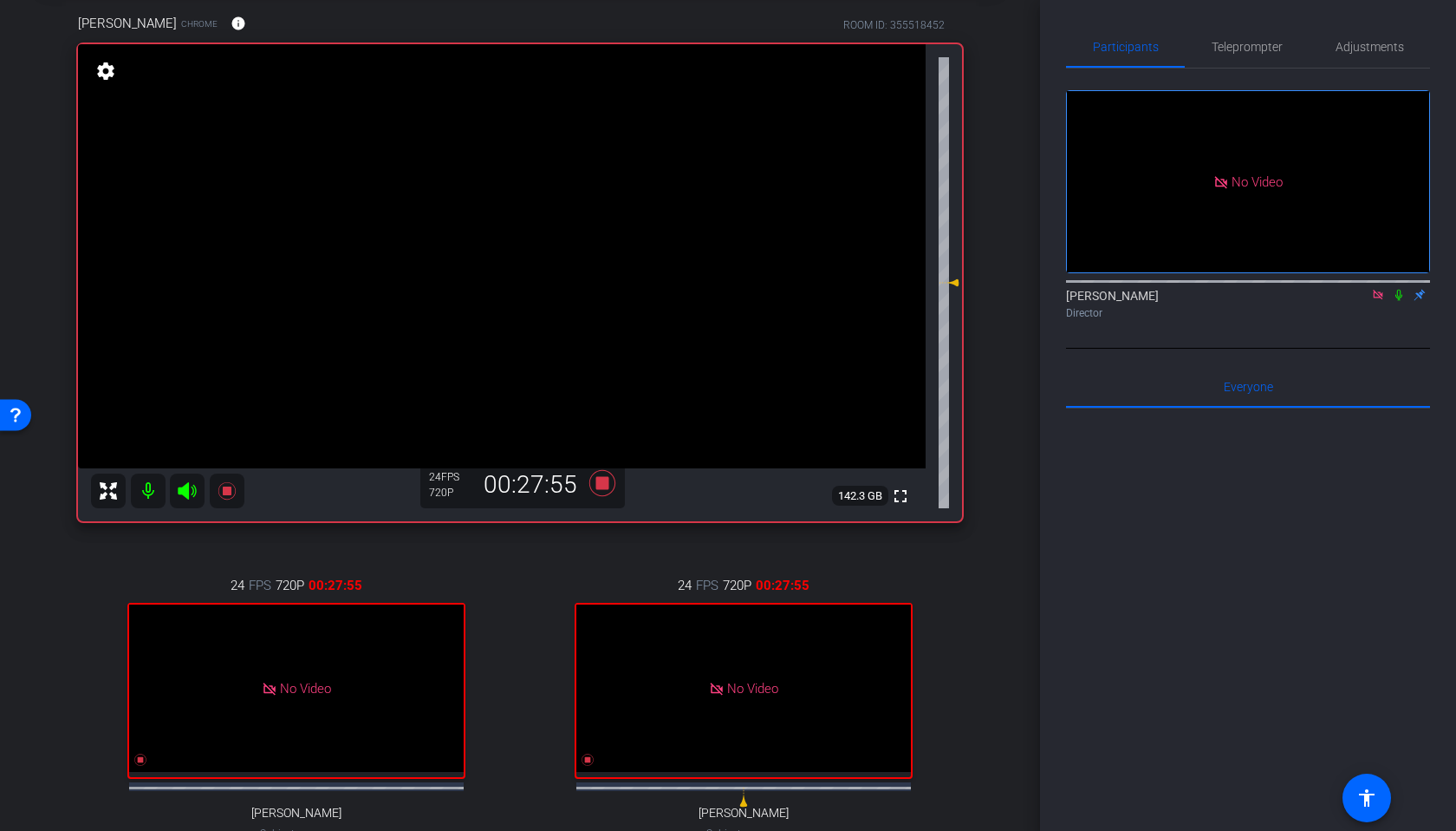
click at [1401, 288] on icon at bounding box center [1400, 294] width 14 height 12
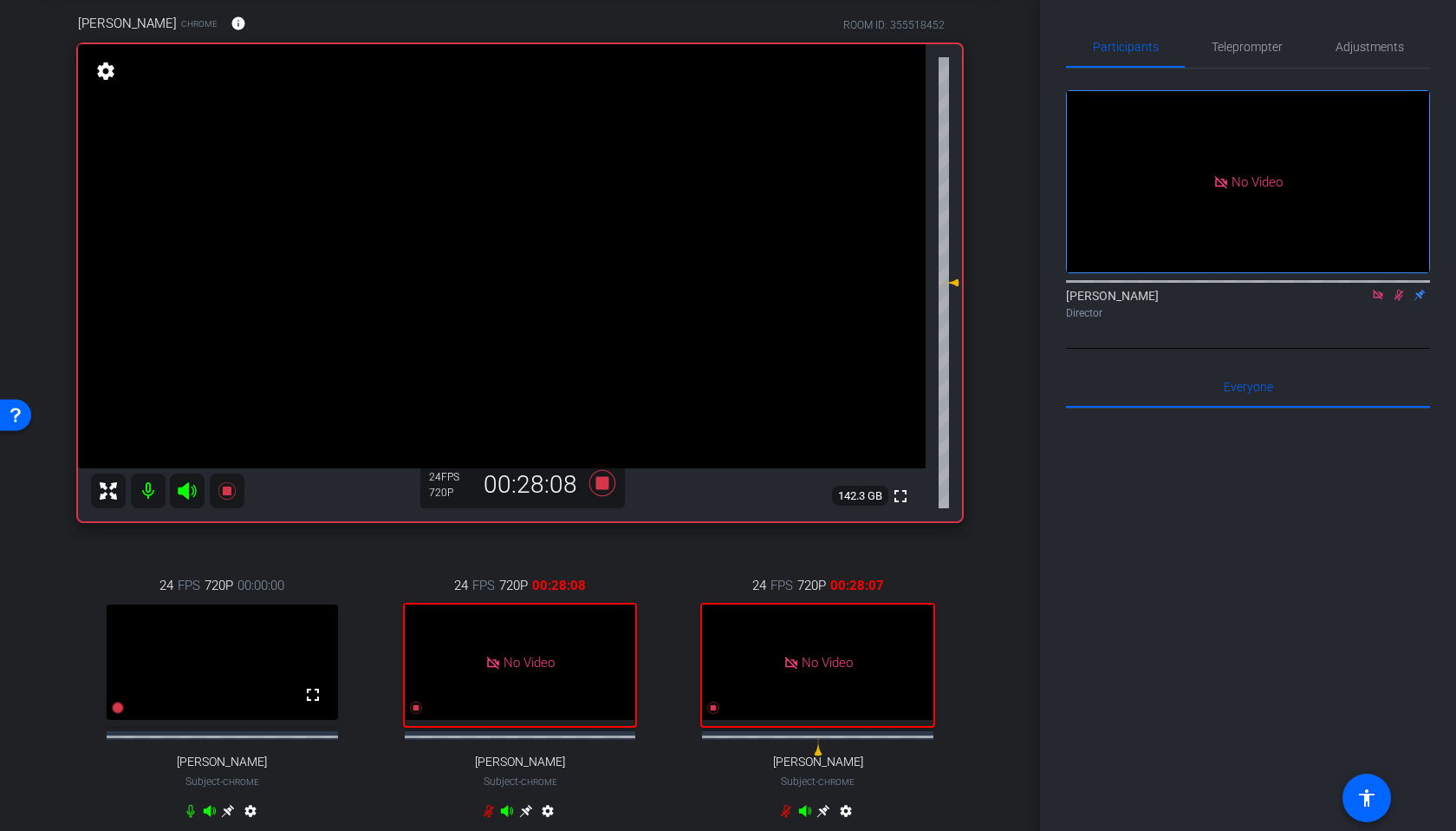
click at [1402, 287] on div "[PERSON_NAME] Director" at bounding box center [1248, 303] width 364 height 34
click at [1400, 288] on icon at bounding box center [1400, 294] width 14 height 12
click at [1396, 288] on icon at bounding box center [1400, 294] width 14 height 12
click at [119, 715] on icon at bounding box center [118, 709] width 12 height 12
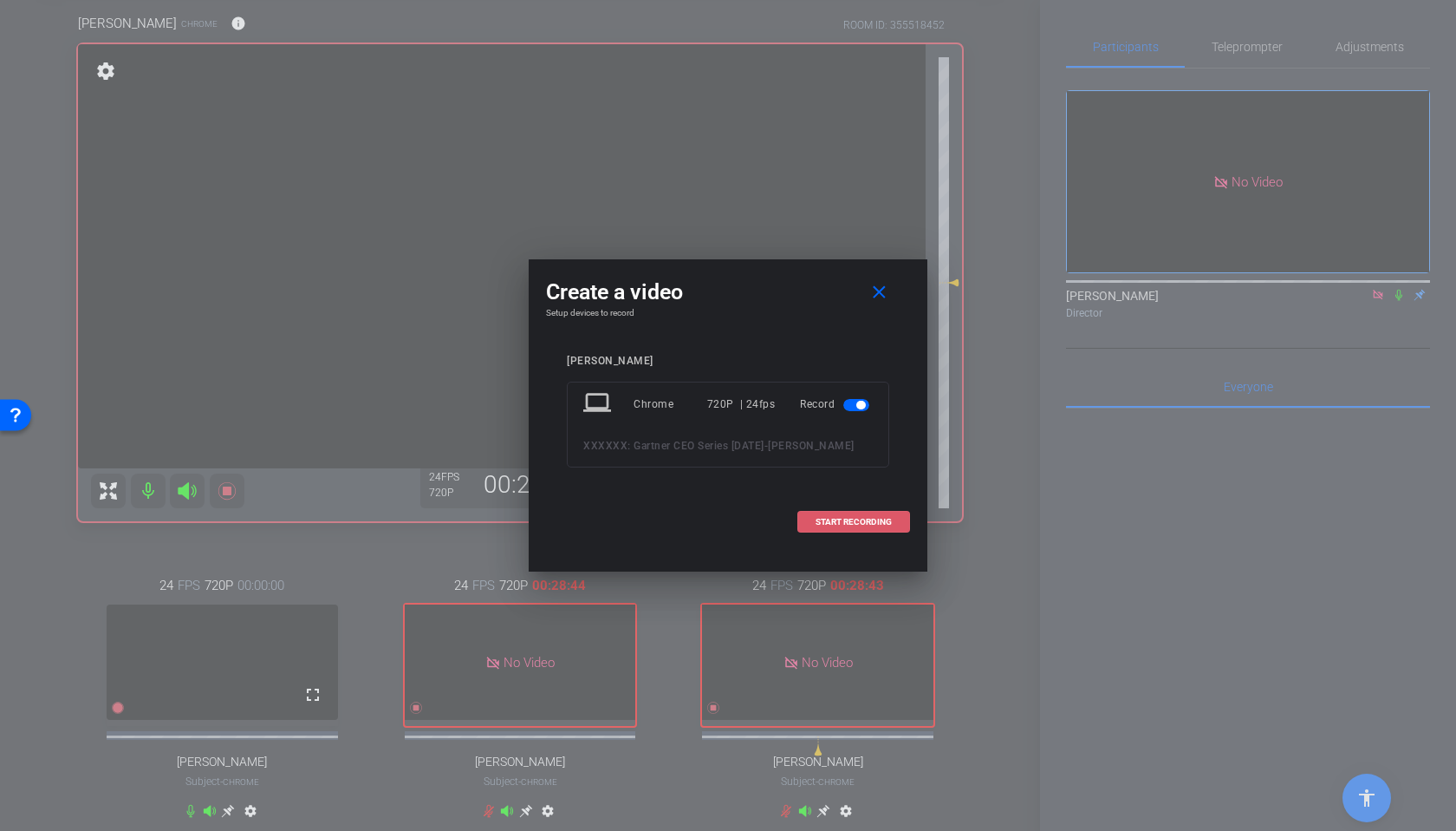
click at [851, 526] on span "START RECORDING" at bounding box center [854, 522] width 76 height 9
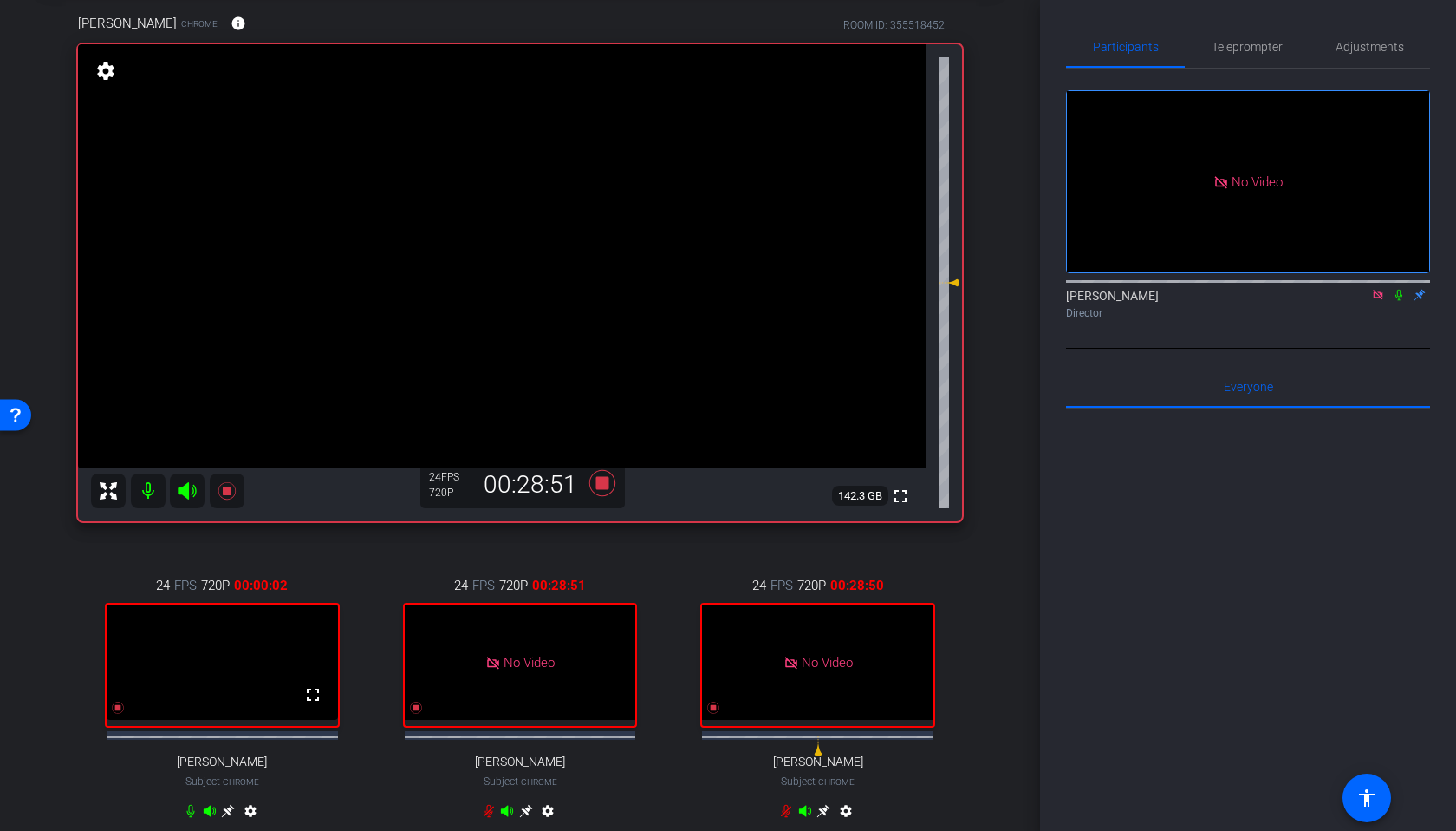
click at [1400, 288] on icon at bounding box center [1400, 294] width 14 height 12
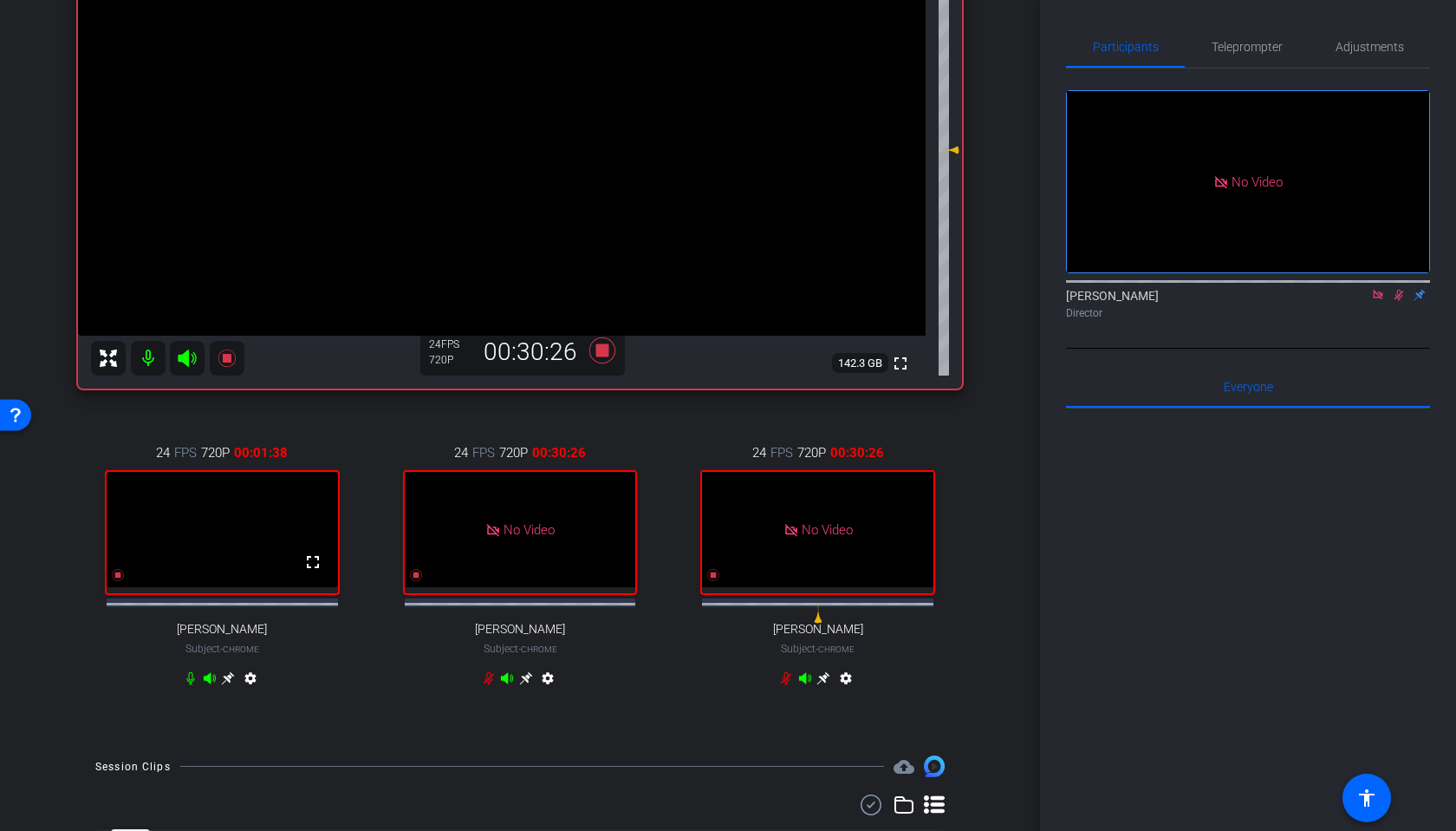
scroll to position [214, 0]
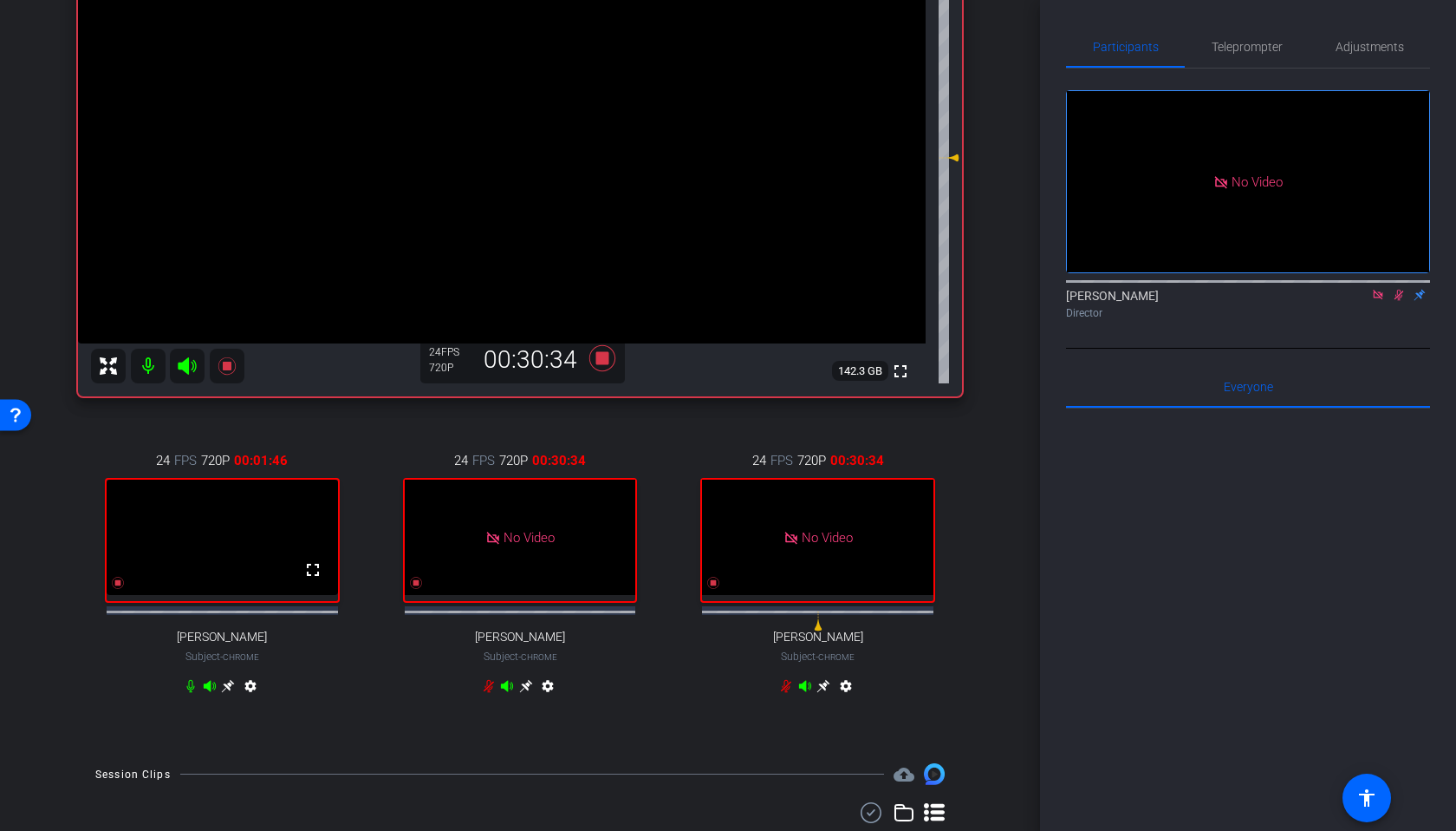
click at [1400, 289] on icon at bounding box center [1399, 294] width 10 height 11
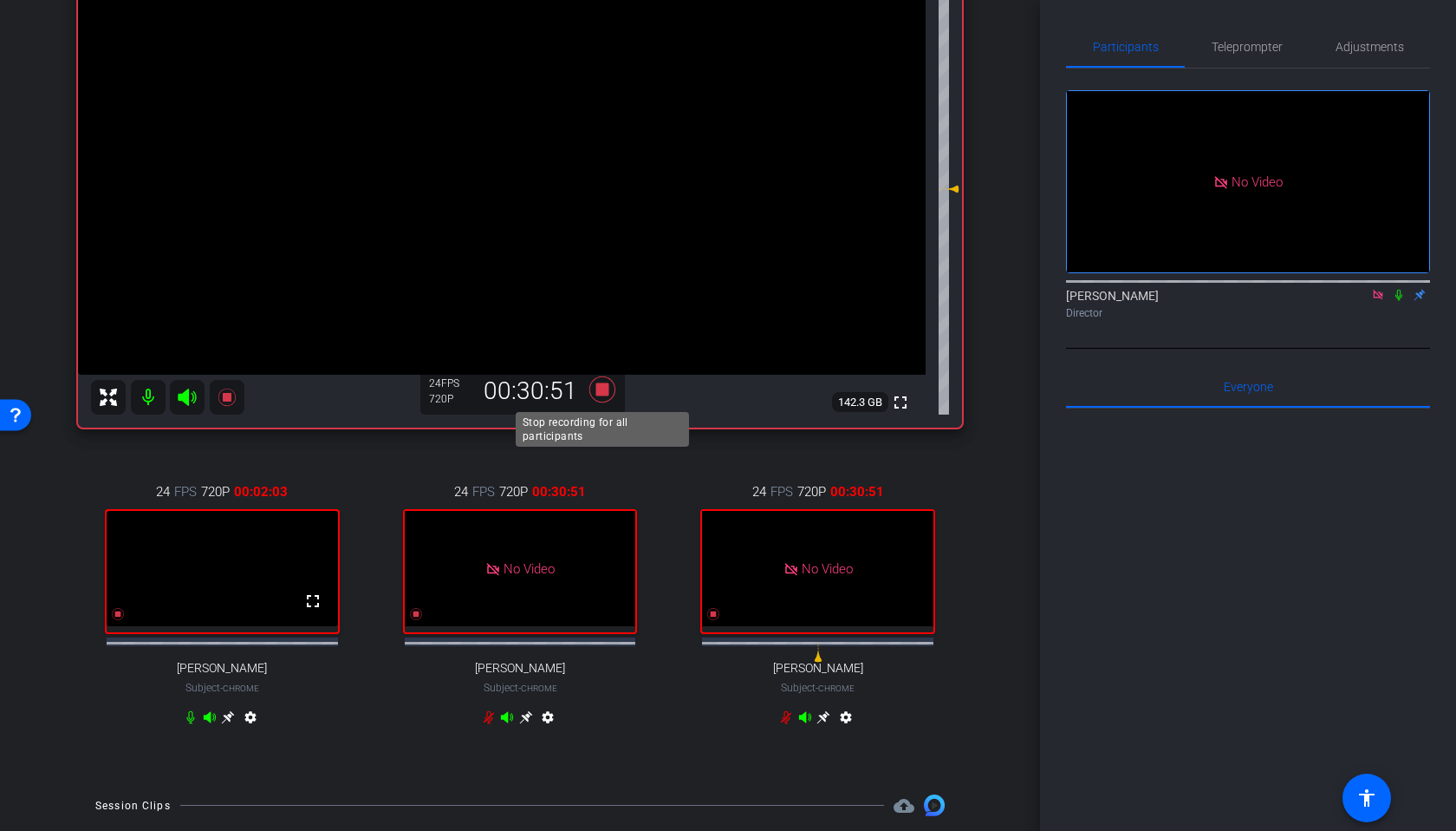
click at [605, 386] on icon at bounding box center [603, 389] width 26 height 26
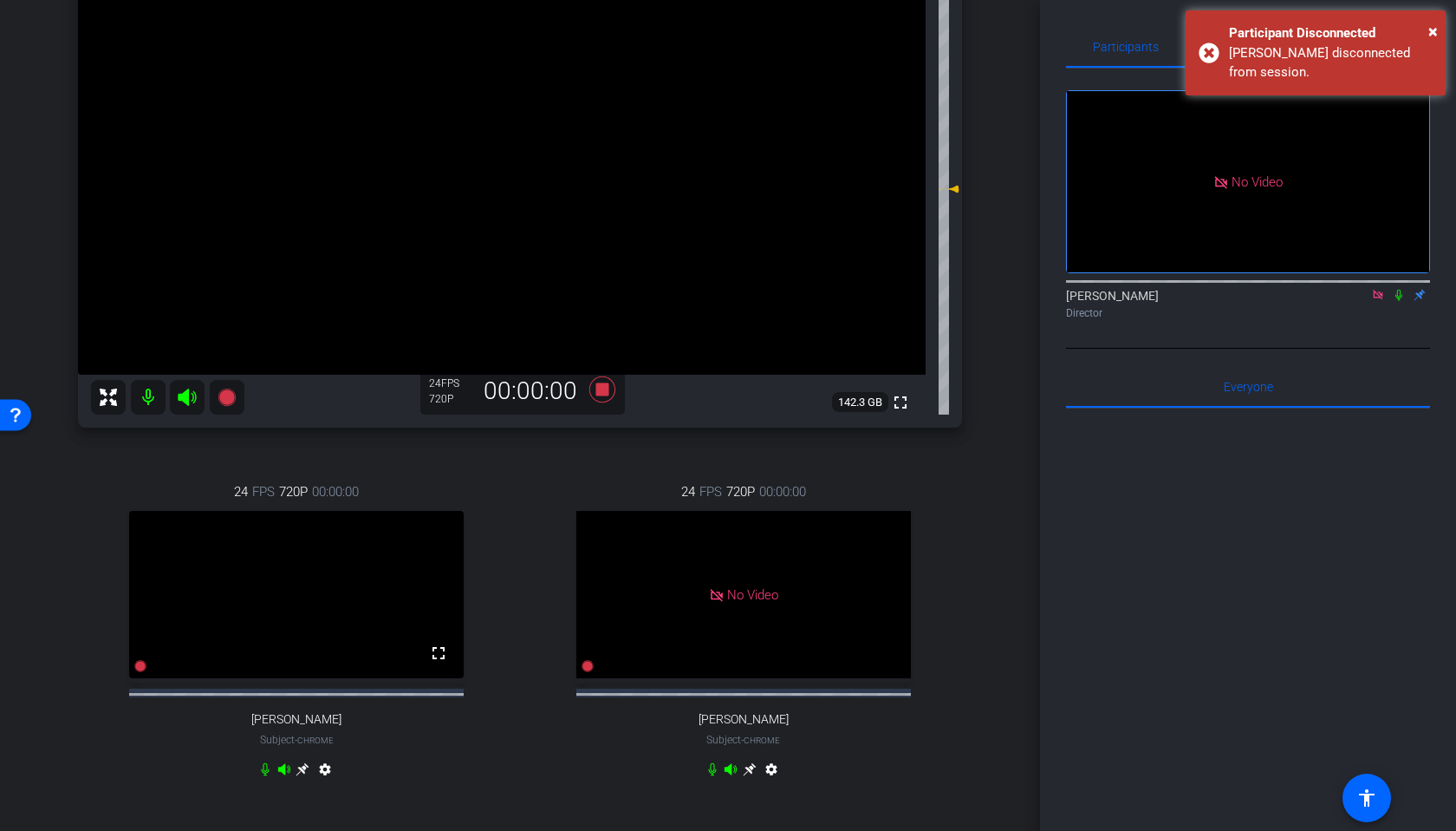
scroll to position [413, 0]
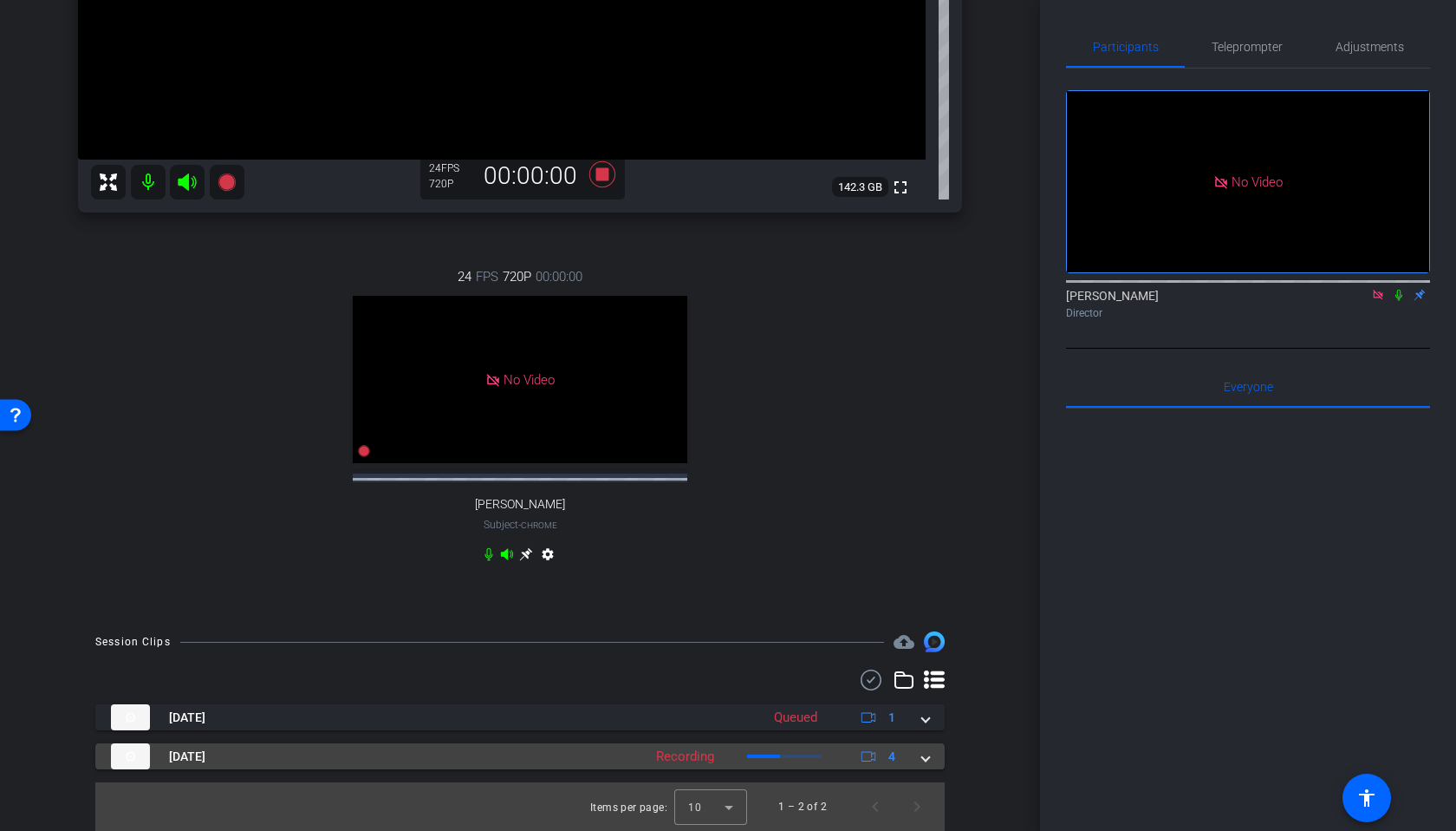
click at [926, 757] on span at bounding box center [926, 756] width 7 height 18
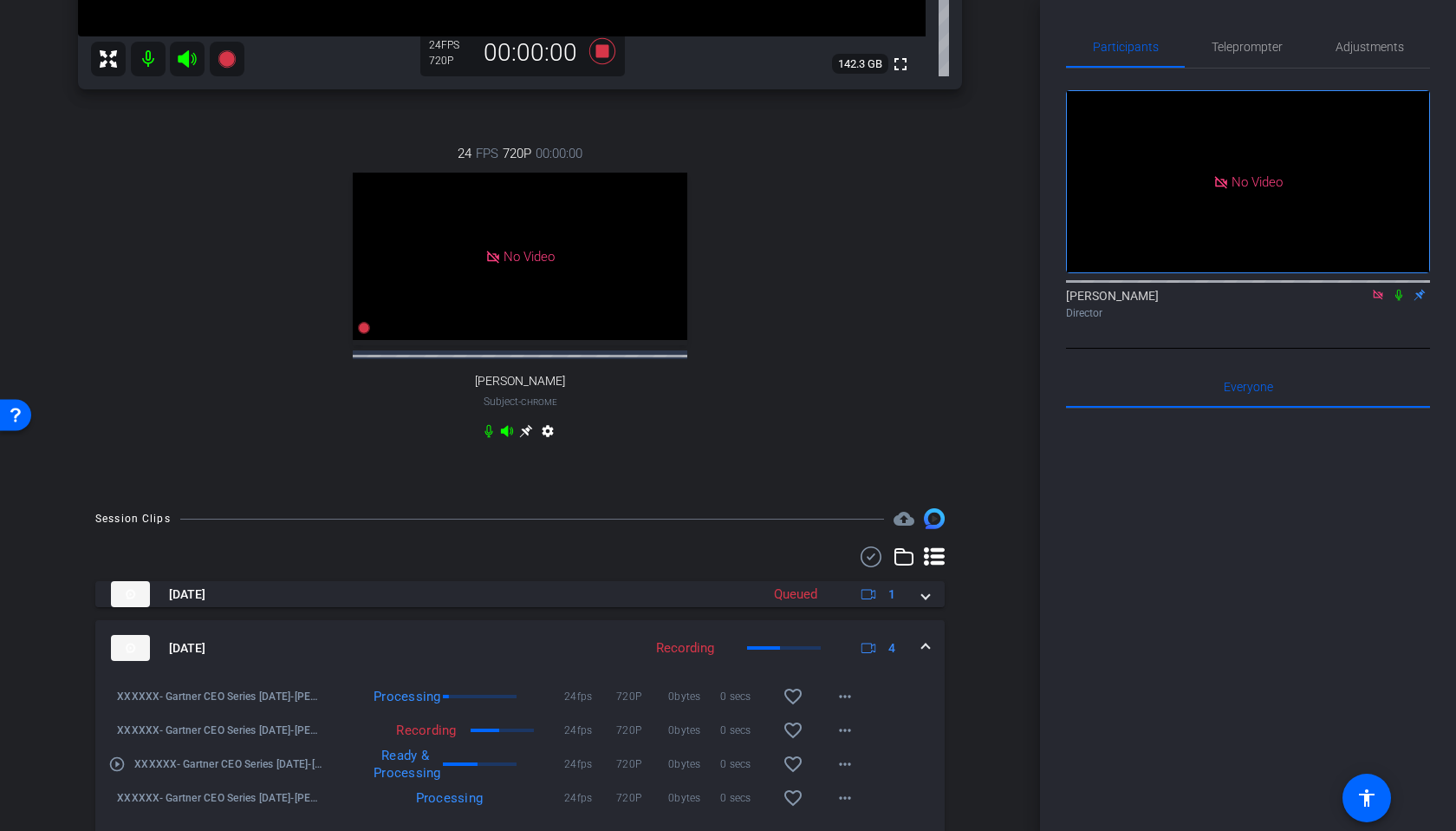
scroll to position [604, 0]
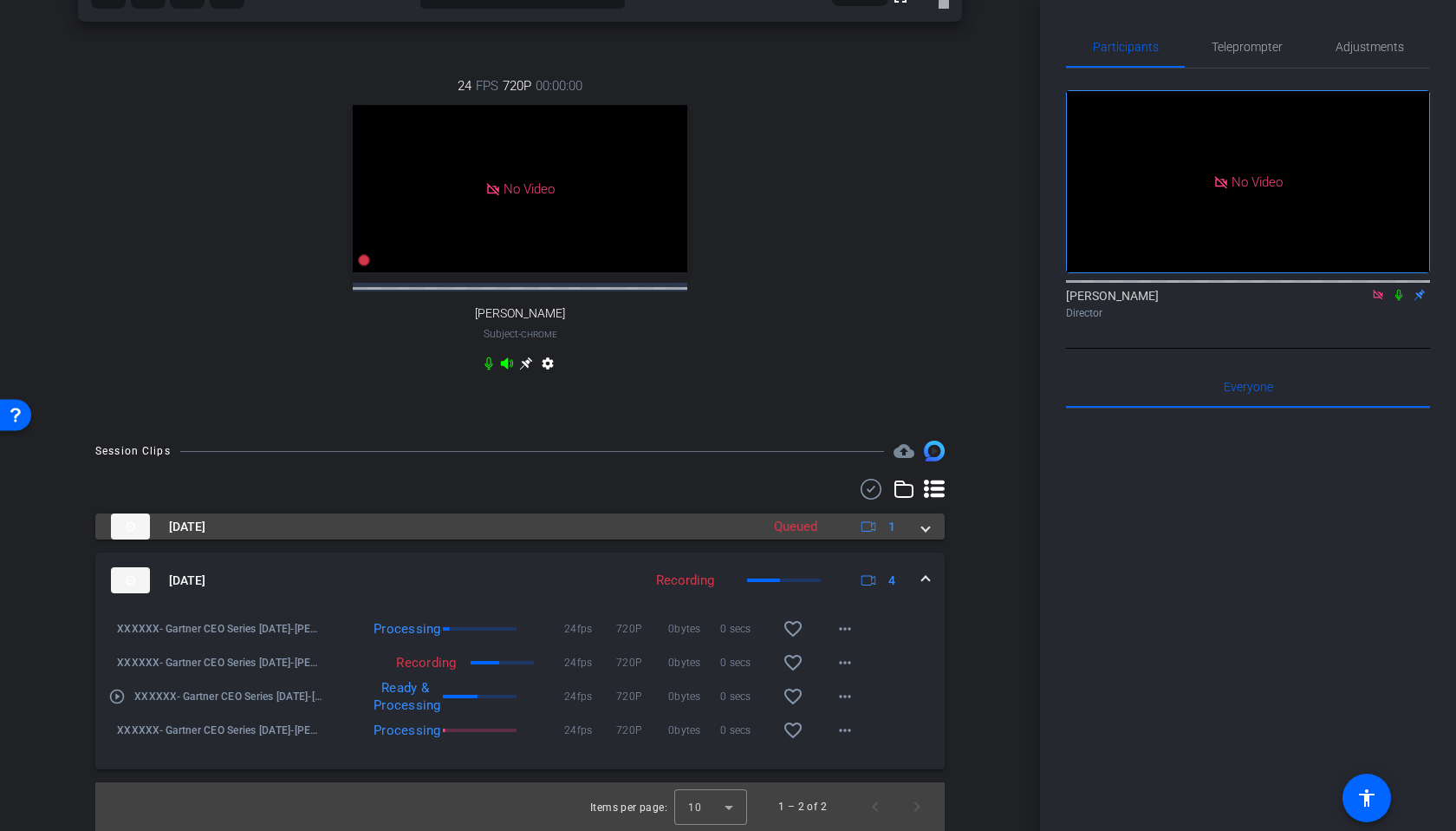
click at [931, 531] on mat-expansion-panel-header "[DATE] Queued 1" at bounding box center [520, 526] width 849 height 26
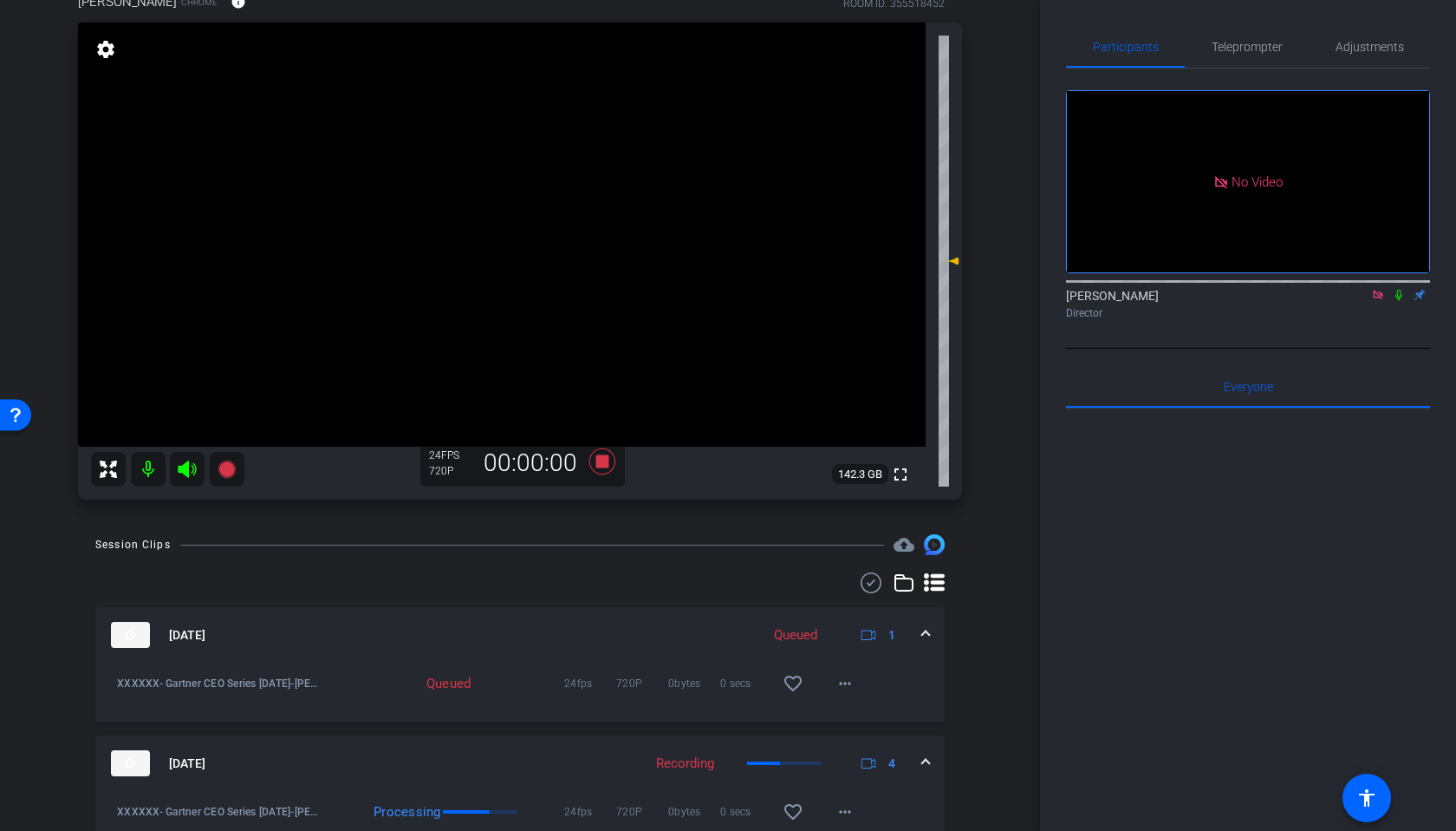
scroll to position [293, 0]
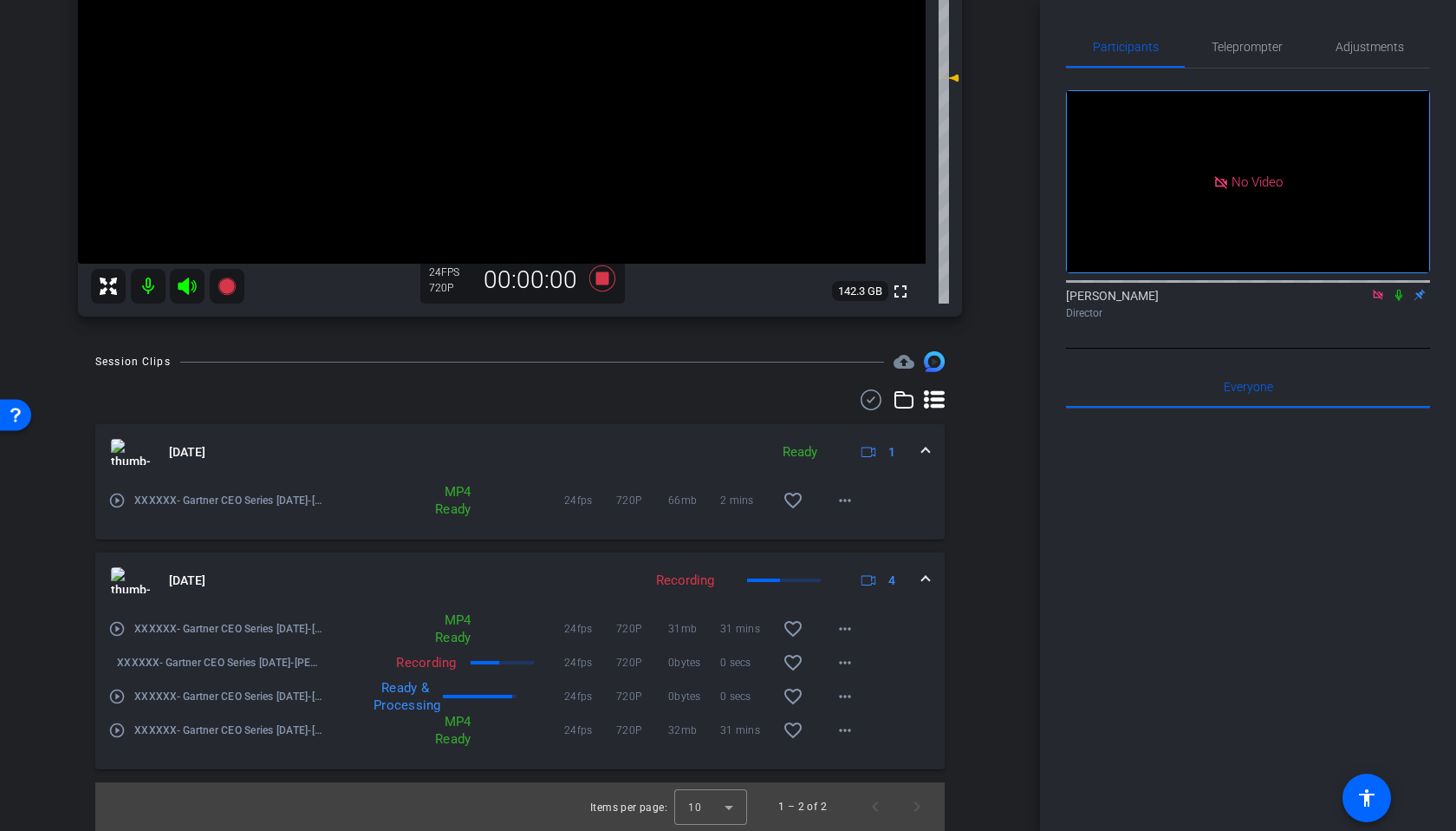
click at [175, 286] on mat-icon at bounding box center [188, 287] width 35 height 35
click at [149, 290] on mat-icon at bounding box center [148, 287] width 35 height 35
click at [1400, 305] on div "Director" at bounding box center [1248, 313] width 364 height 16
click at [1400, 288] on icon at bounding box center [1400, 294] width 14 height 12
click at [851, 501] on mat-icon "more_horiz" at bounding box center [846, 500] width 21 height 21
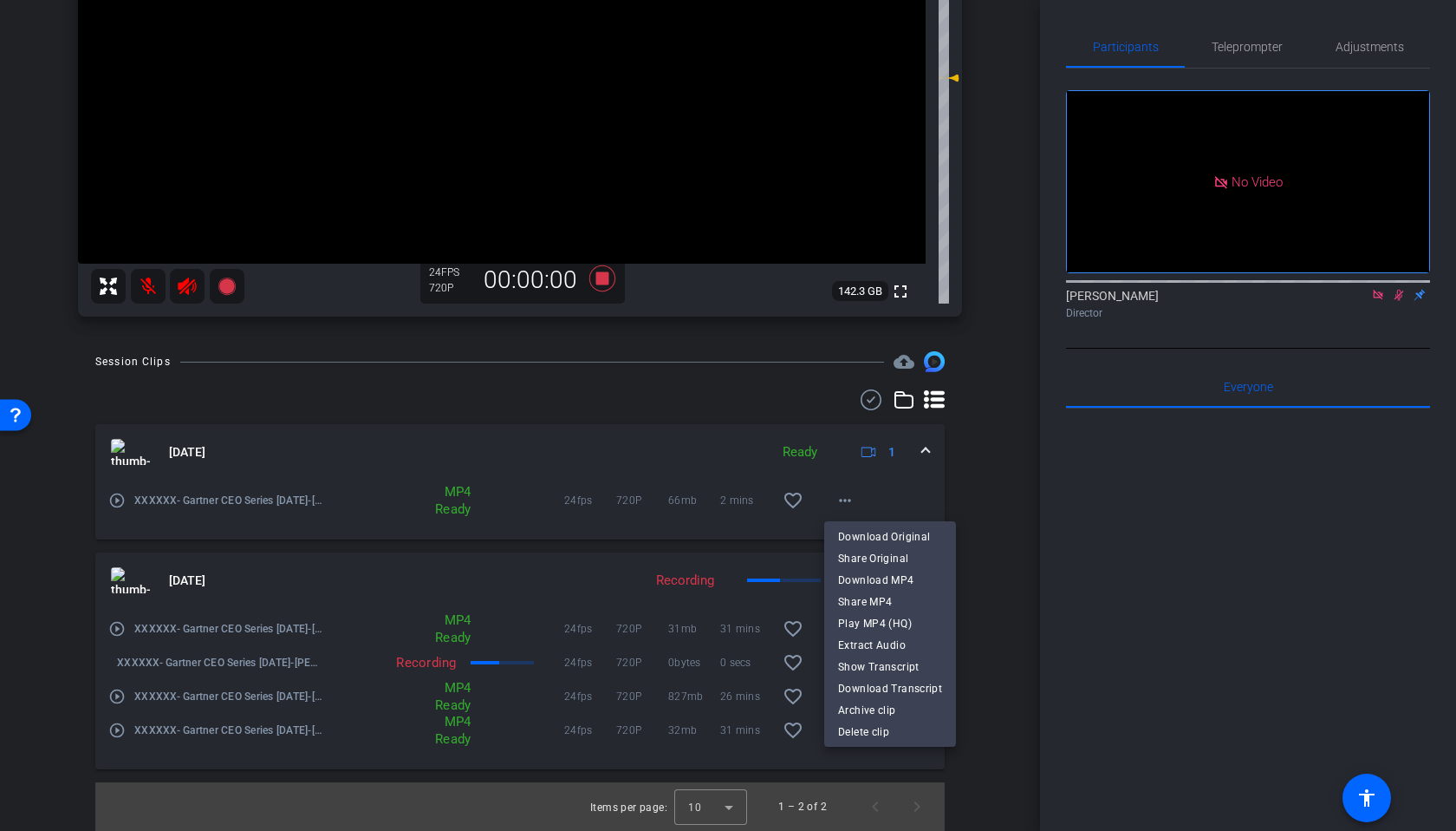
click at [882, 494] on div at bounding box center [728, 415] width 1456 height 831
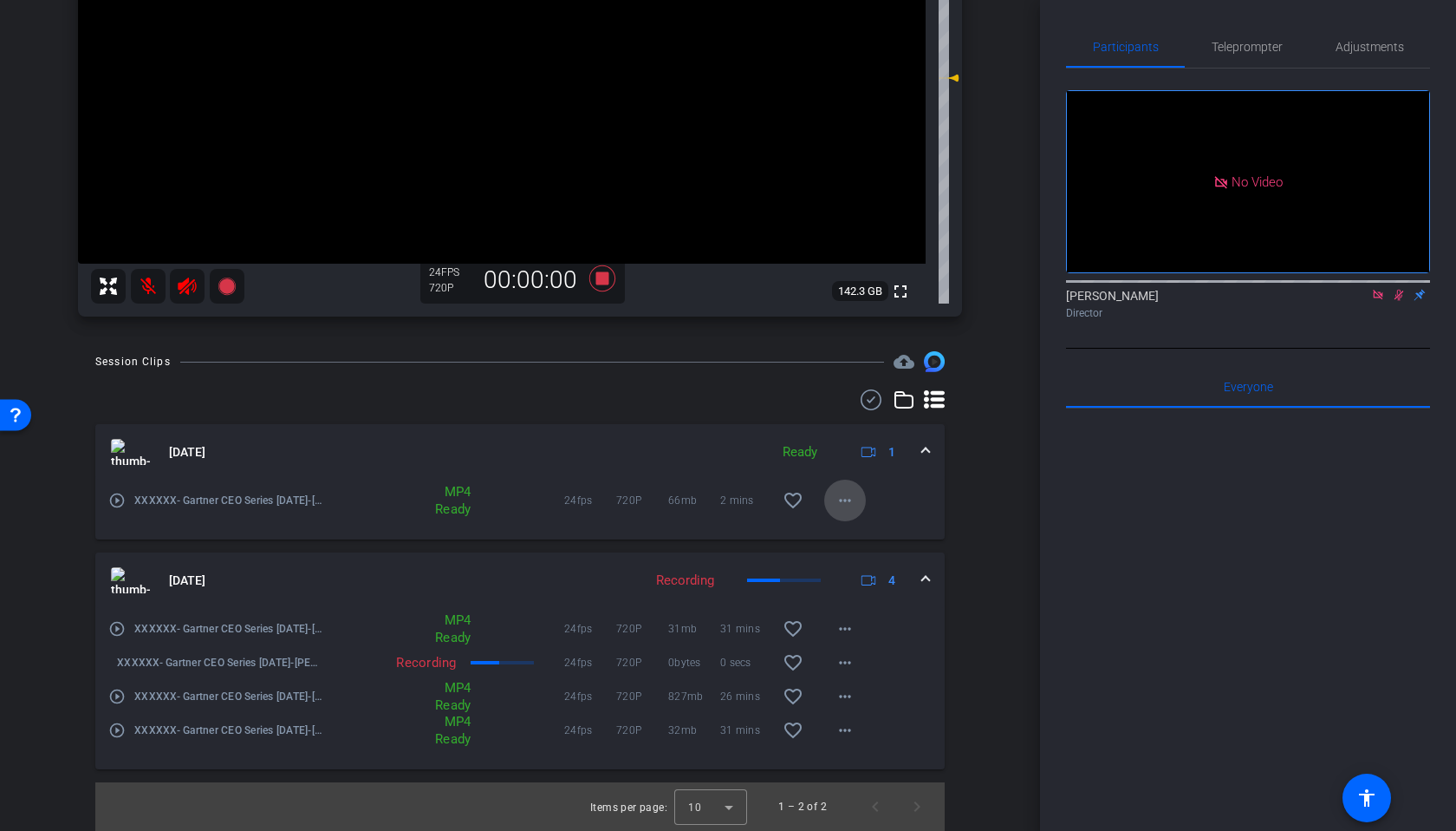
click at [850, 510] on mat-icon "more_horiz" at bounding box center [846, 500] width 21 height 21
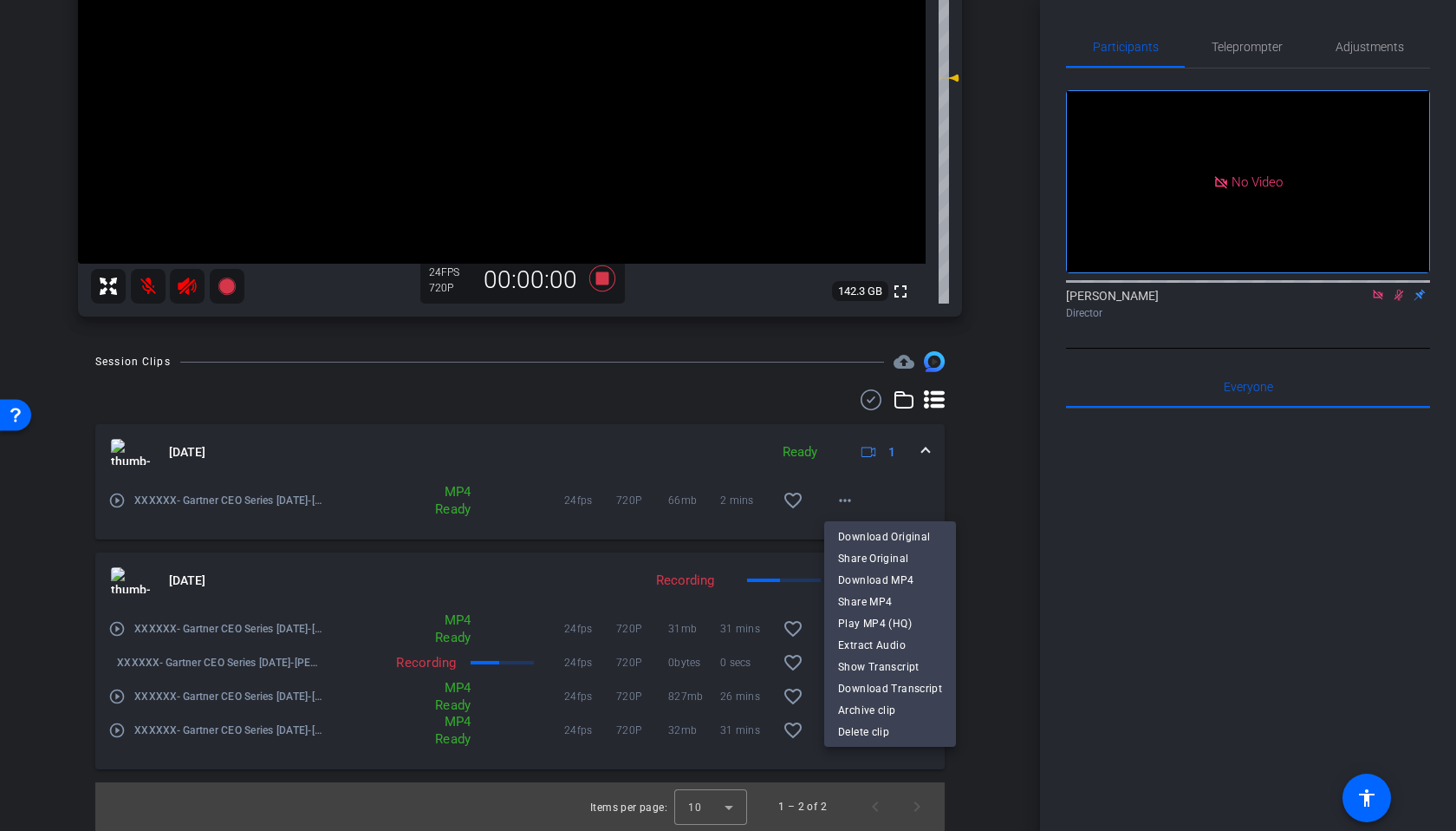
click at [966, 653] on div at bounding box center [728, 415] width 1456 height 831
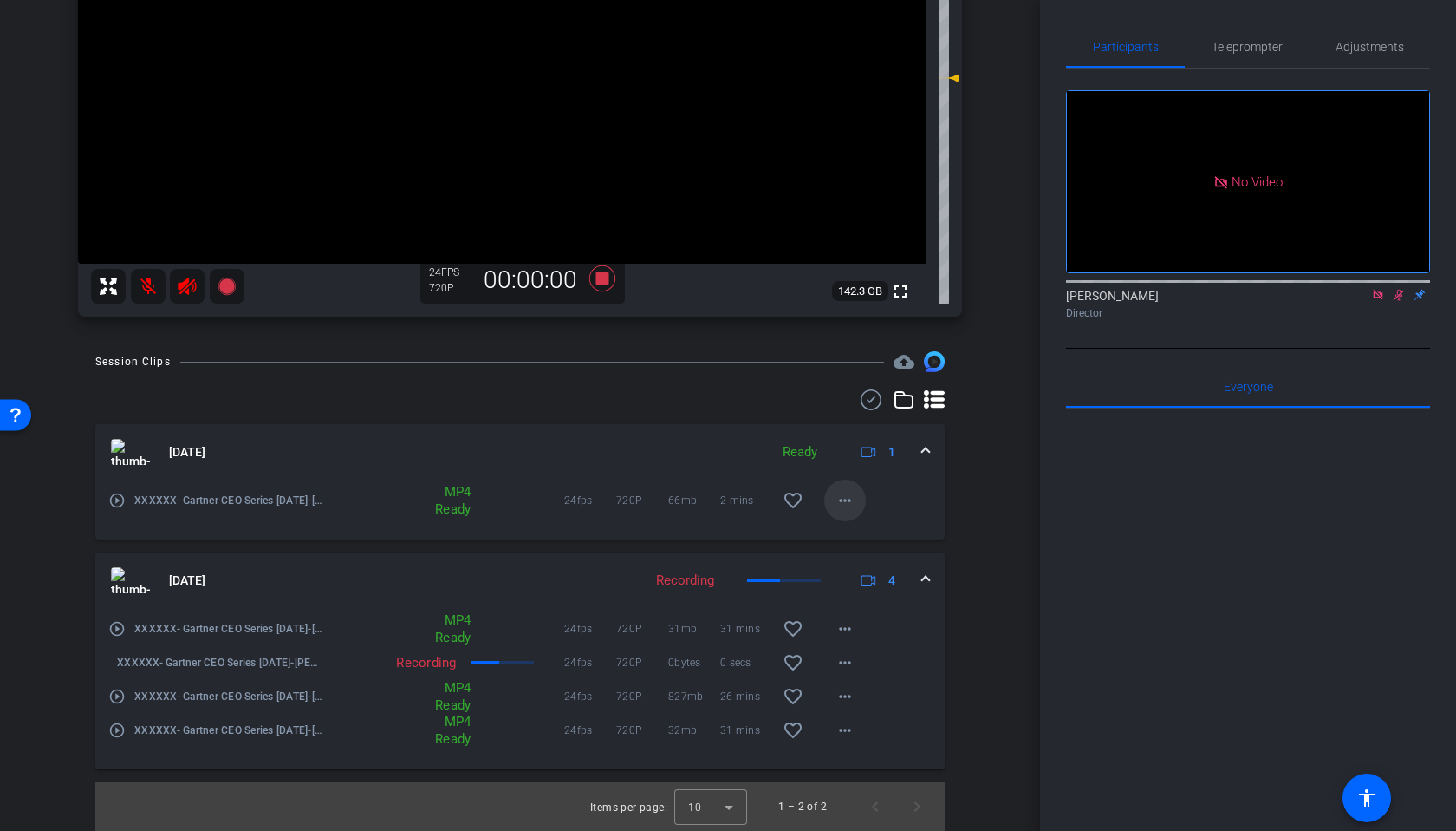
click at [843, 503] on mat-icon "more_horiz" at bounding box center [846, 500] width 21 height 21
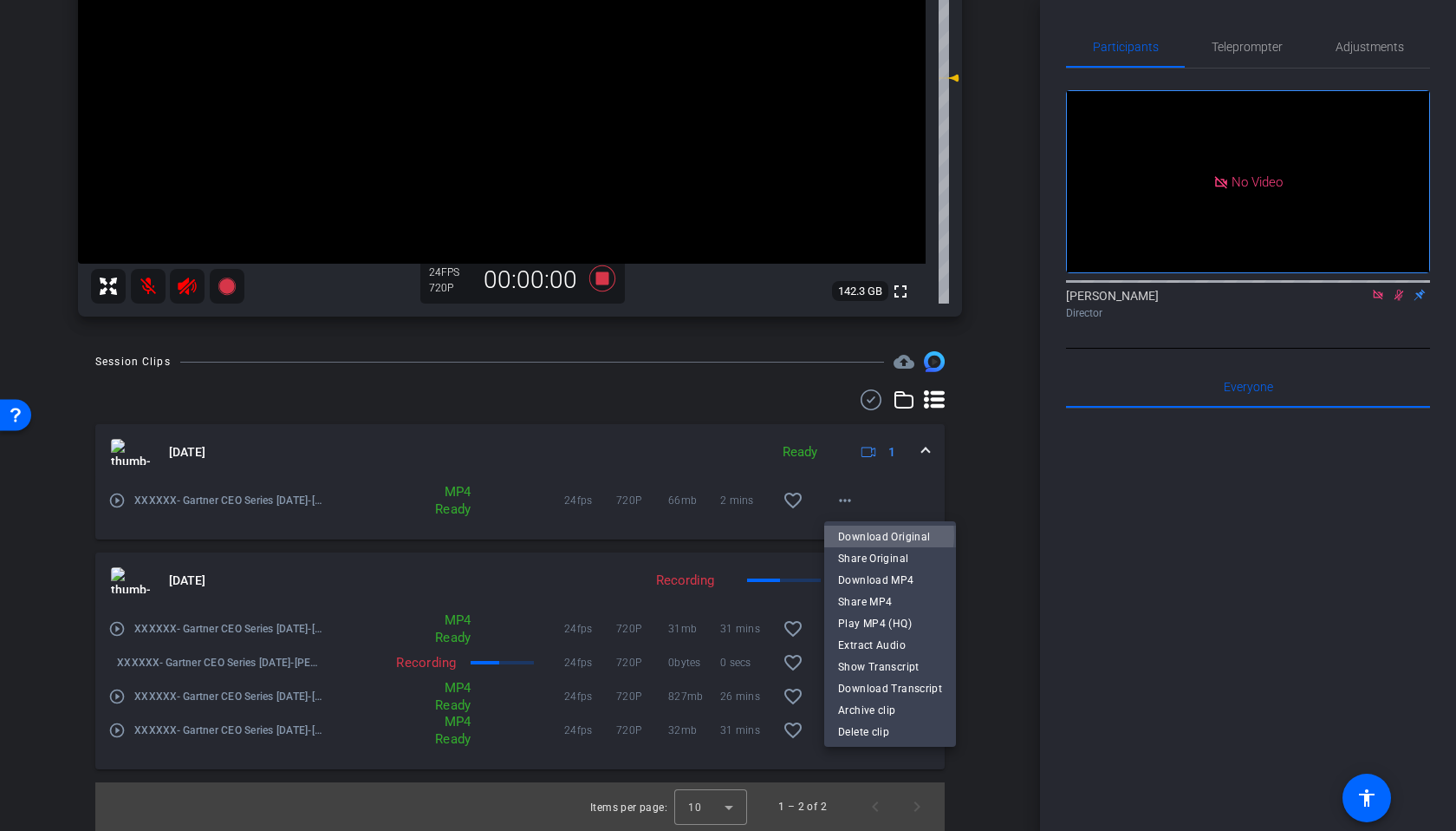
click at [878, 535] on span "Download Original" at bounding box center [890, 537] width 104 height 21
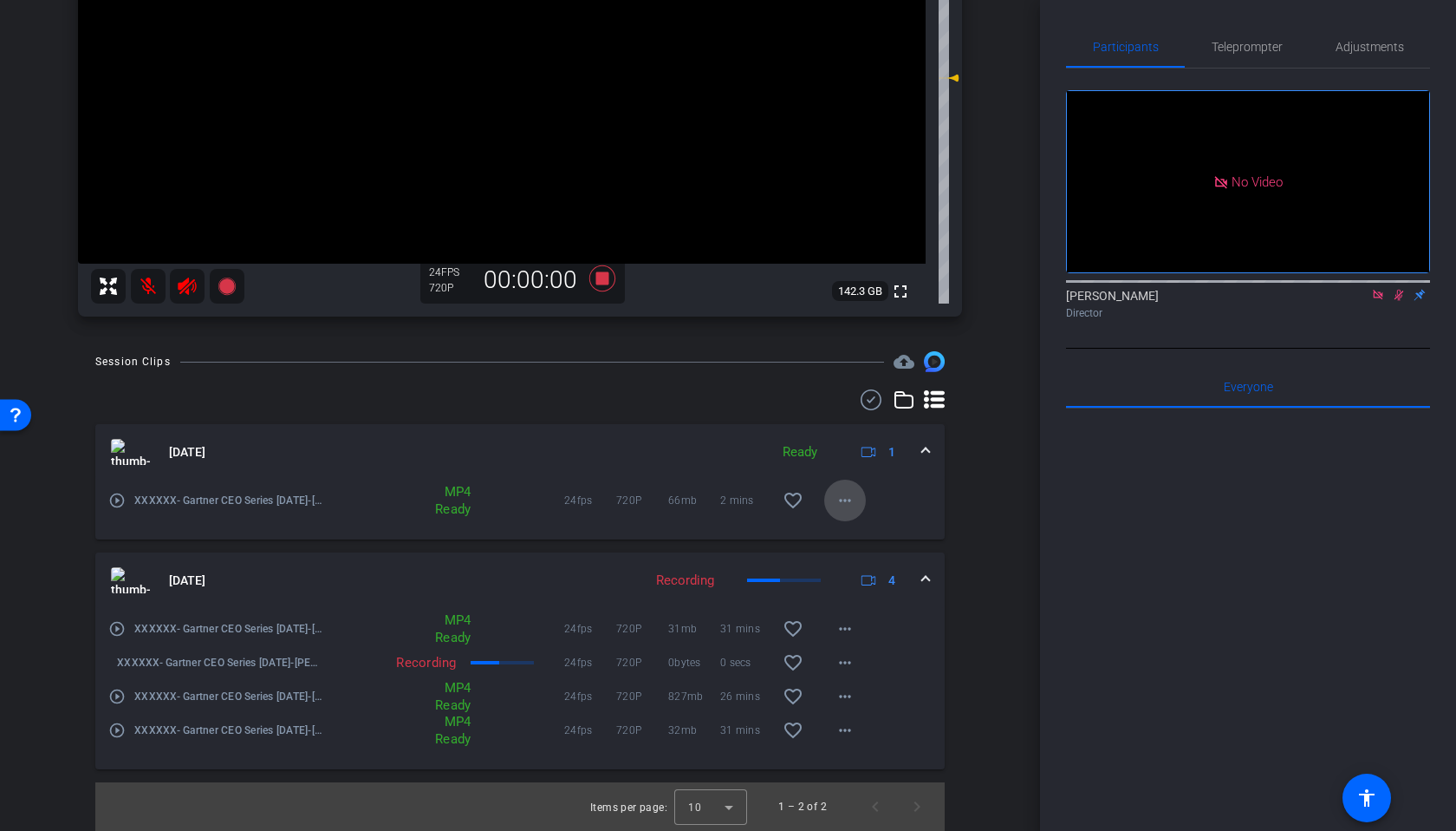
click at [848, 502] on mat-icon "more_horiz" at bounding box center [846, 500] width 21 height 21
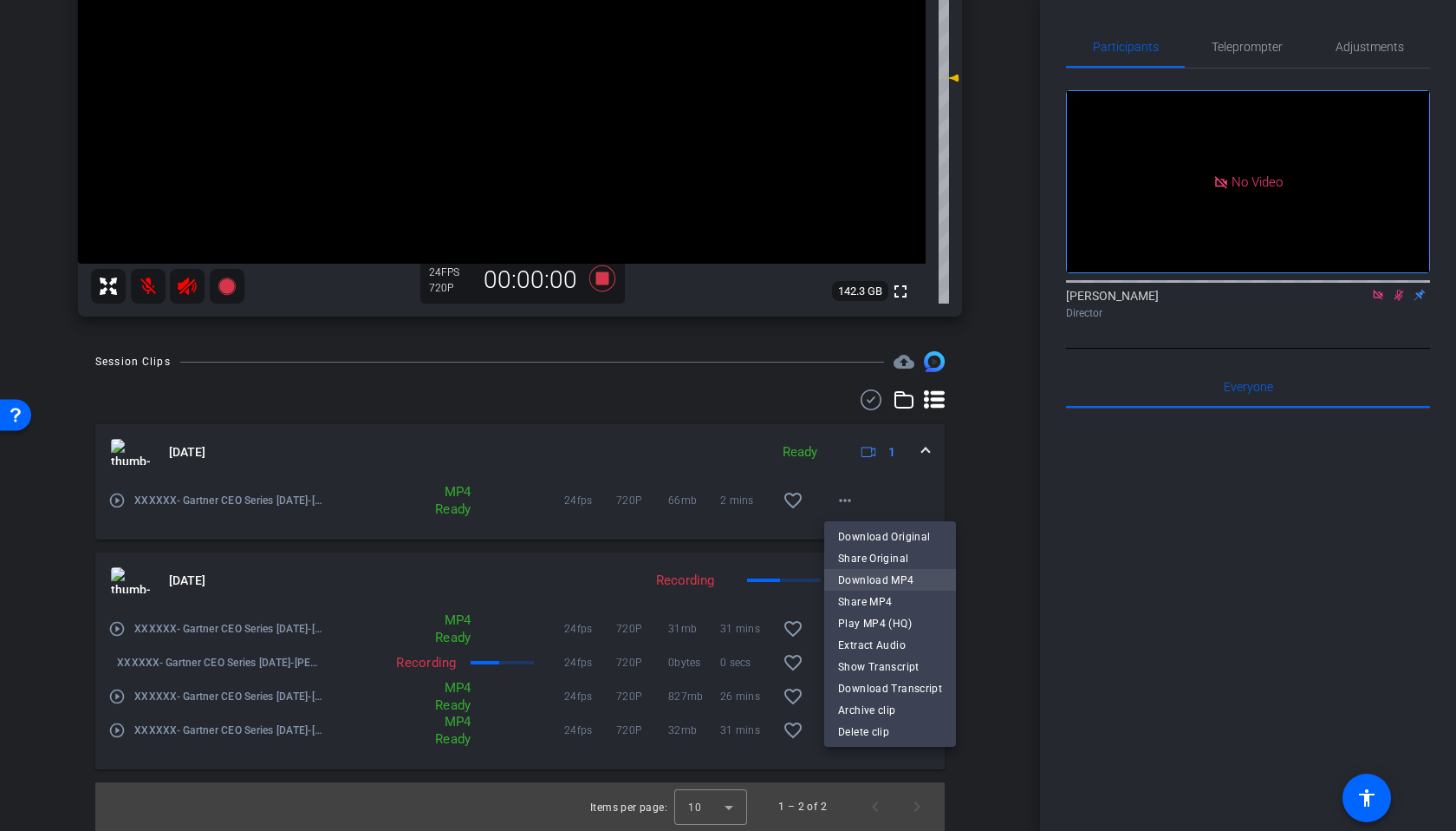
click at [890, 577] on span "Download MP4" at bounding box center [890, 580] width 104 height 21
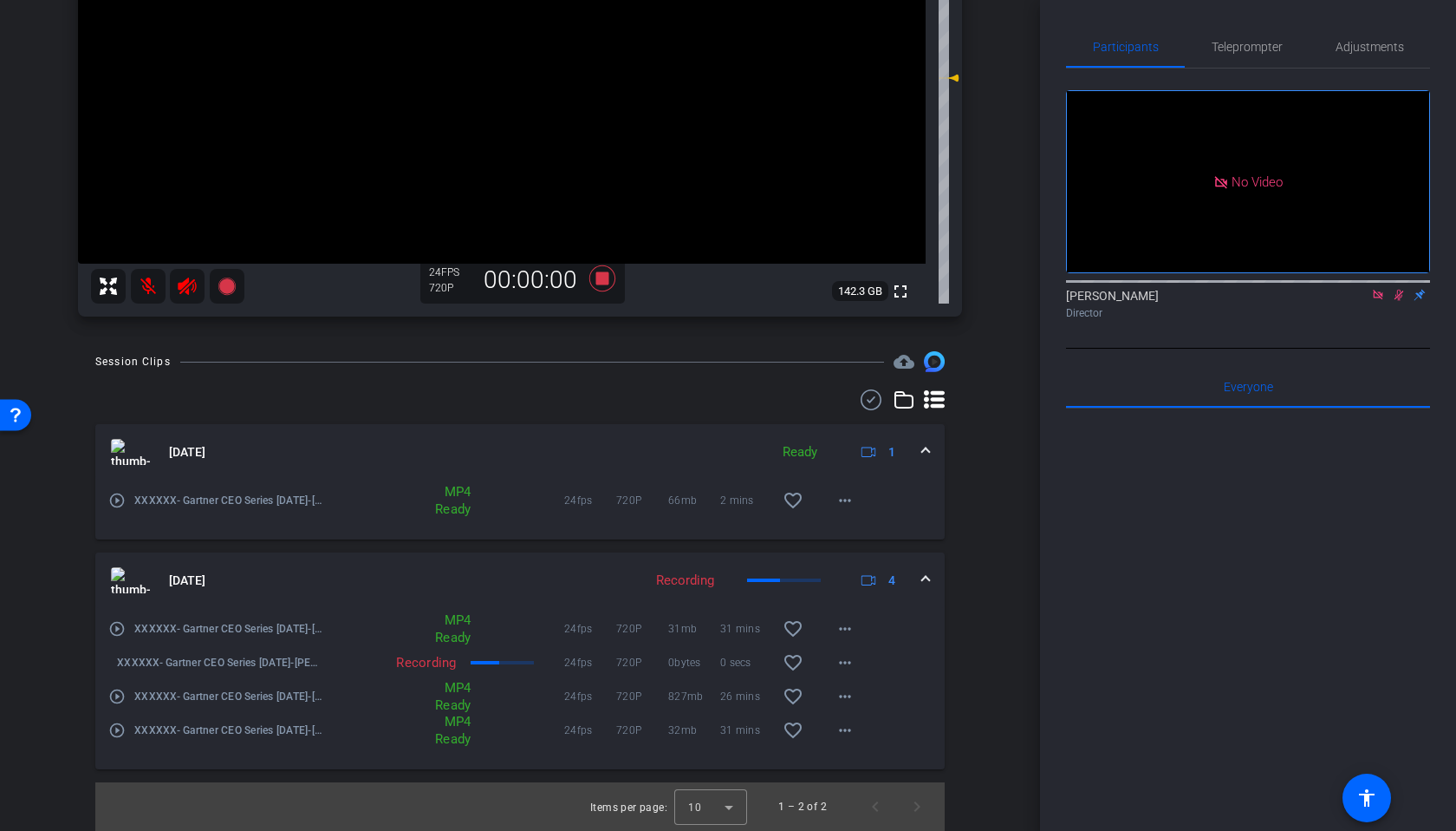
click at [1095, 621] on div at bounding box center [1248, 623] width 364 height 429
click at [844, 625] on mat-icon "more_horiz" at bounding box center [846, 629] width 21 height 21
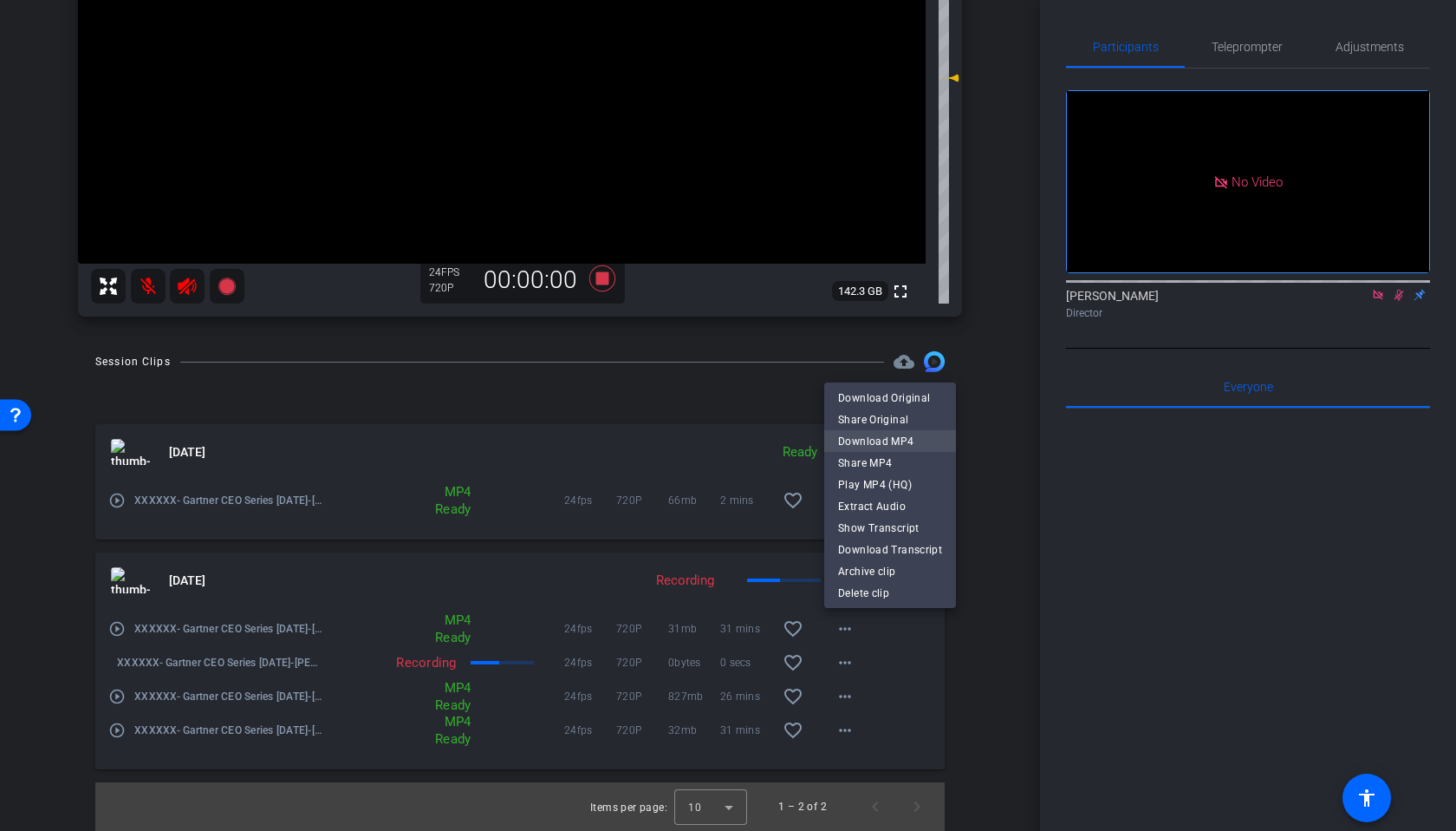
click at [909, 441] on span "Download MP4" at bounding box center [890, 441] width 104 height 21
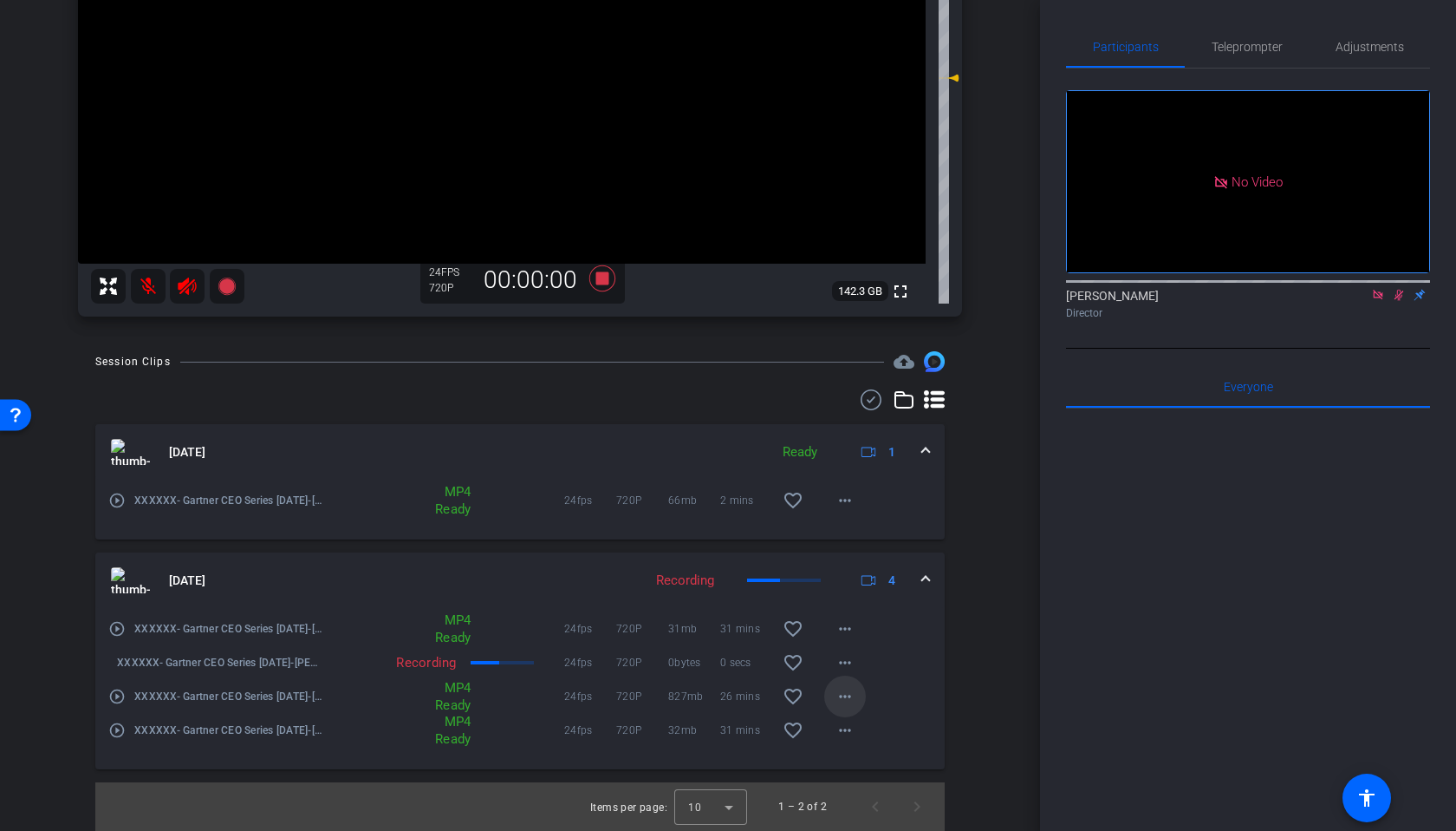
click at [848, 698] on mat-icon "more_horiz" at bounding box center [846, 696] width 21 height 21
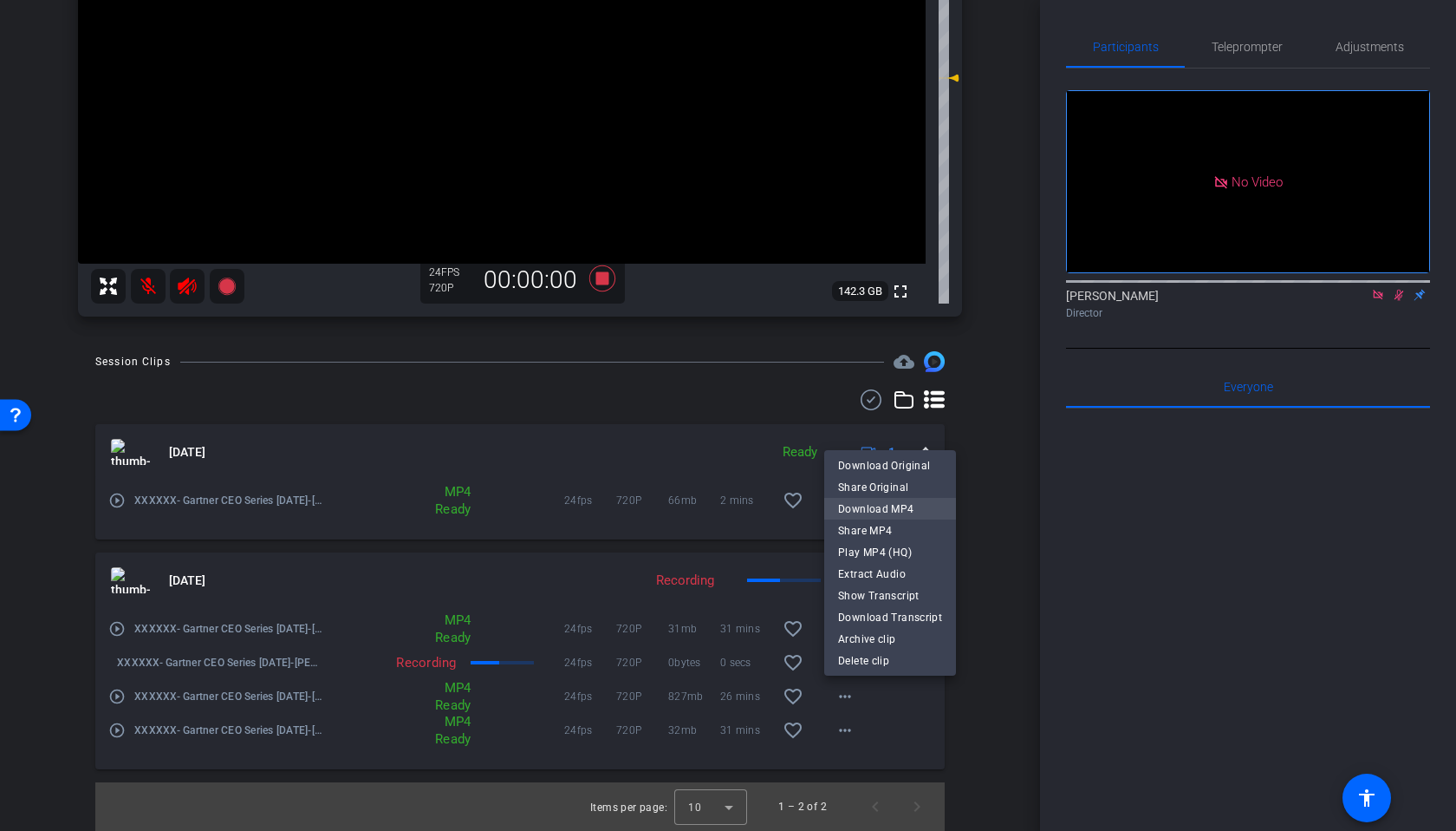
click at [914, 509] on span "Download MP4" at bounding box center [890, 509] width 104 height 21
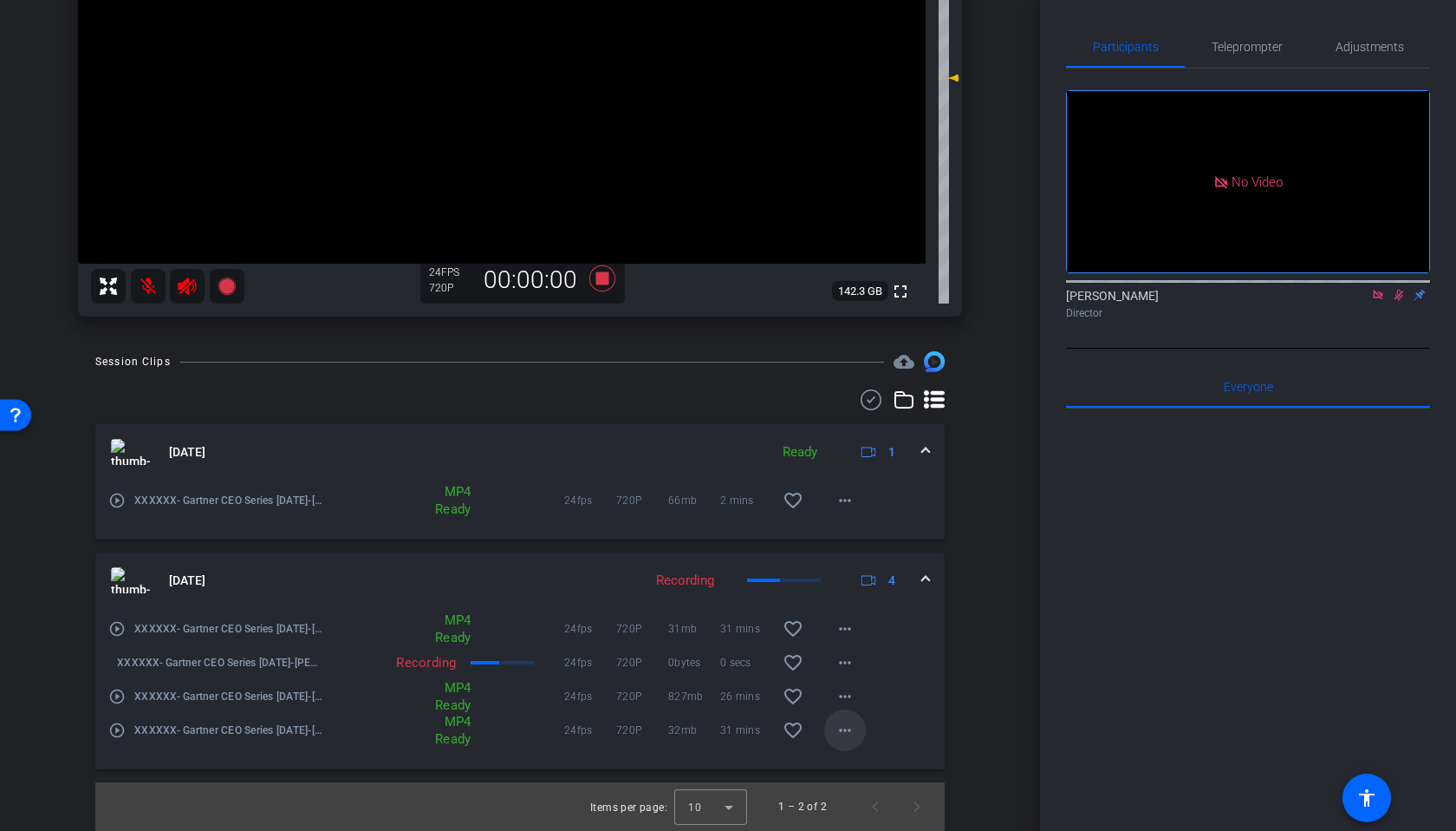
click at [846, 732] on mat-icon "more_horiz" at bounding box center [846, 730] width 21 height 21
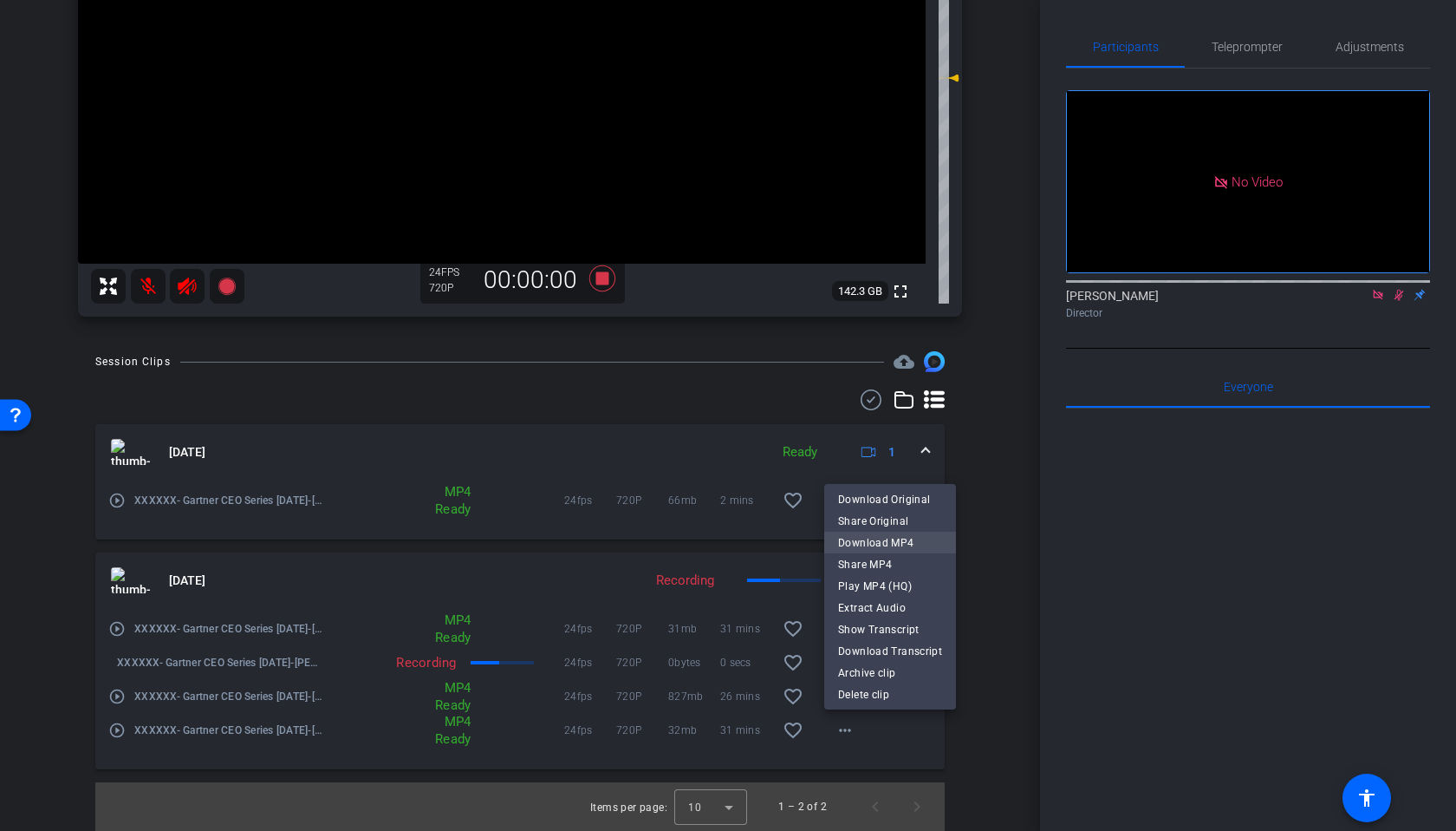
click at [908, 535] on span "Download MP4" at bounding box center [890, 543] width 104 height 21
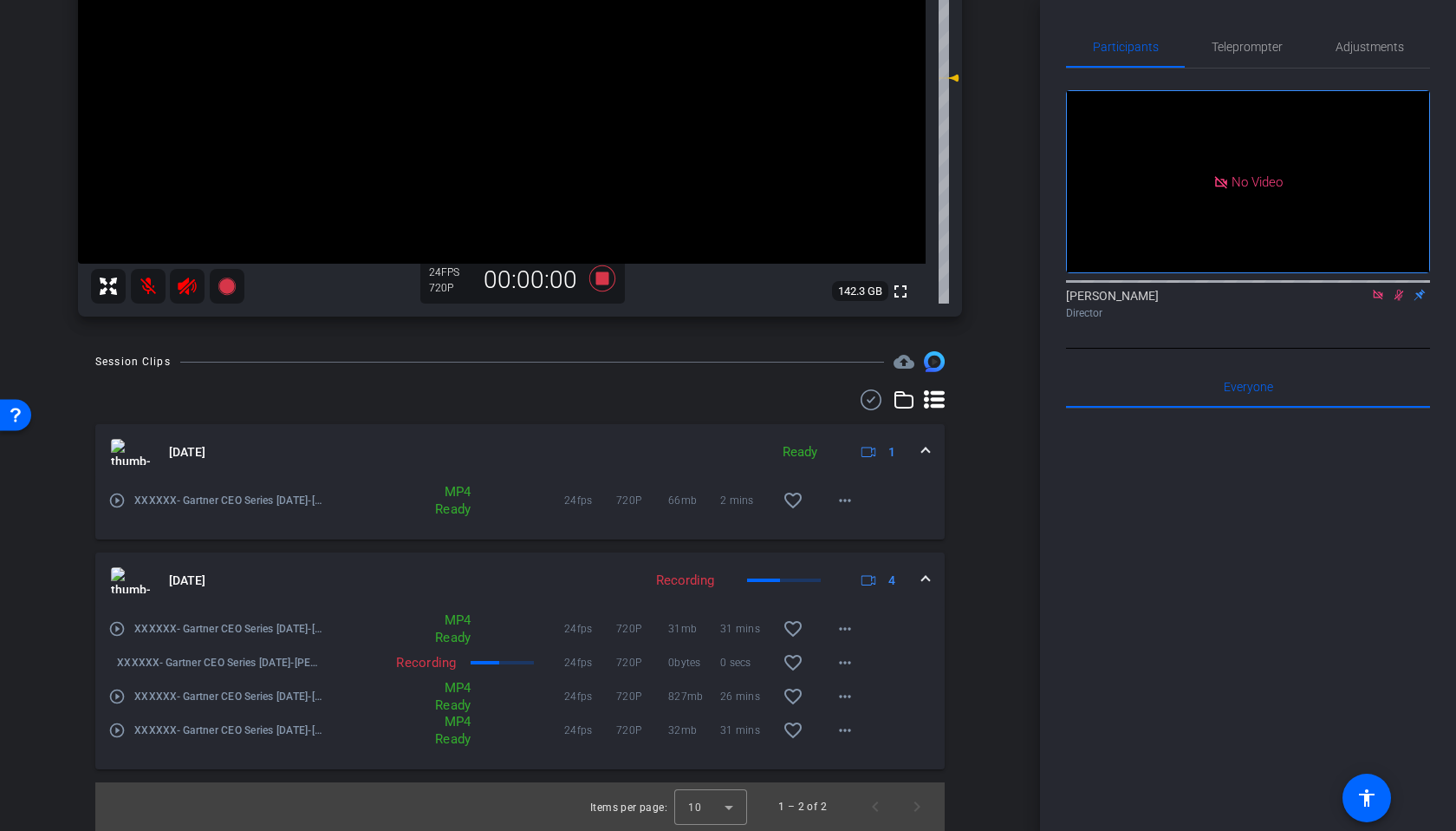
click at [1301, 475] on div at bounding box center [1248, 623] width 364 height 429
click at [1400, 288] on icon at bounding box center [1400, 294] width 14 height 12
click at [149, 282] on mat-icon at bounding box center [148, 287] width 35 height 35
click at [184, 286] on icon at bounding box center [187, 287] width 18 height 17
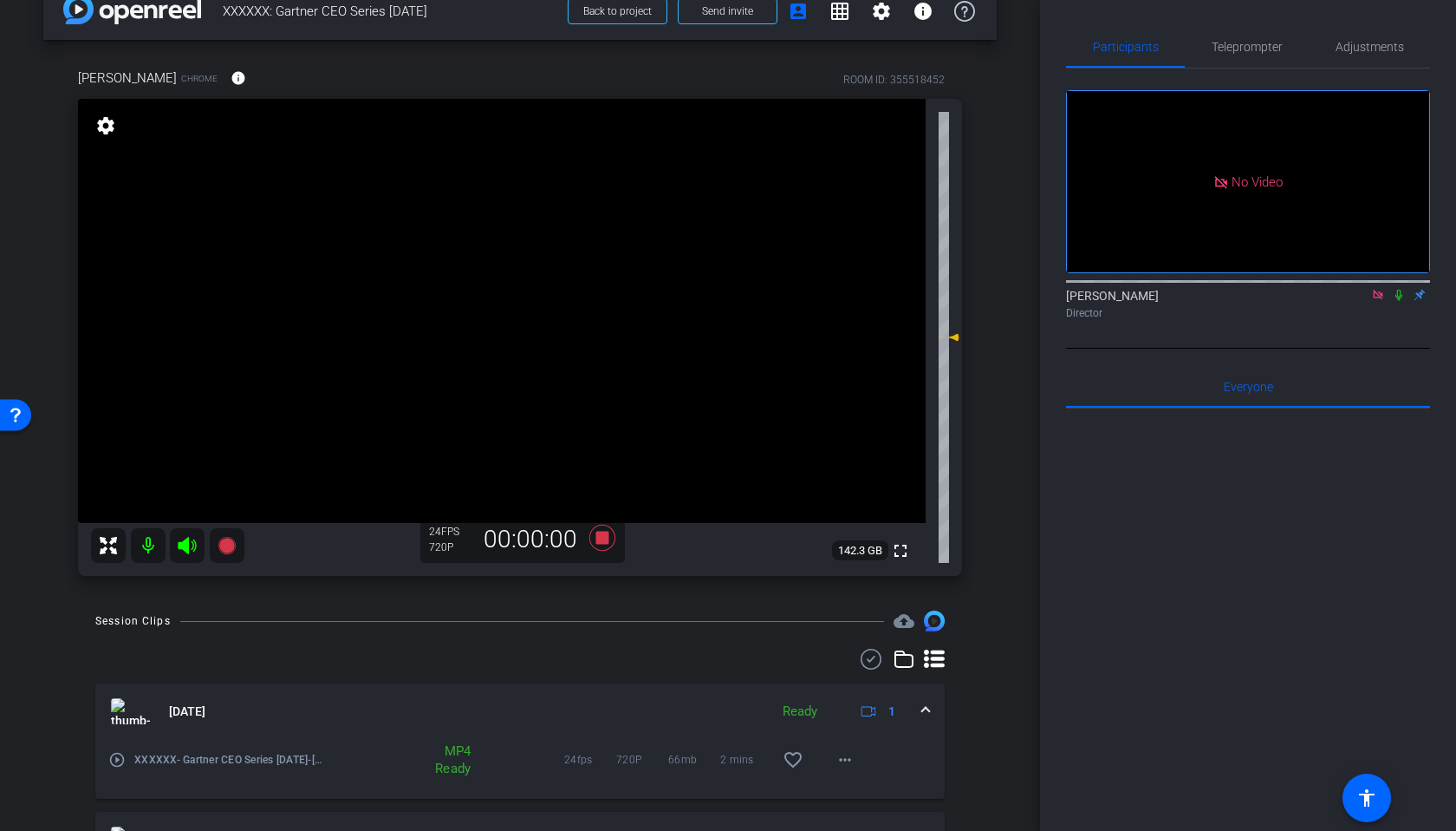
scroll to position [0, 0]
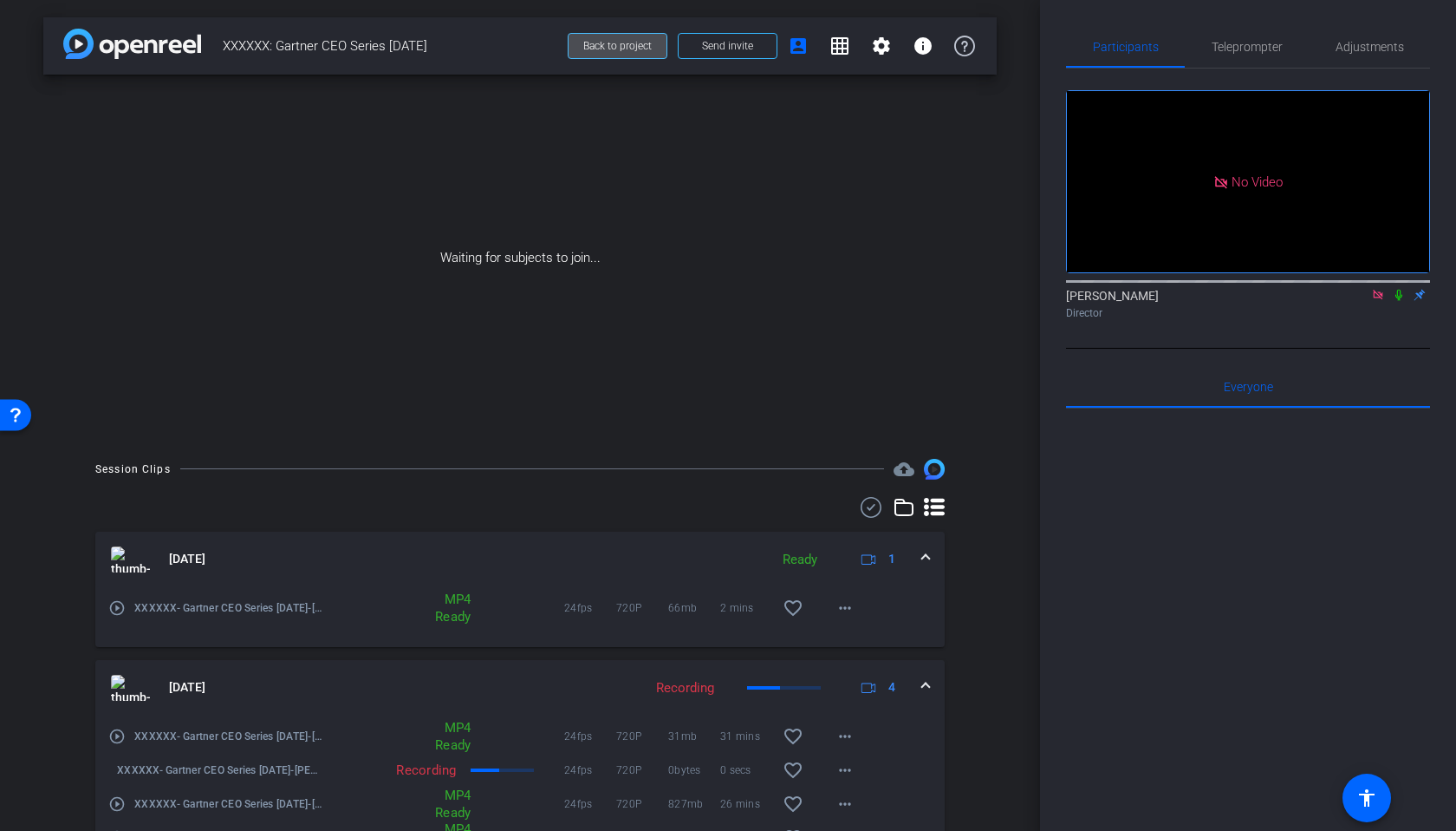
click at [604, 40] on span "Back to project" at bounding box center [617, 46] width 69 height 12
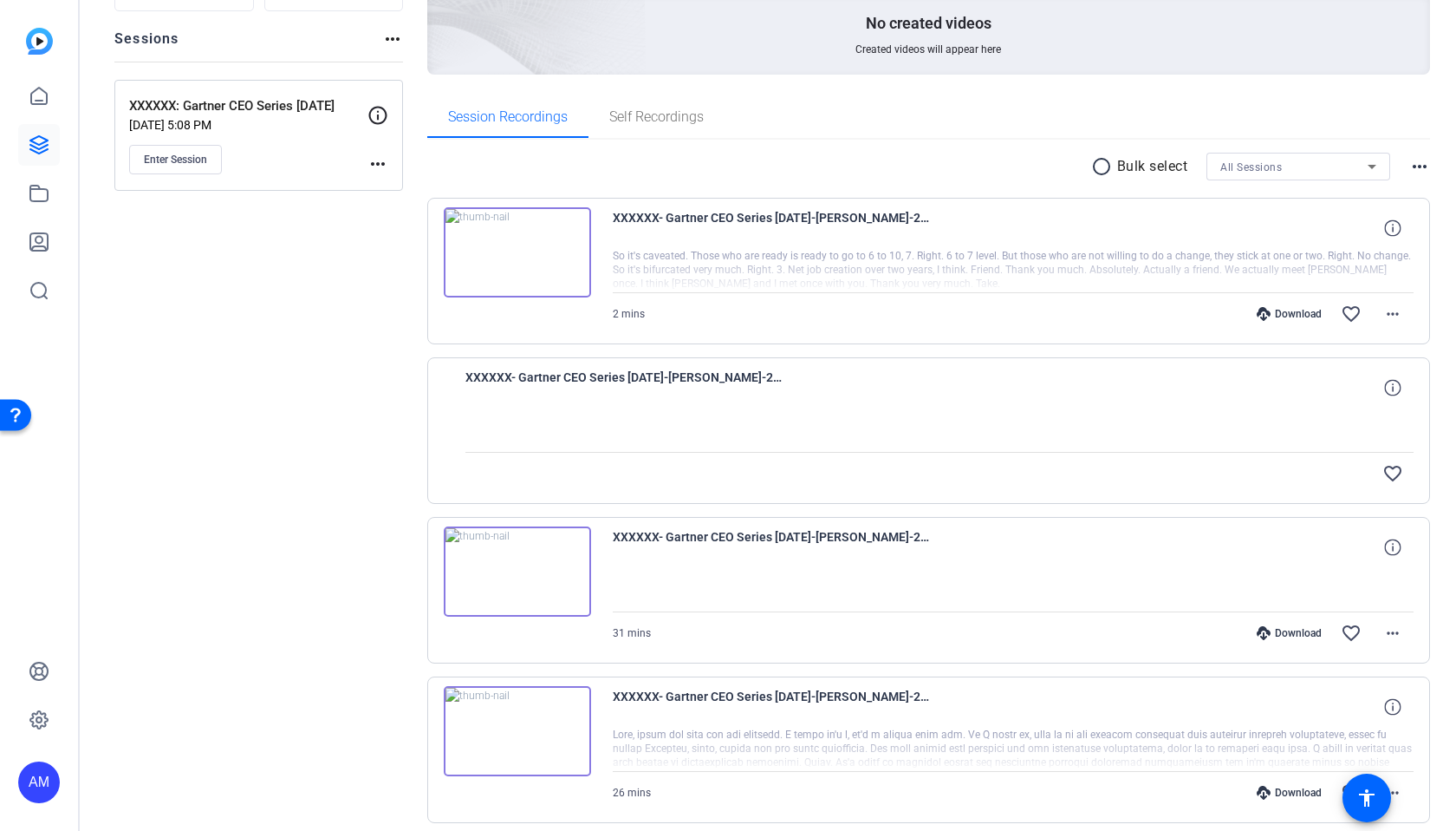
scroll to position [412, 0]
